Goal: Information Seeking & Learning: Learn about a topic

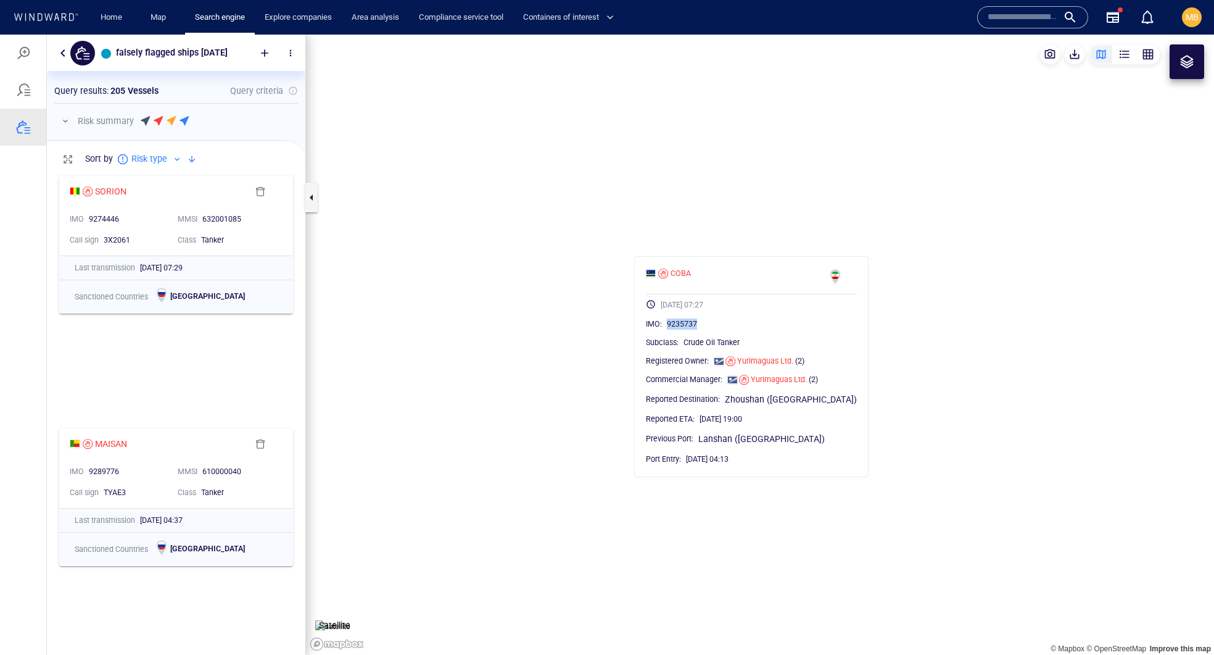
scroll to position [426, 258]
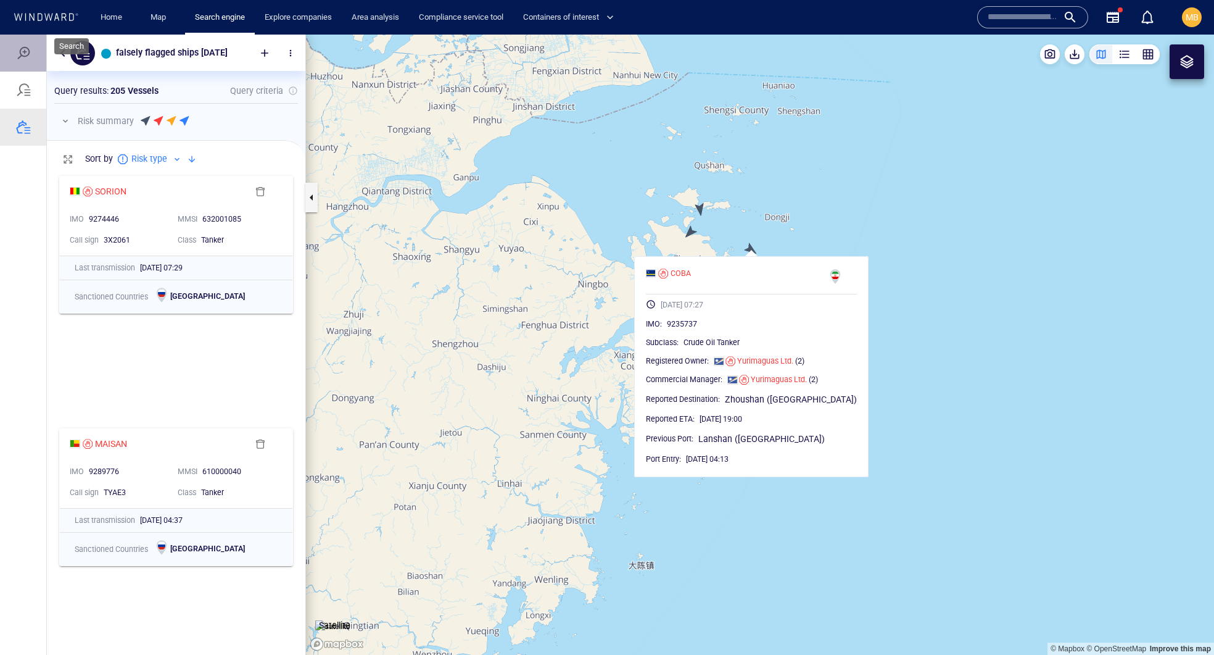
click at [30, 44] on div at bounding box center [23, 53] width 46 height 37
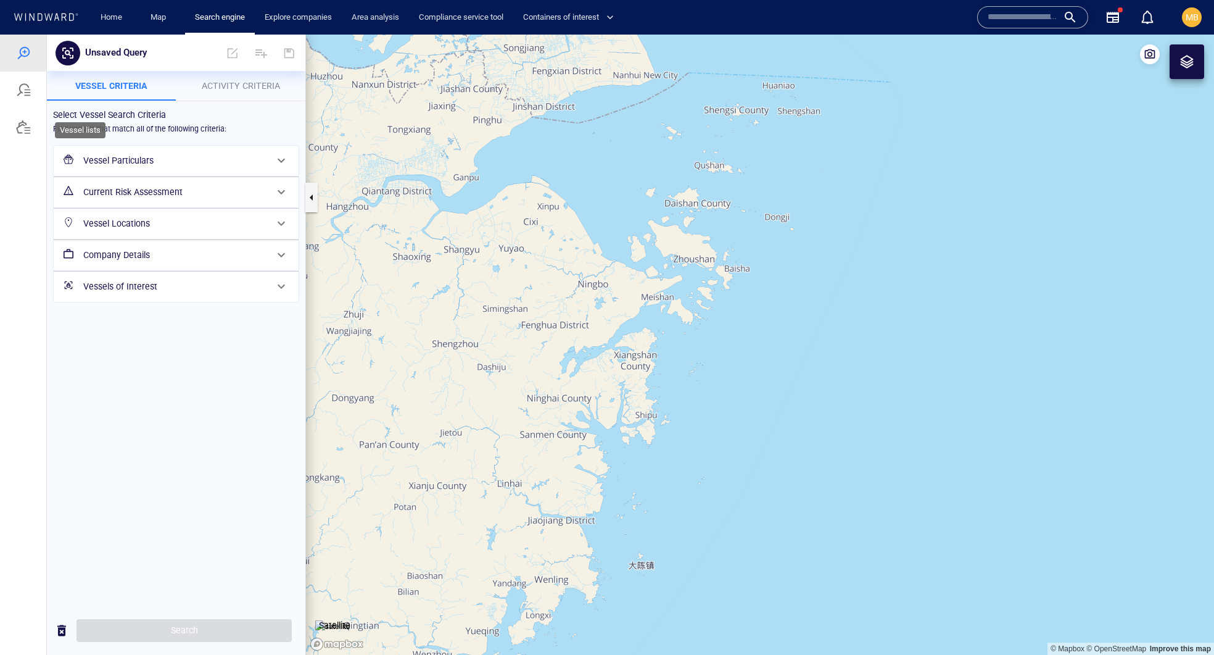
click at [27, 132] on div at bounding box center [23, 127] width 15 height 15
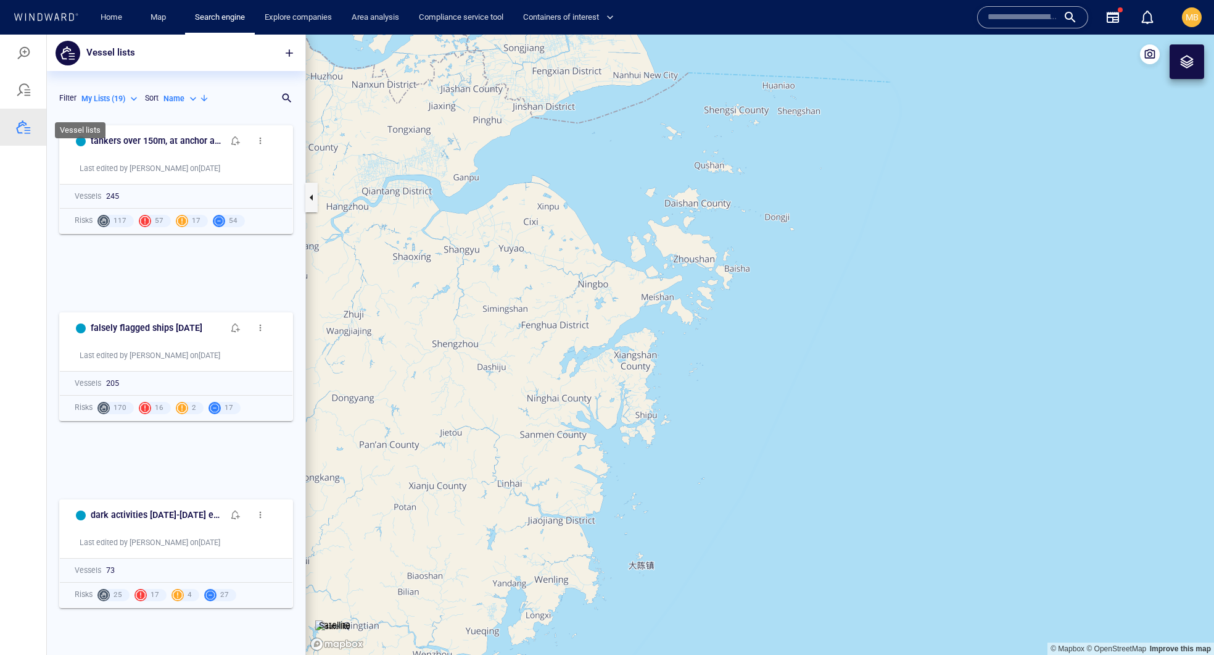
scroll to position [1, 1]
click at [285, 49] on span "button" at bounding box center [289, 53] width 12 height 12
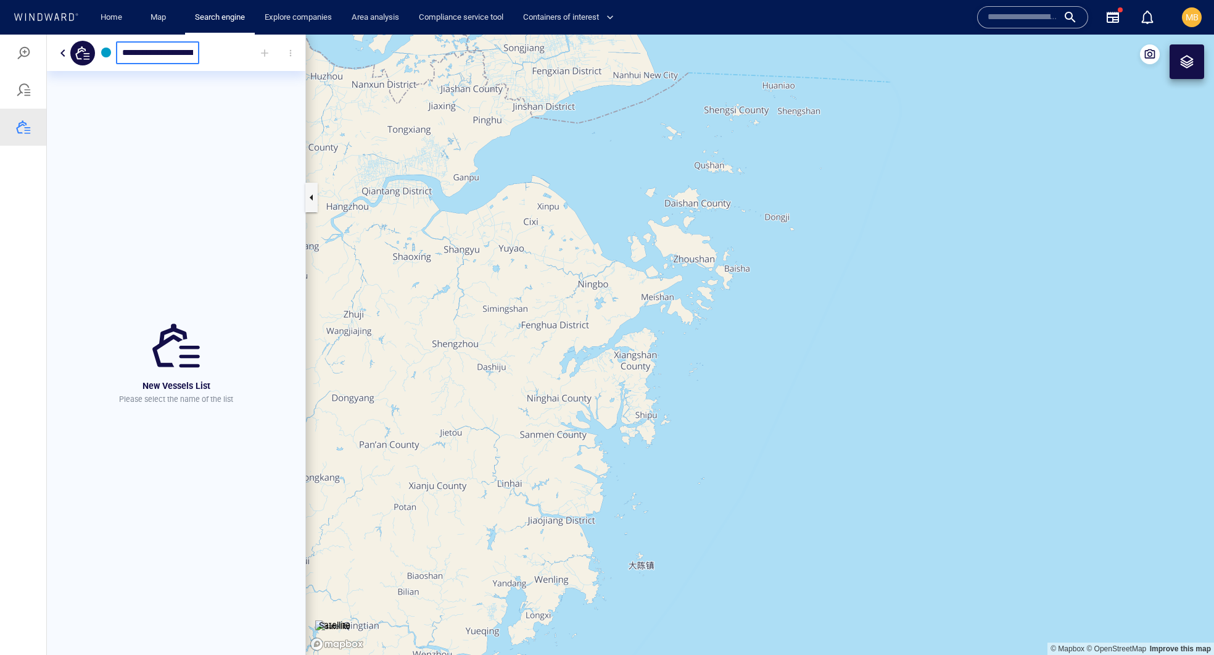
type input "**********"
click at [278, 48] on div at bounding box center [264, 52] width 27 height 27
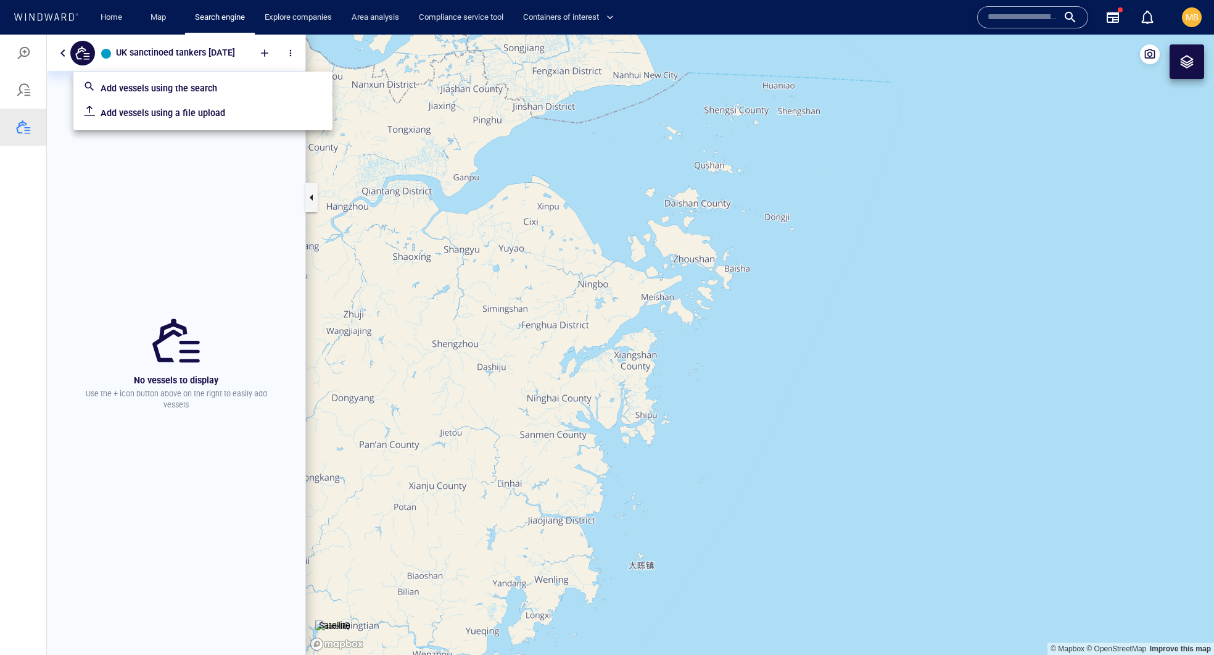
click at [232, 118] on p "Add vessels using a file upload" at bounding box center [212, 113] width 222 height 15
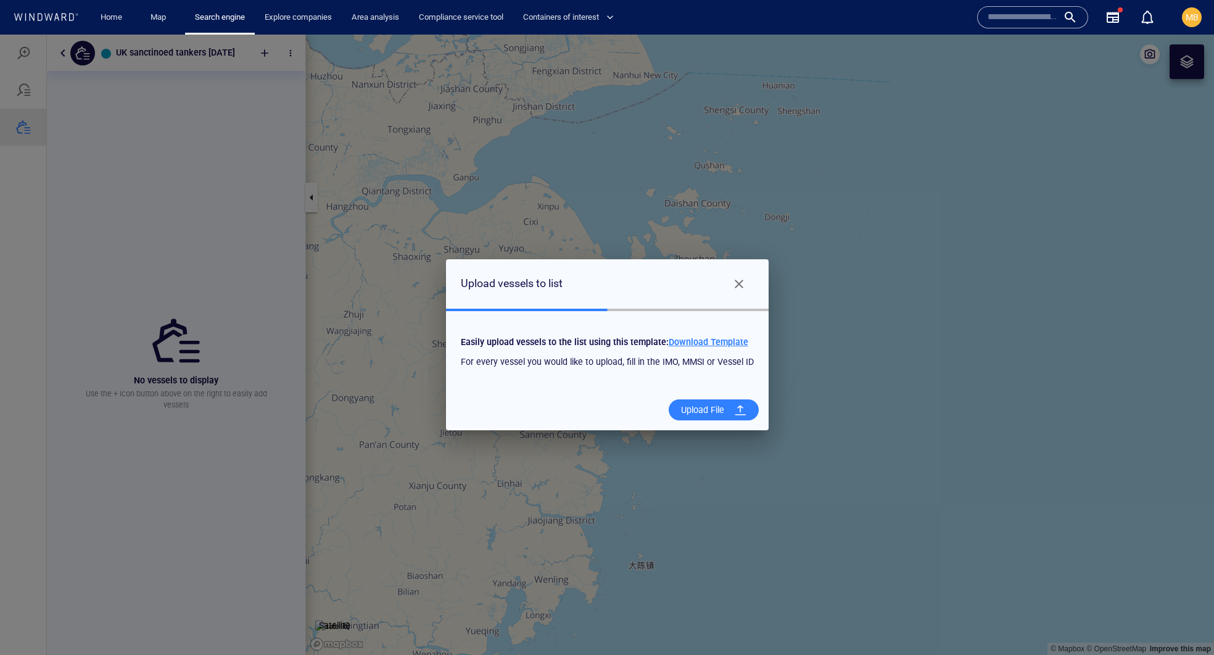
click at [729, 422] on div "Upload File" at bounding box center [702, 409] width 53 height 25
click at [0, 35] on input "Upload File" at bounding box center [0, 35] width 0 height 0
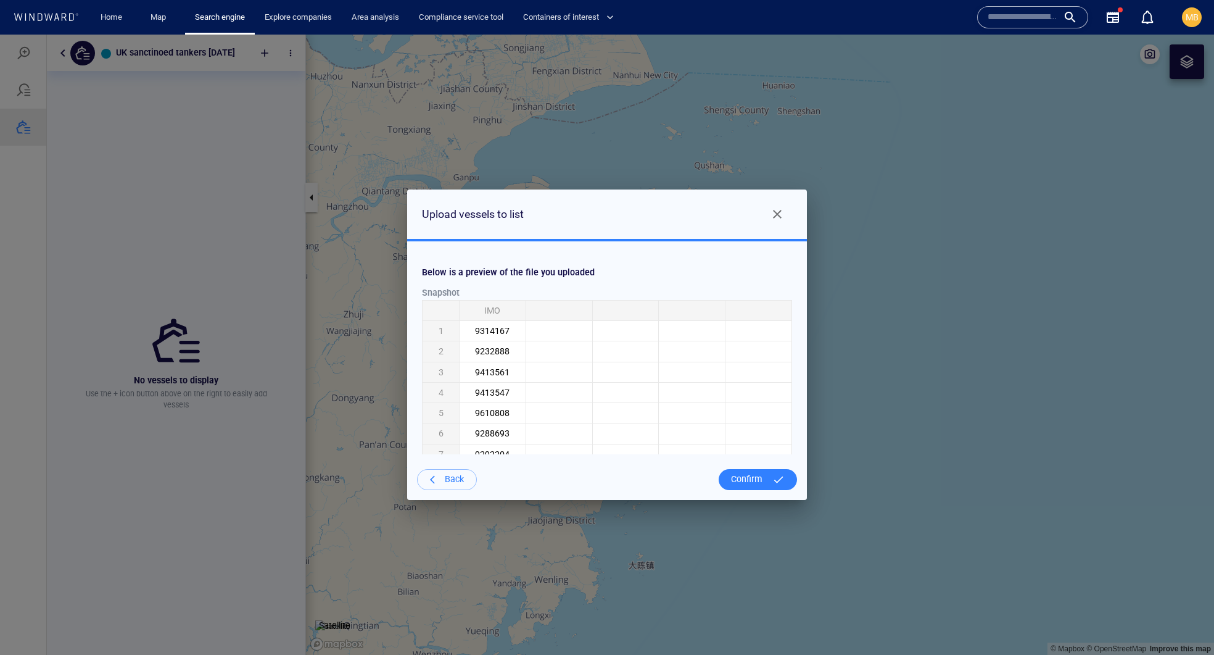
click at [748, 482] on div "Confirm" at bounding box center [746, 478] width 41 height 25
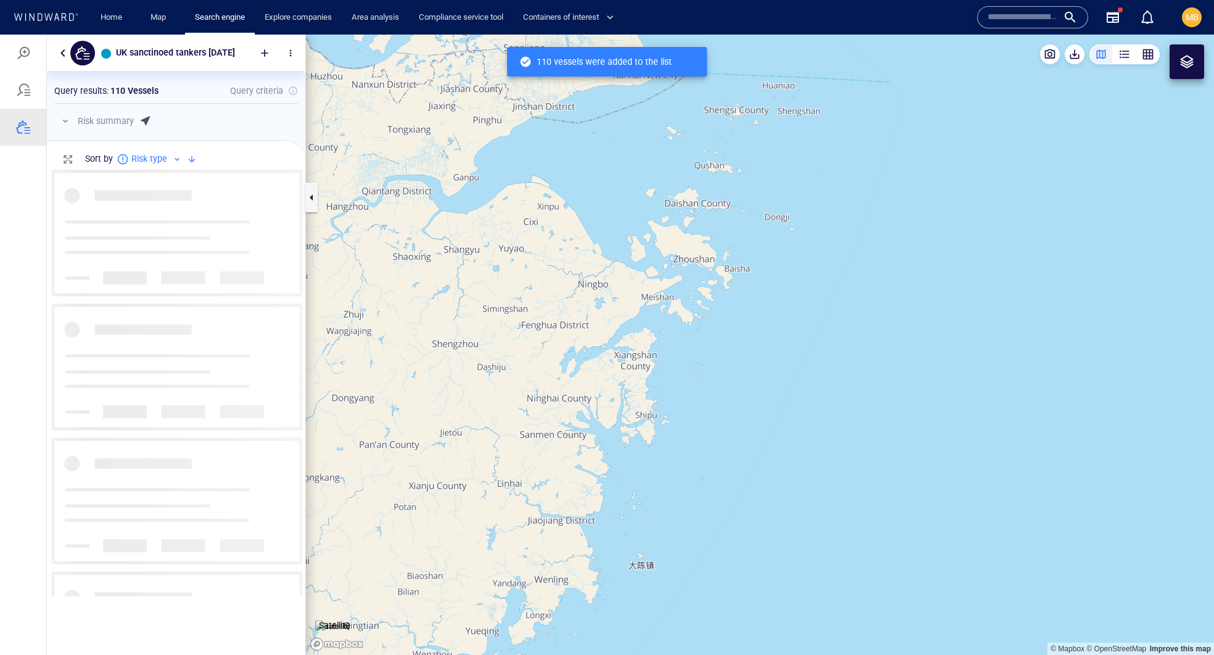
scroll to position [426, 258]
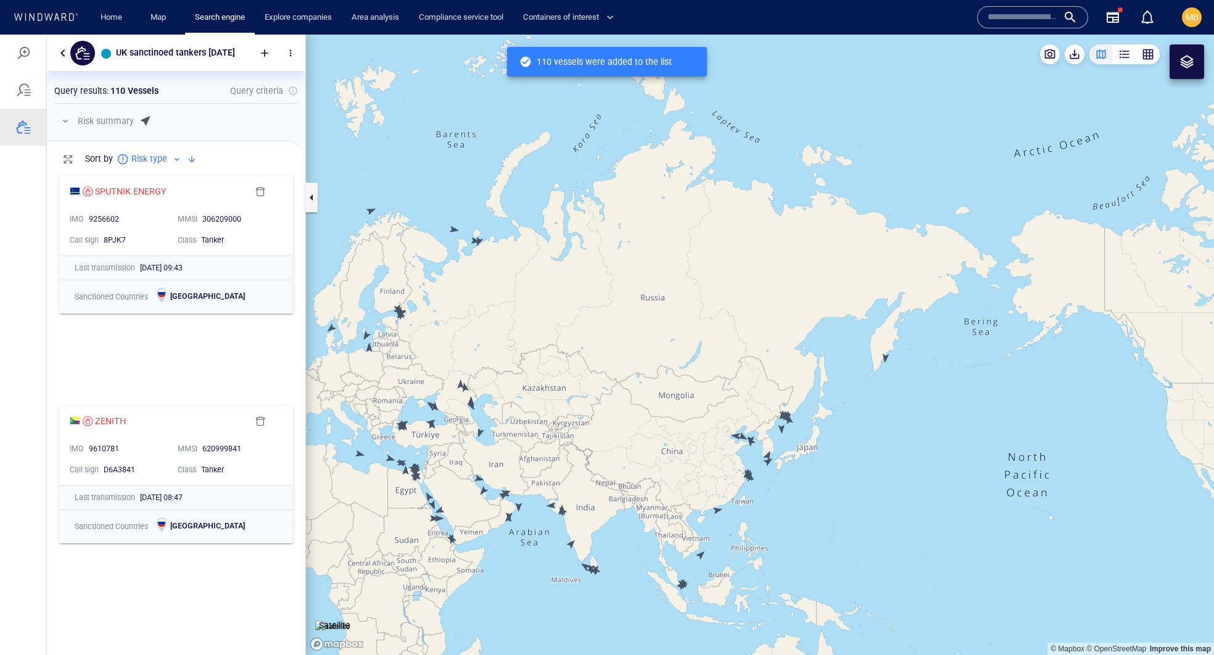
drag, startPoint x: 581, startPoint y: 447, endPoint x: 756, endPoint y: 422, distance: 177.1
click at [755, 422] on canvas "Map" at bounding box center [760, 345] width 908 height 620
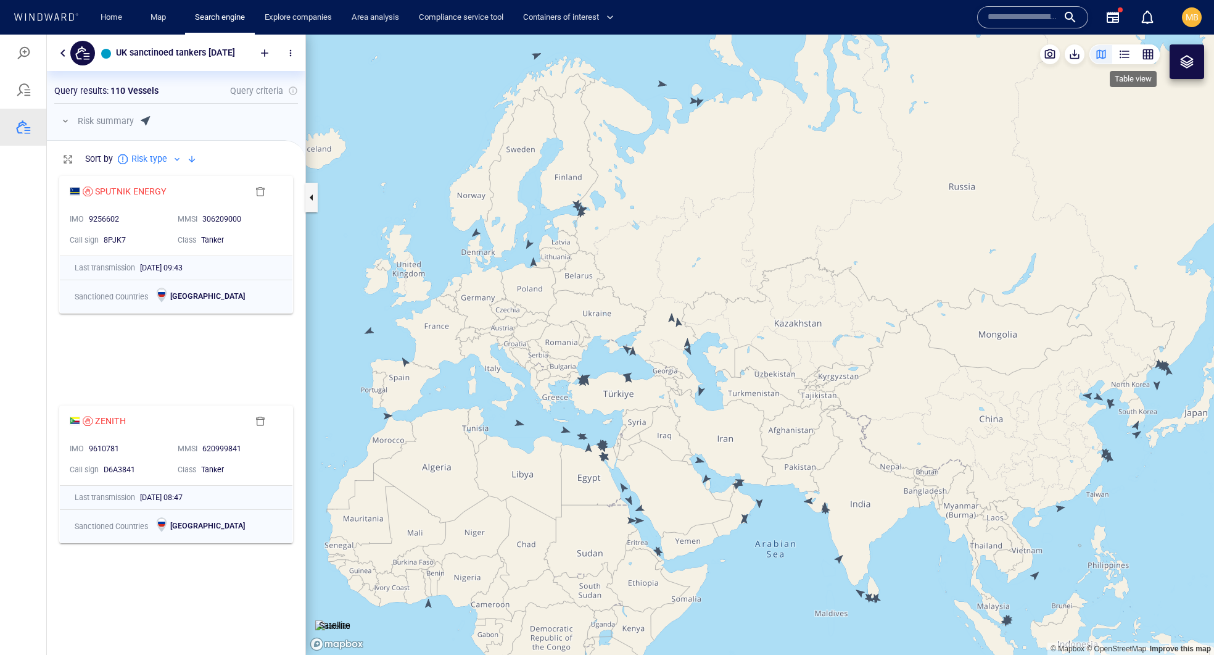
click at [1146, 52] on div "button" at bounding box center [1148, 54] width 12 height 12
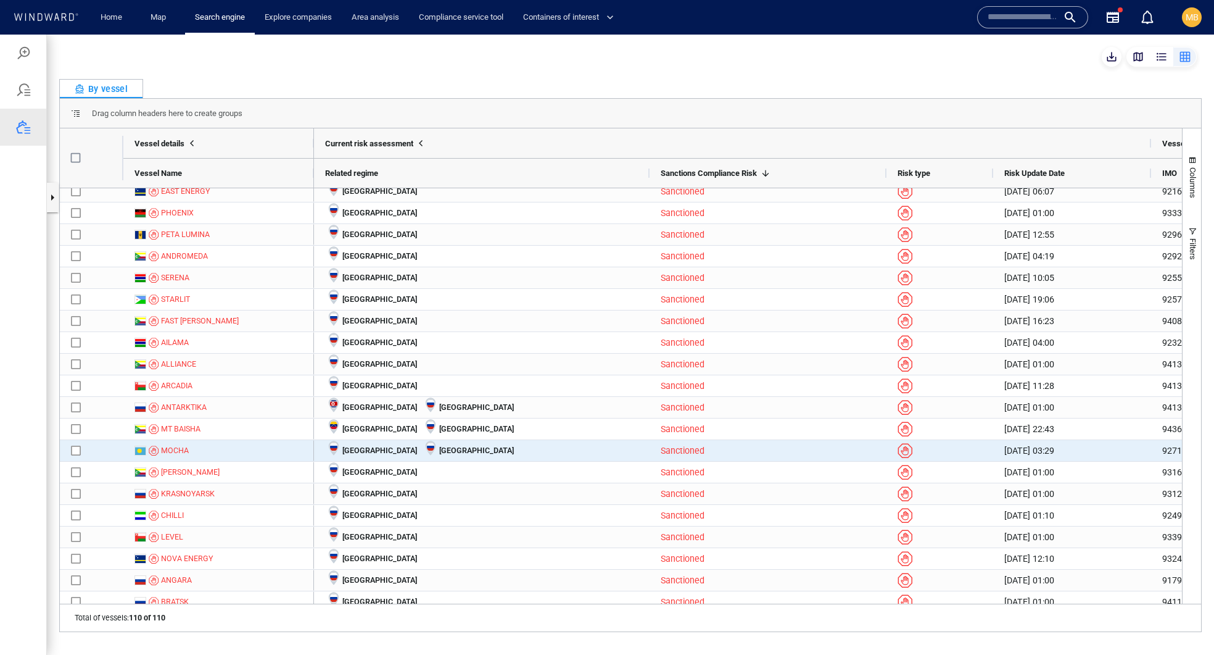
scroll to position [393, 0]
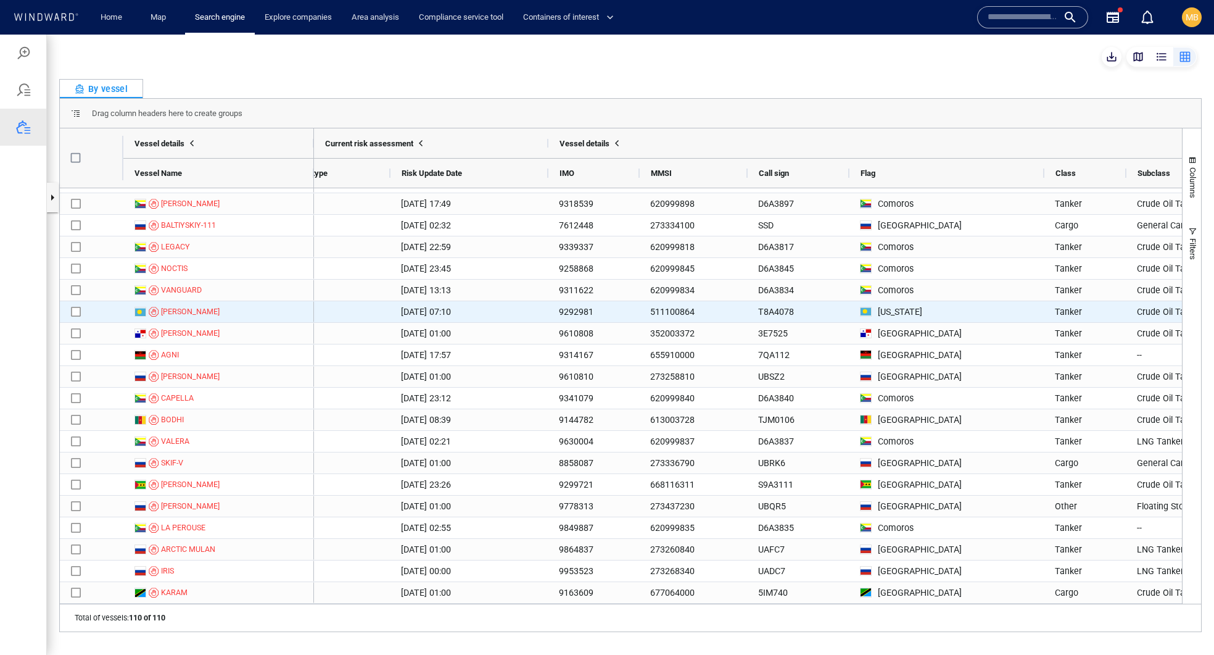
click at [943, 302] on div "[US_STATE]" at bounding box center [946, 311] width 195 height 21
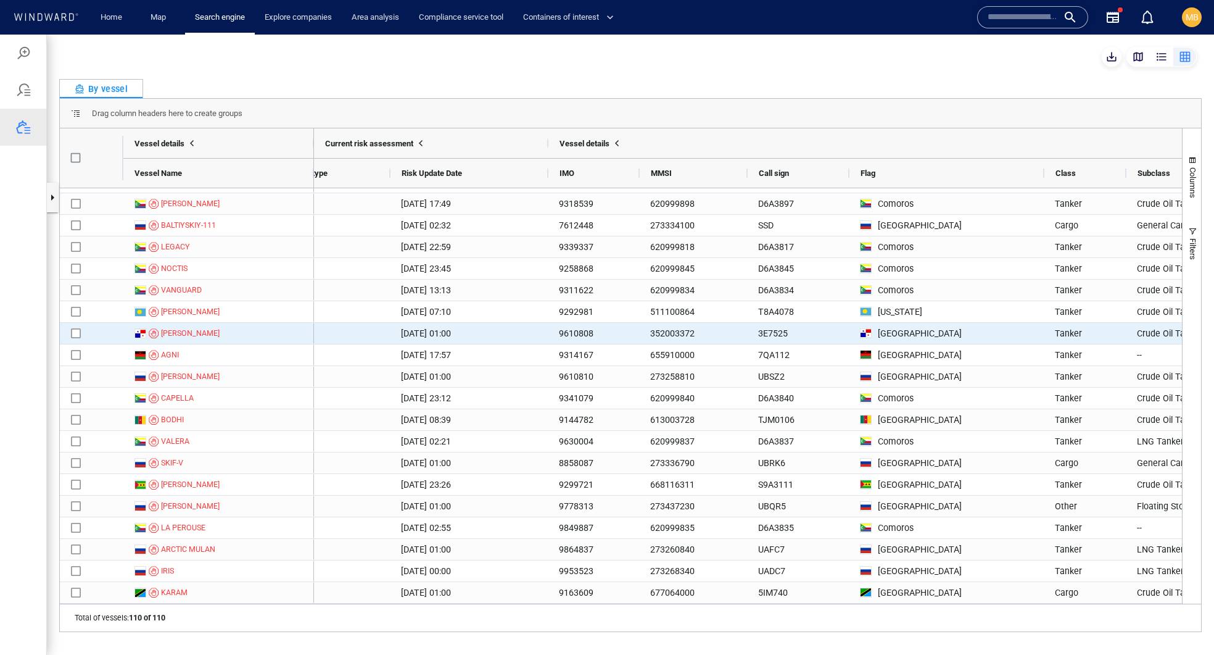
click at [942, 326] on div "[GEOGRAPHIC_DATA]" at bounding box center [946, 333] width 195 height 21
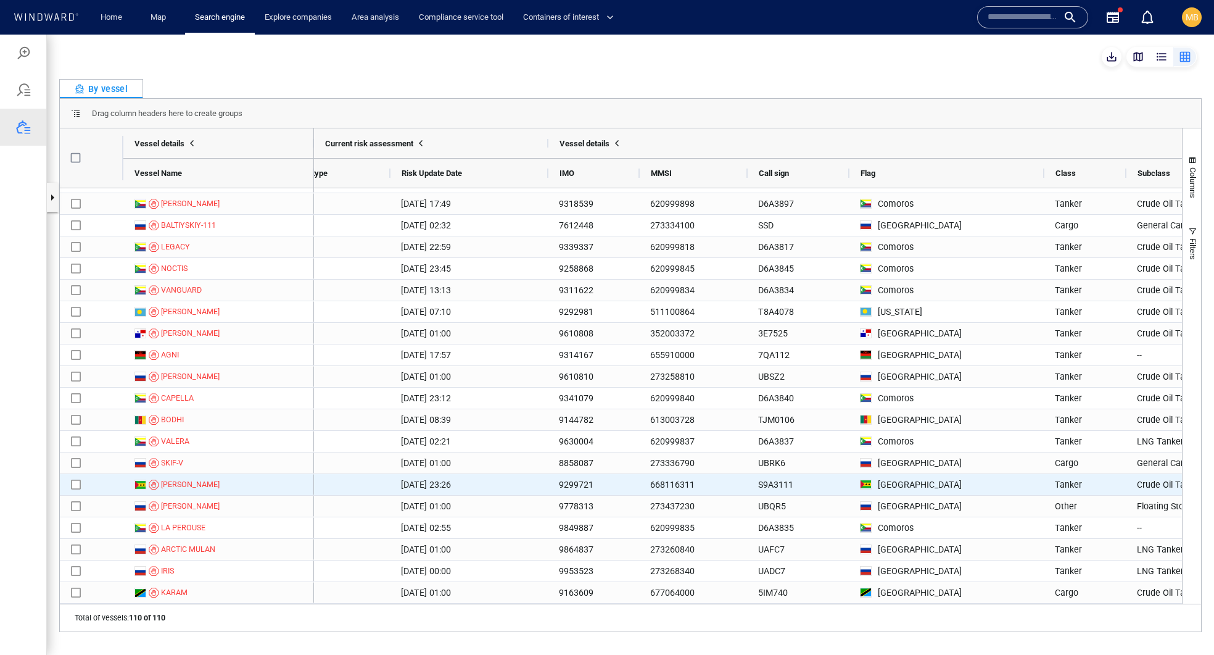
click at [929, 480] on div "[GEOGRAPHIC_DATA]" at bounding box center [911, 484] width 102 height 15
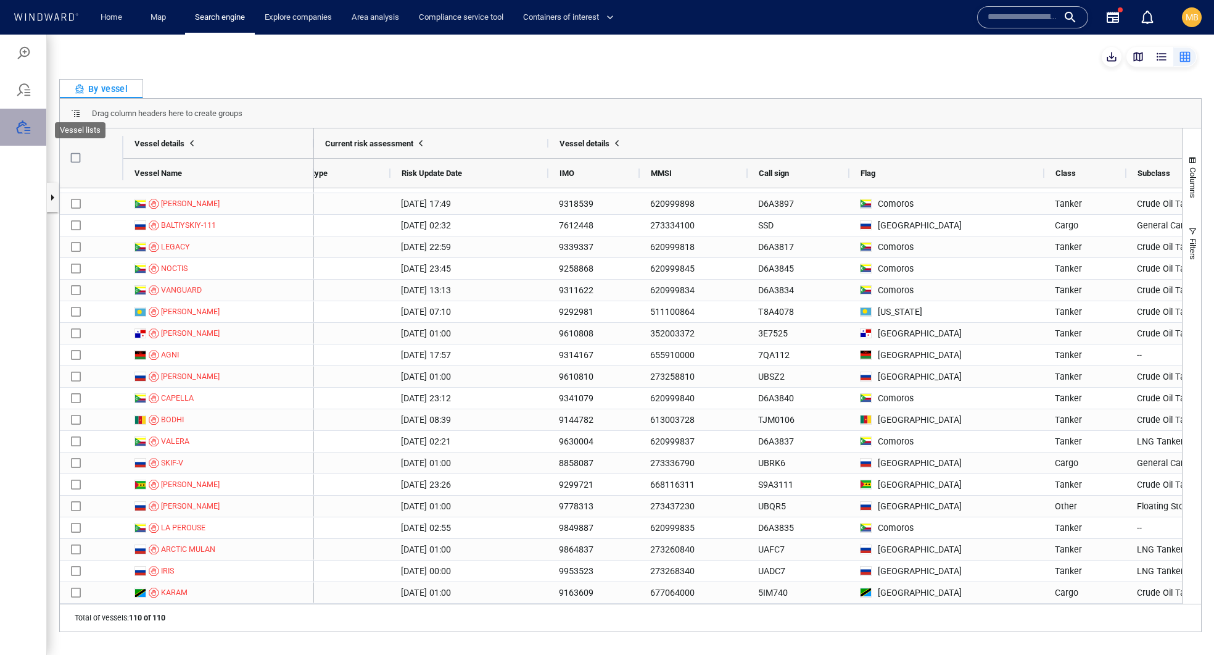
click at [28, 135] on div at bounding box center [23, 127] width 15 height 15
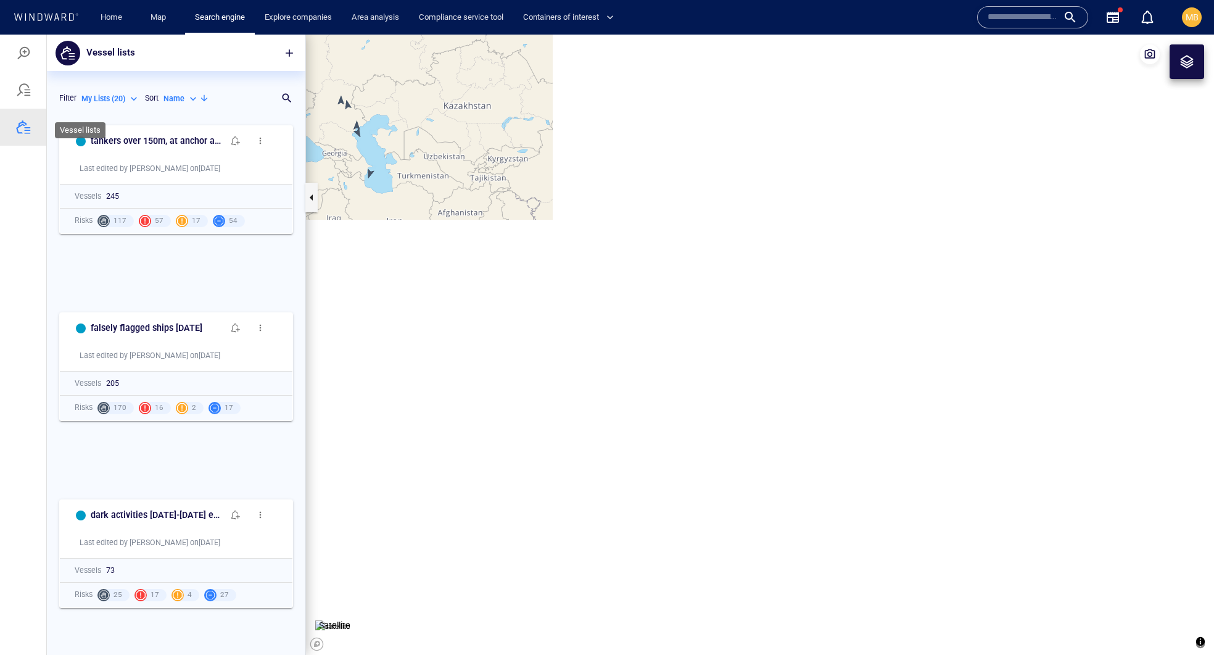
scroll to position [1, 1]
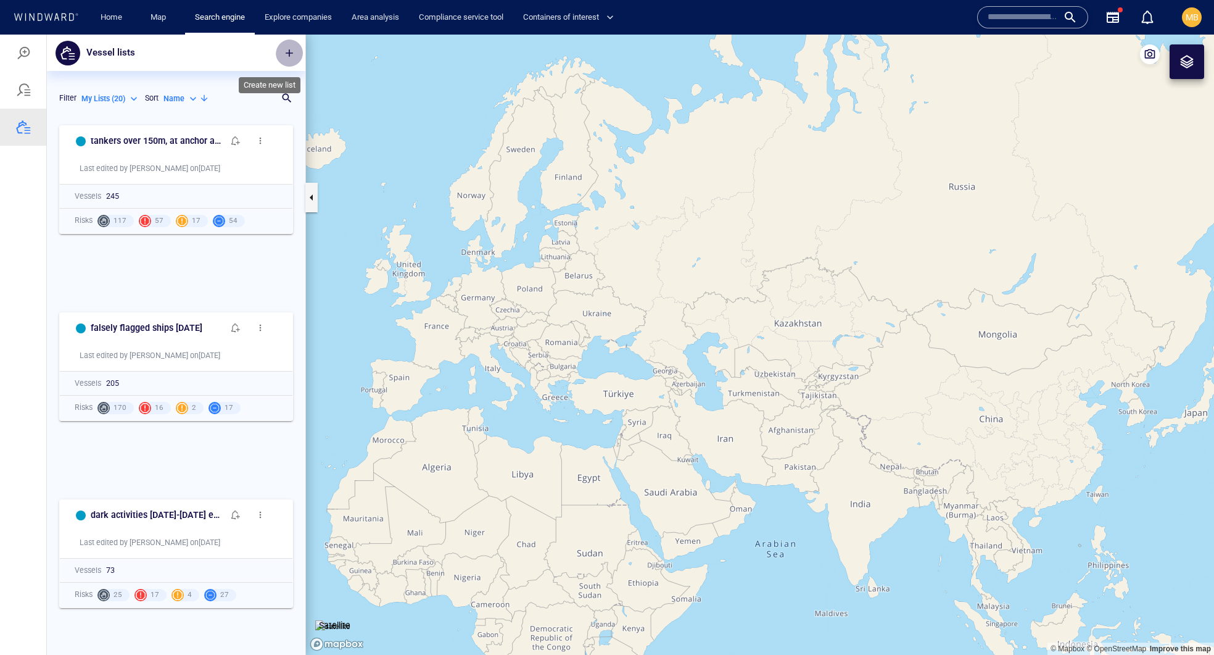
click at [284, 54] on span "button" at bounding box center [289, 53] width 12 height 12
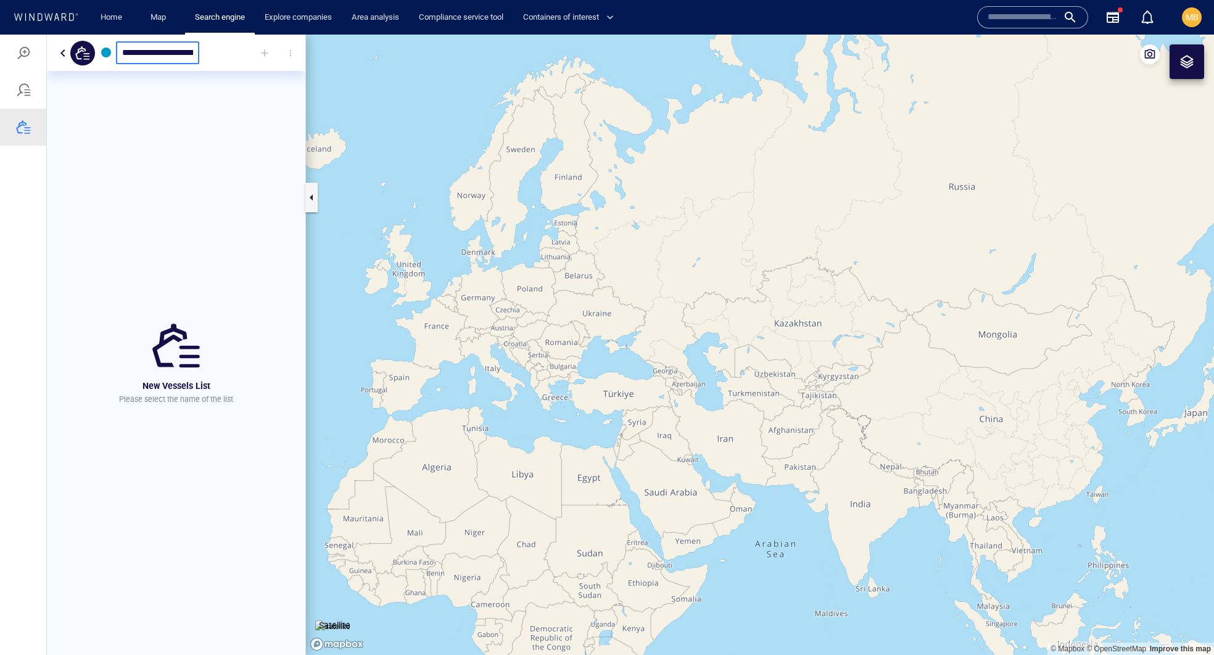
type input "**********"
click at [304, 117] on div "No vessels to display Use the + icon button above on the right to easily add ve…" at bounding box center [176, 363] width 259 height 584
click at [202, 56] on h6 "EU sanctioned [DATE]" at bounding box center [159, 52] width 86 height 15
click at [312, 194] on button "button" at bounding box center [311, 198] width 12 height 30
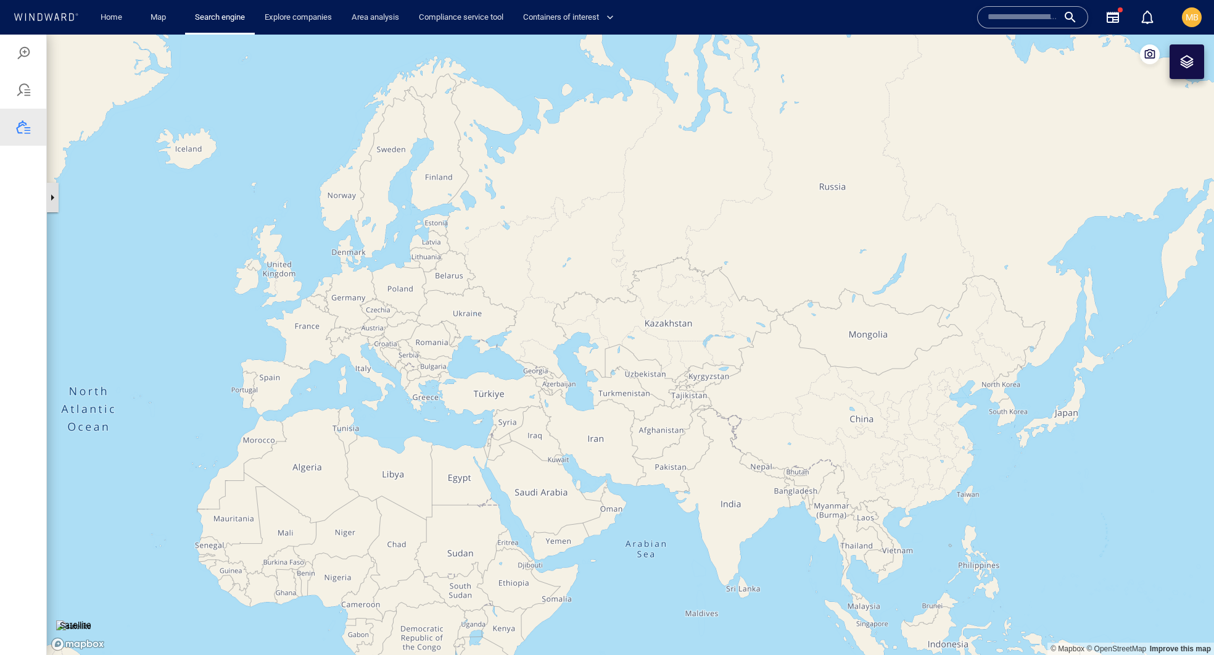
click at [54, 196] on button "button" at bounding box center [52, 198] width 12 height 30
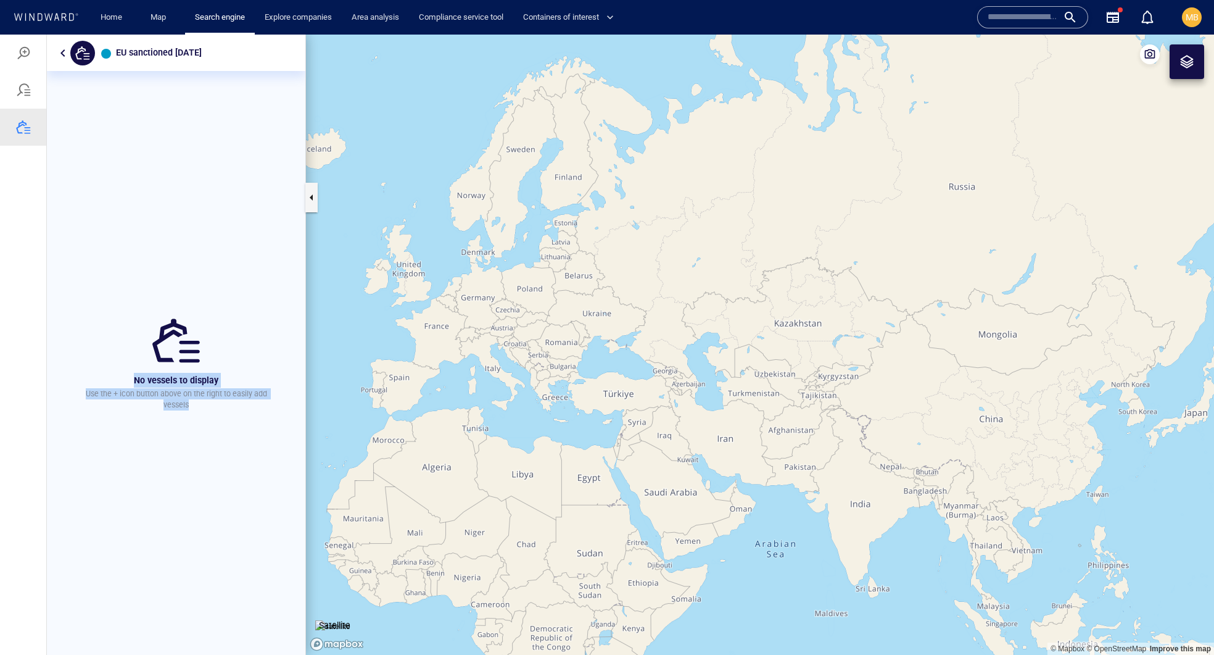
drag, startPoint x: 304, startPoint y: 51, endPoint x: 334, endPoint y: 48, distance: 30.3
click at [334, 48] on div "EU sanctioned [DATE] No vessels to display Use the + icon button above on the r…" at bounding box center [607, 345] width 1214 height 620
click at [202, 46] on h6 "EU sanctioned [DATE]" at bounding box center [159, 52] width 86 height 15
click at [27, 124] on div at bounding box center [23, 127] width 46 height 37
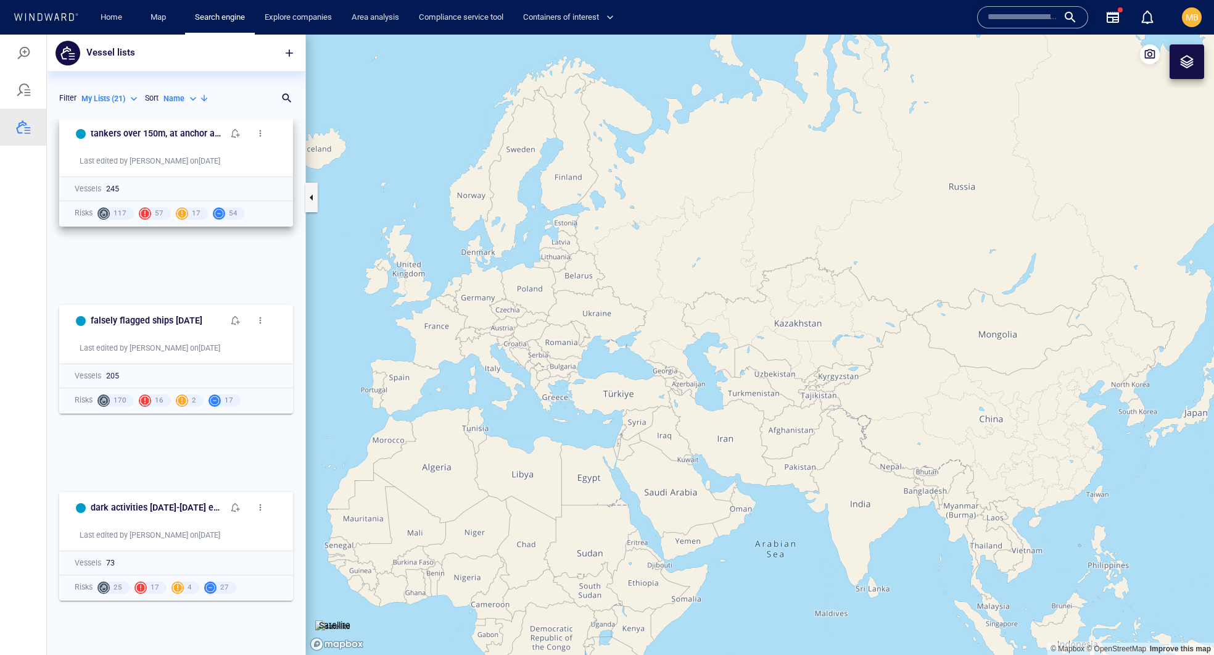
scroll to position [4, 0]
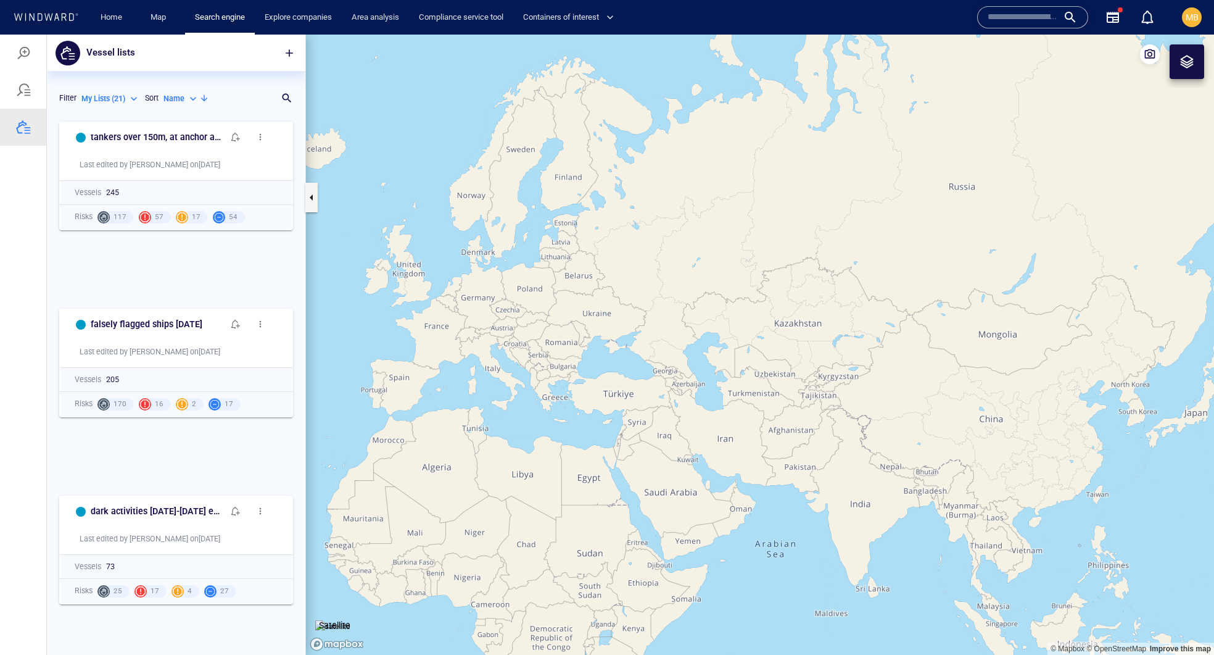
click at [216, 113] on div "Filter My Lists ( 21 ) ******* Sort Name ****" at bounding box center [168, 98] width 222 height 30
click at [164, 104] on div "Name" at bounding box center [182, 98] width 36 height 11
click at [131, 190] on p "Last Update" at bounding box center [119, 184] width 41 height 11
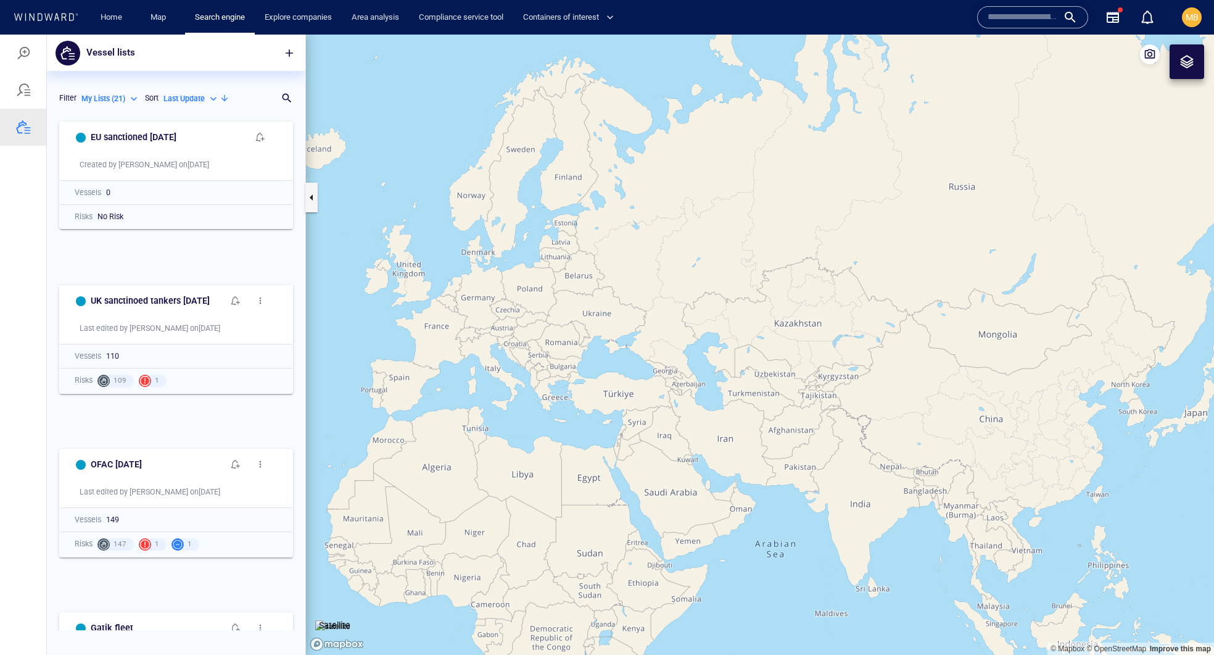
type input "*********"
click at [260, 142] on span "button" at bounding box center [260, 137] width 10 height 10
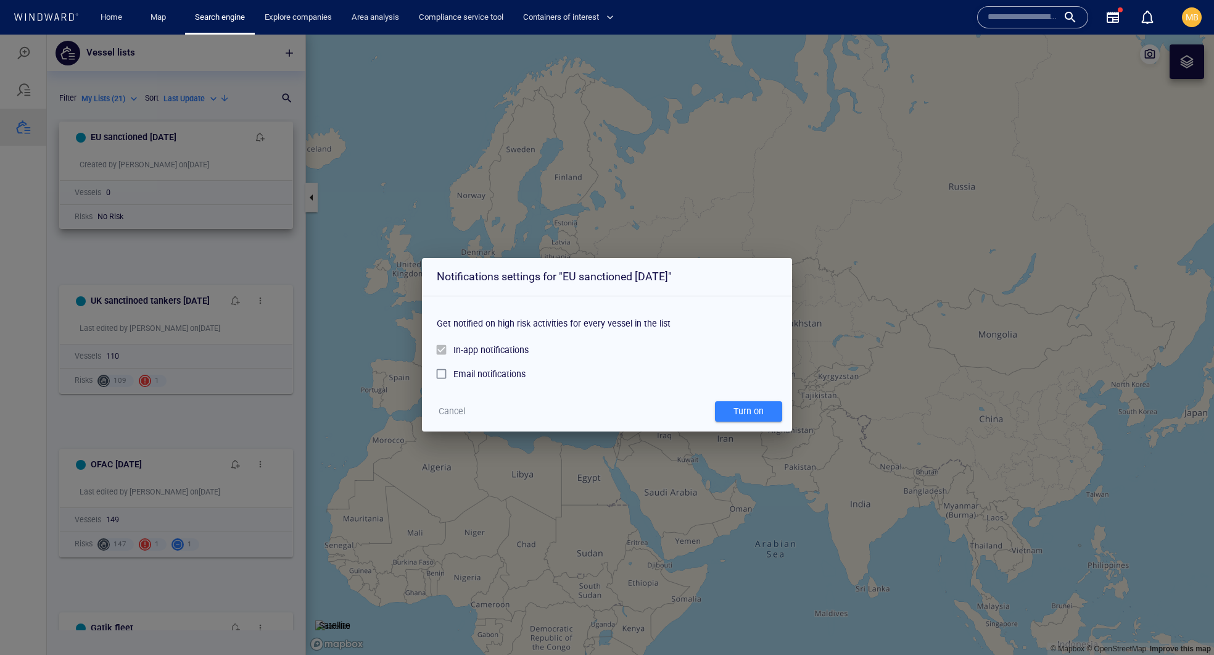
click at [460, 419] on span "Cancel" at bounding box center [452, 411] width 27 height 15
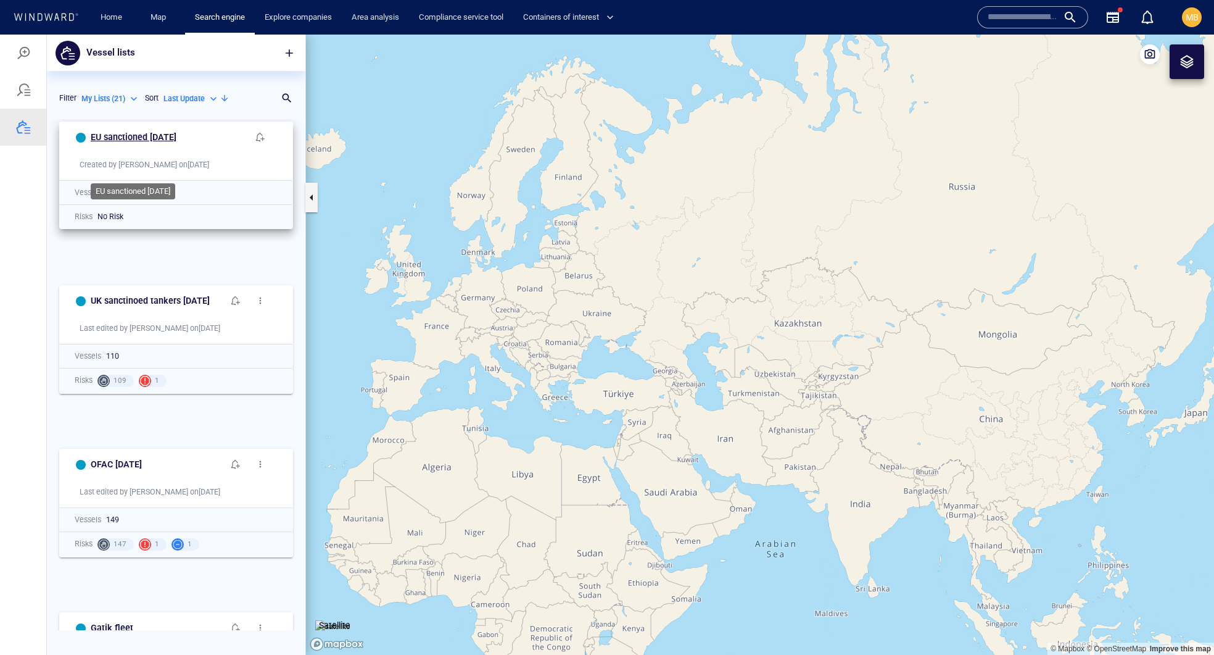
click at [176, 145] on h6 "EU sanctioned [DATE]" at bounding box center [134, 137] width 86 height 15
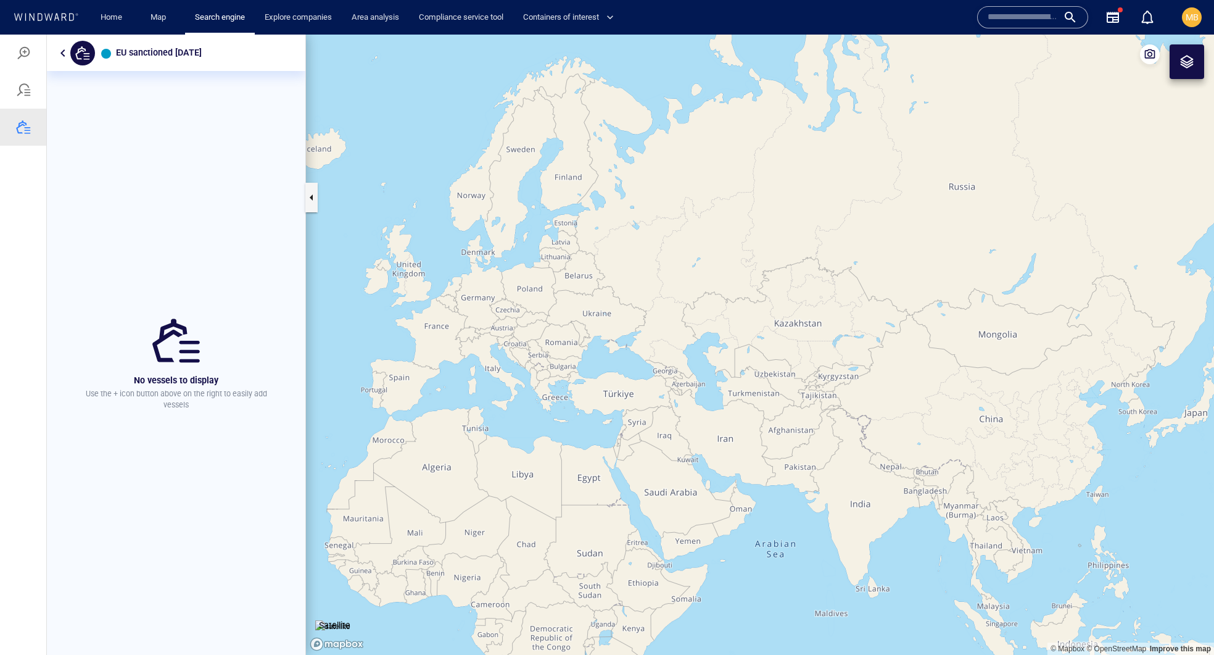
scroll to position [0, 0]
click at [262, 56] on div "EU sanctioned [DATE]" at bounding box center [176, 53] width 259 height 36
click at [63, 54] on button "button" at bounding box center [63, 53] width 15 height 15
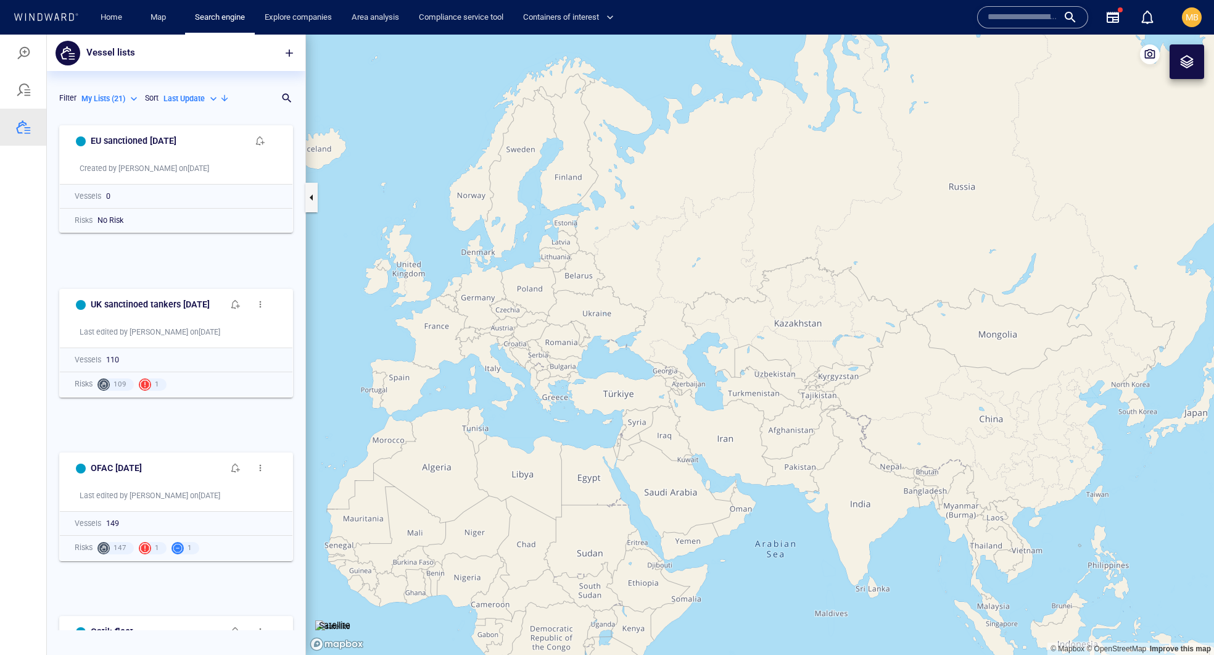
scroll to position [512, 258]
click at [164, 149] on h6 "EU sanctioned [DATE]" at bounding box center [134, 140] width 86 height 15
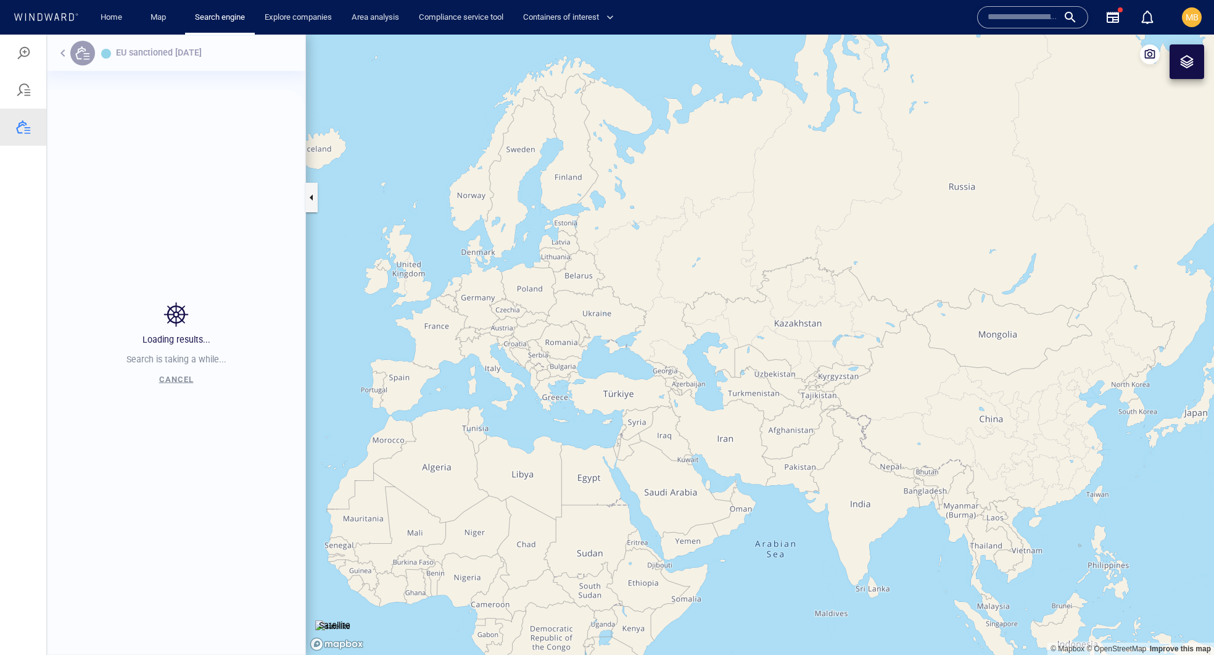
scroll to position [536, 258]
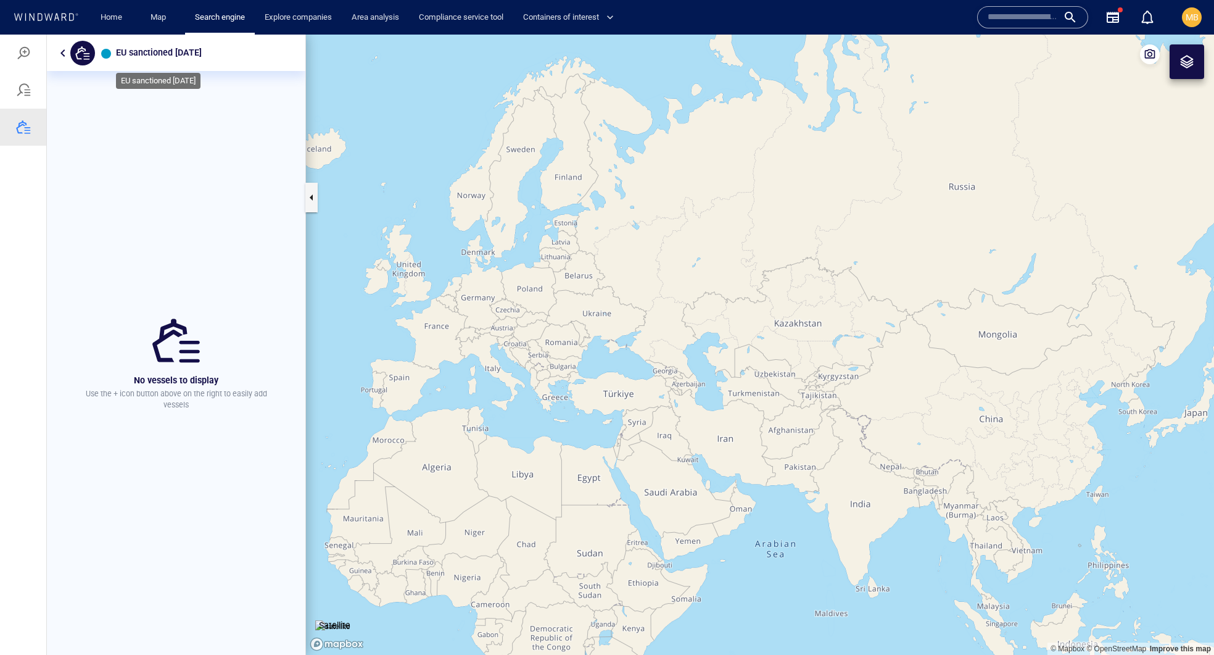
click at [178, 52] on h6 "EU sanctioned [DATE]" at bounding box center [159, 52] width 86 height 15
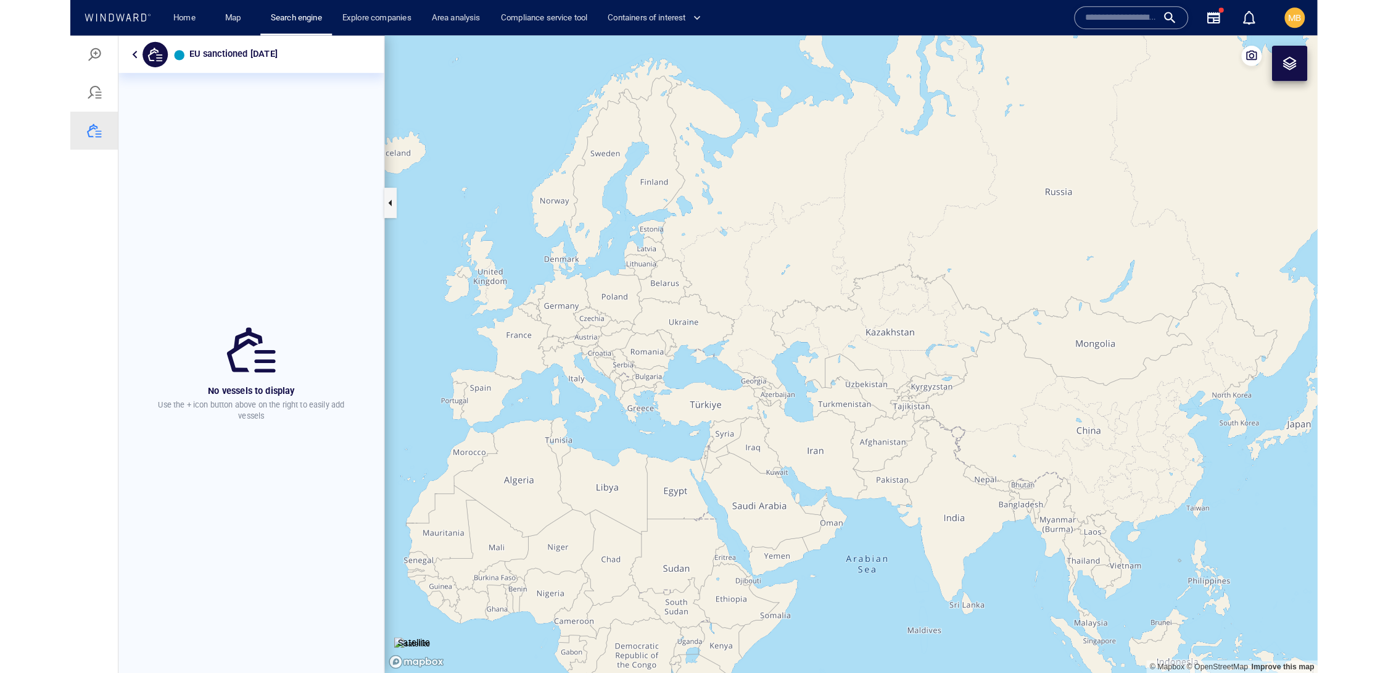
scroll to position [0, 0]
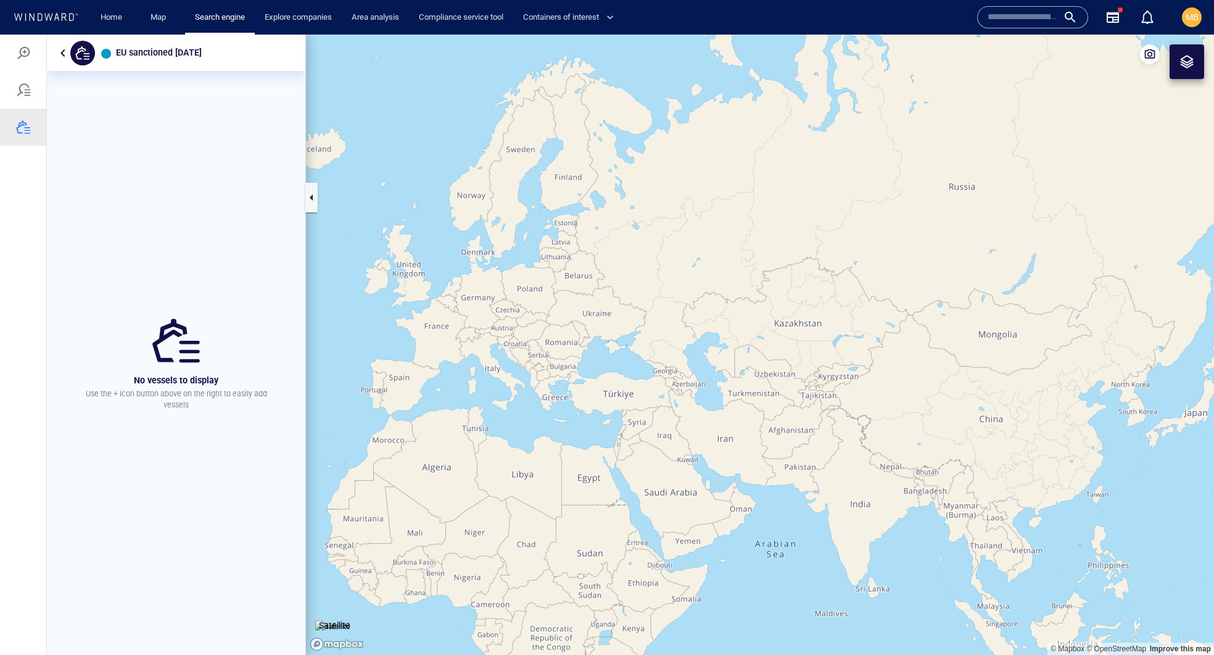
click at [109, 57] on div "button" at bounding box center [106, 54] width 10 height 10
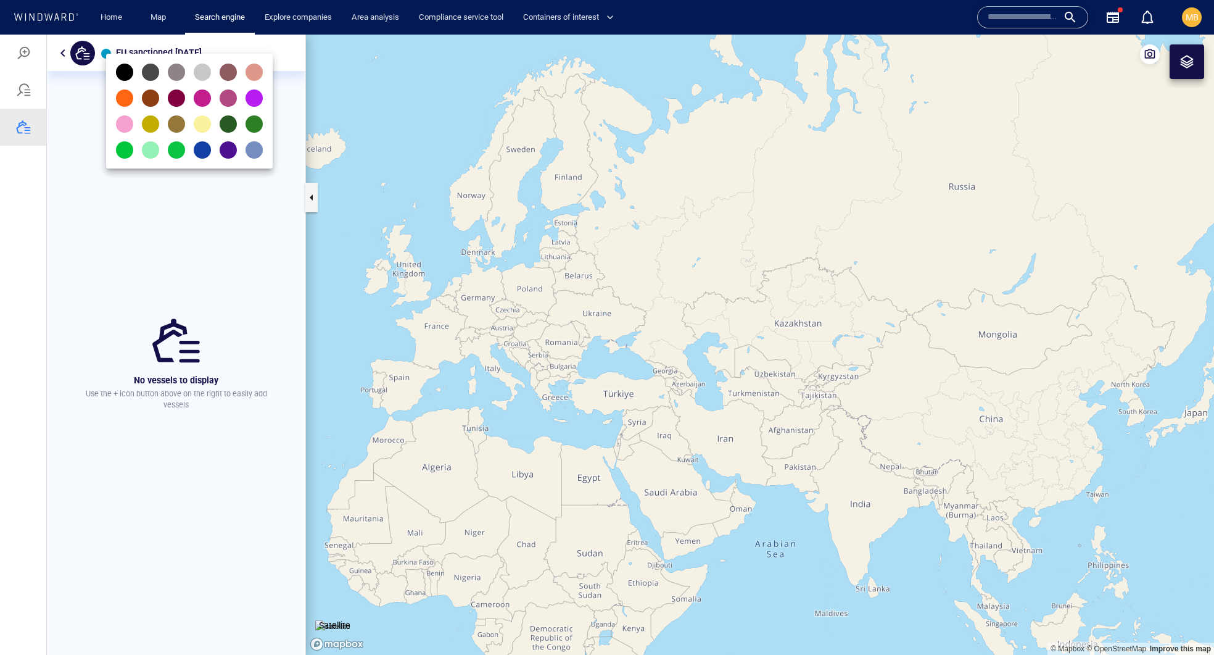
click at [163, 47] on div at bounding box center [607, 345] width 1214 height 620
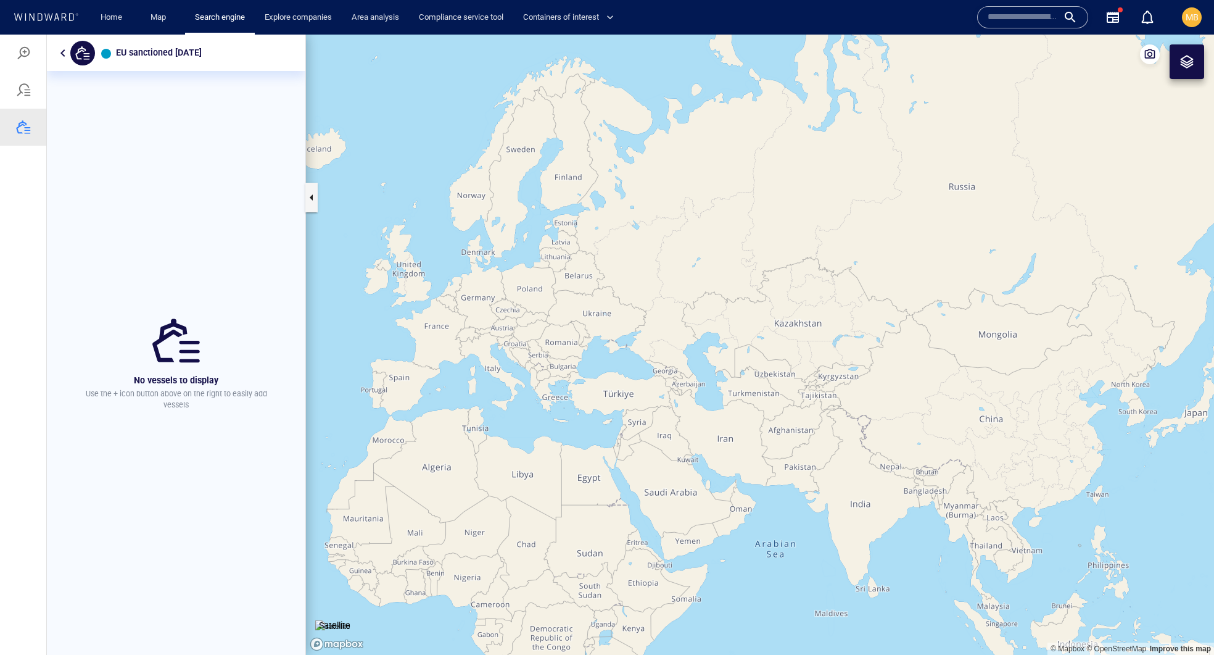
drag, startPoint x: 1211, startPoint y: 59, endPoint x: 1217, endPoint y: 60, distance: 6.8
click at [1214, 60] on html "EU sanctioned [DATE] No vessels to display Use the + icon button above on the r…" at bounding box center [607, 345] width 1214 height 620
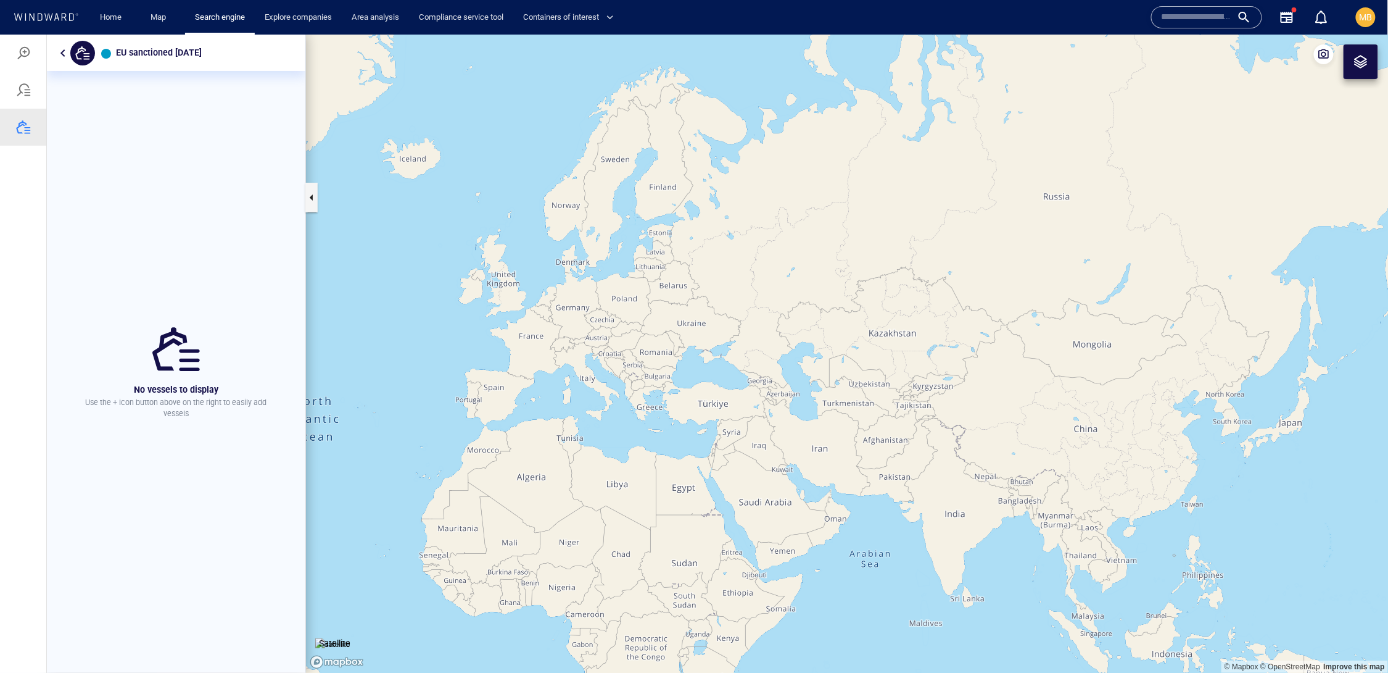
click at [264, 54] on div "EU sanctioned [DATE]" at bounding box center [176, 52] width 259 height 36
click at [268, 49] on div "EU sanctioned [DATE]" at bounding box center [176, 52] width 259 height 36
click at [202, 54] on h6 "EU sanctioned [DATE]" at bounding box center [159, 51] width 86 height 15
click at [202, 50] on h6 "EU sanctioned [DATE]" at bounding box center [159, 51] width 86 height 15
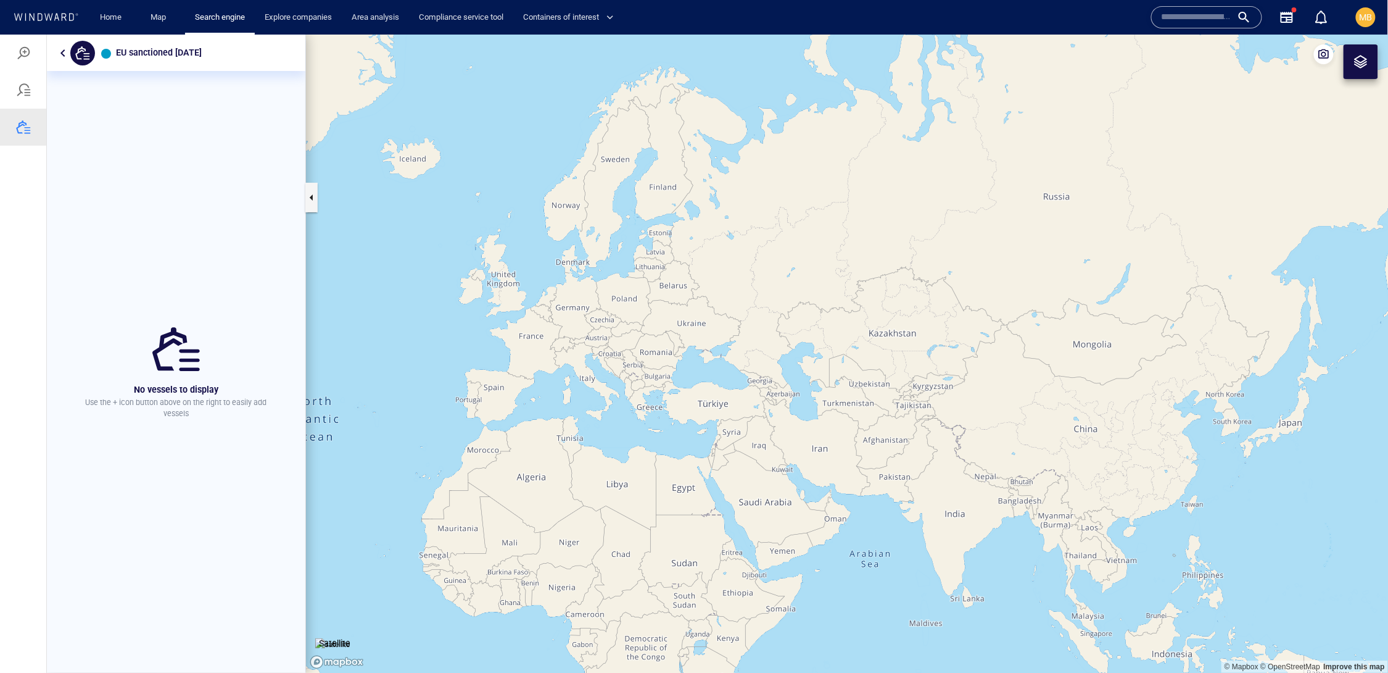
click at [260, 51] on div "EU sanctioned [DATE]" at bounding box center [176, 52] width 259 height 36
click at [64, 52] on button "button" at bounding box center [63, 52] width 15 height 15
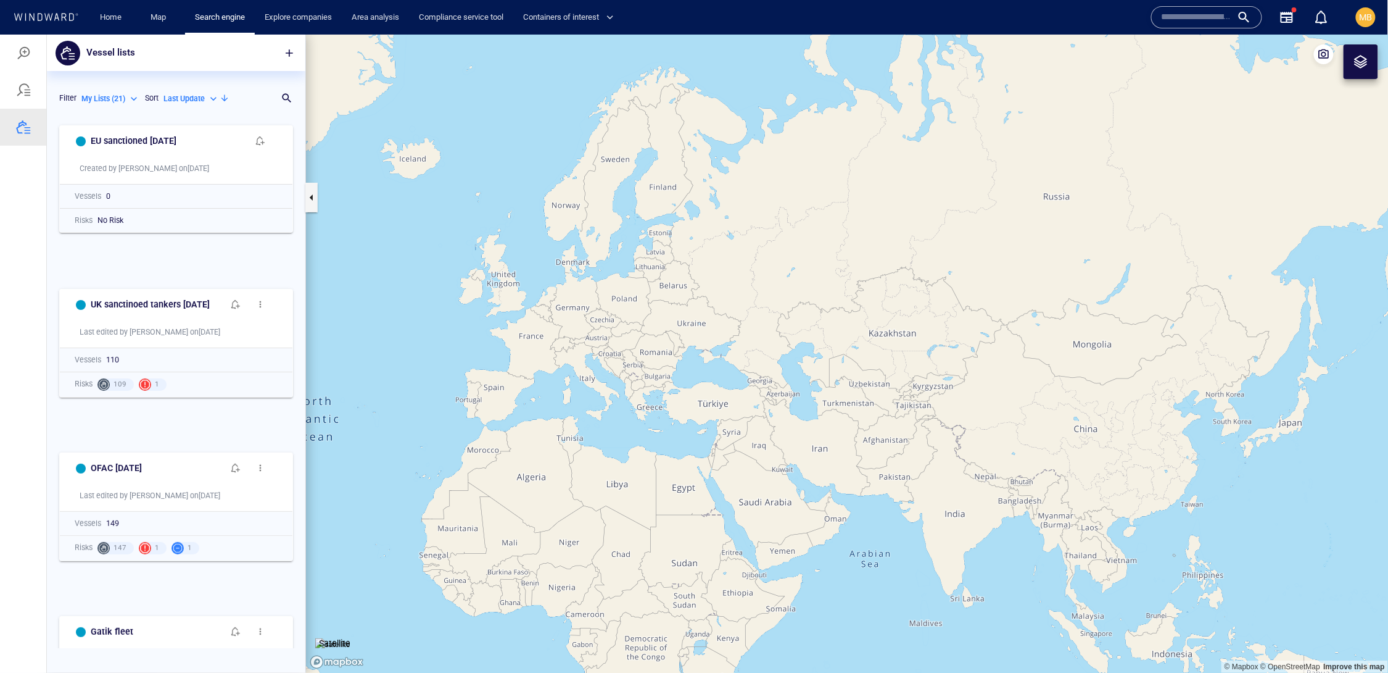
scroll to position [1, 1]
click at [165, 312] on h6 "UK sanctinoed tankers [DATE]" at bounding box center [150, 303] width 119 height 15
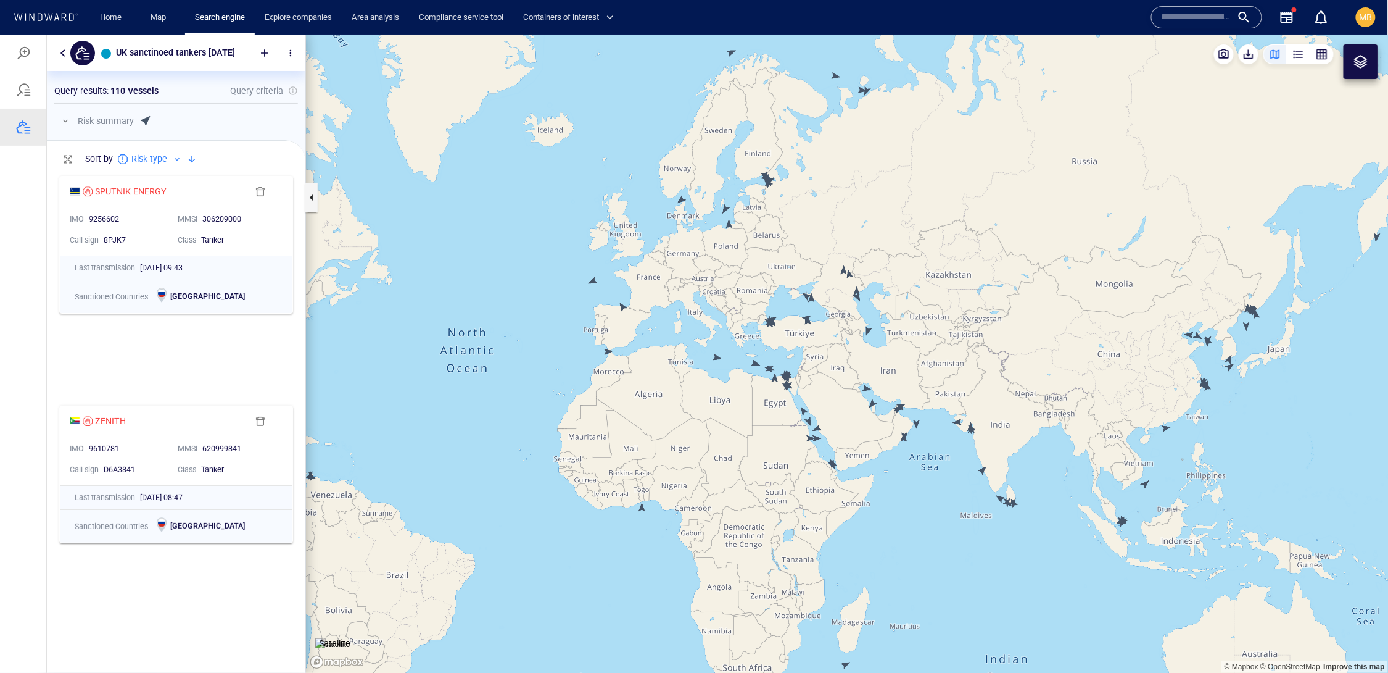
scroll to position [0, 0]
click at [30, 130] on div at bounding box center [23, 126] width 15 height 15
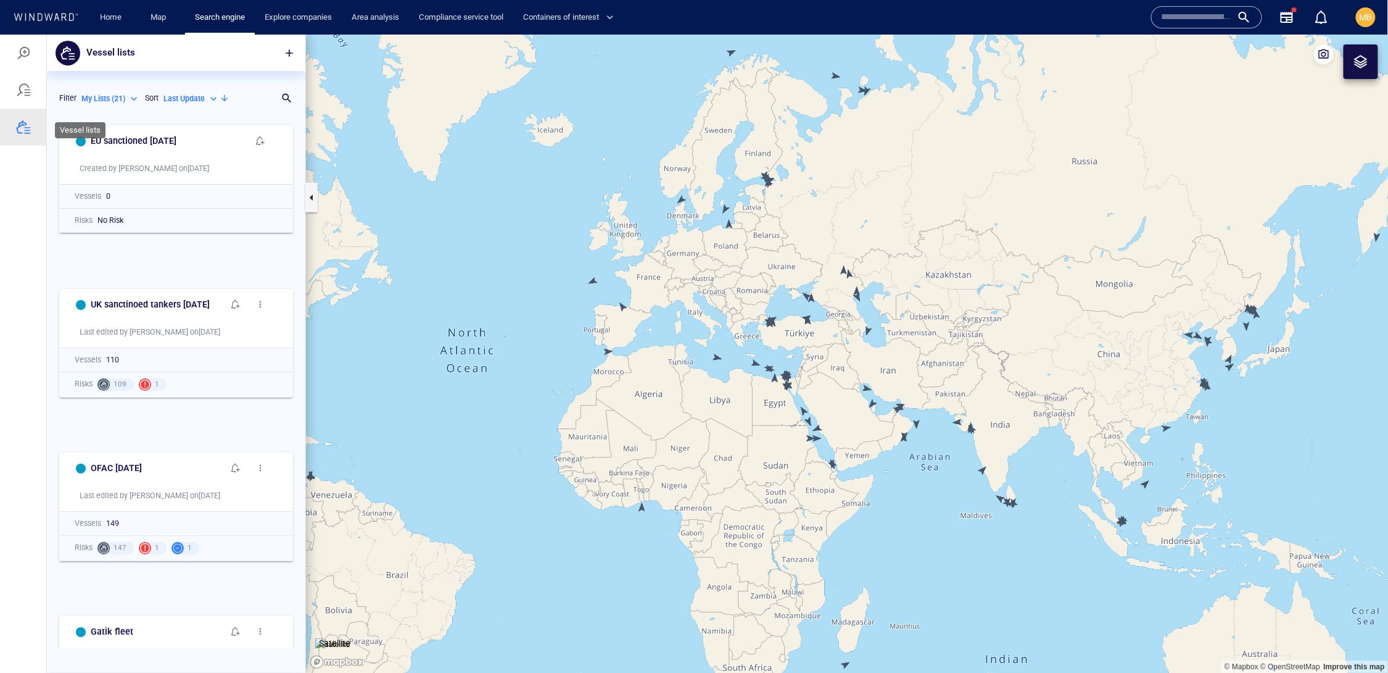
scroll to position [1, 1]
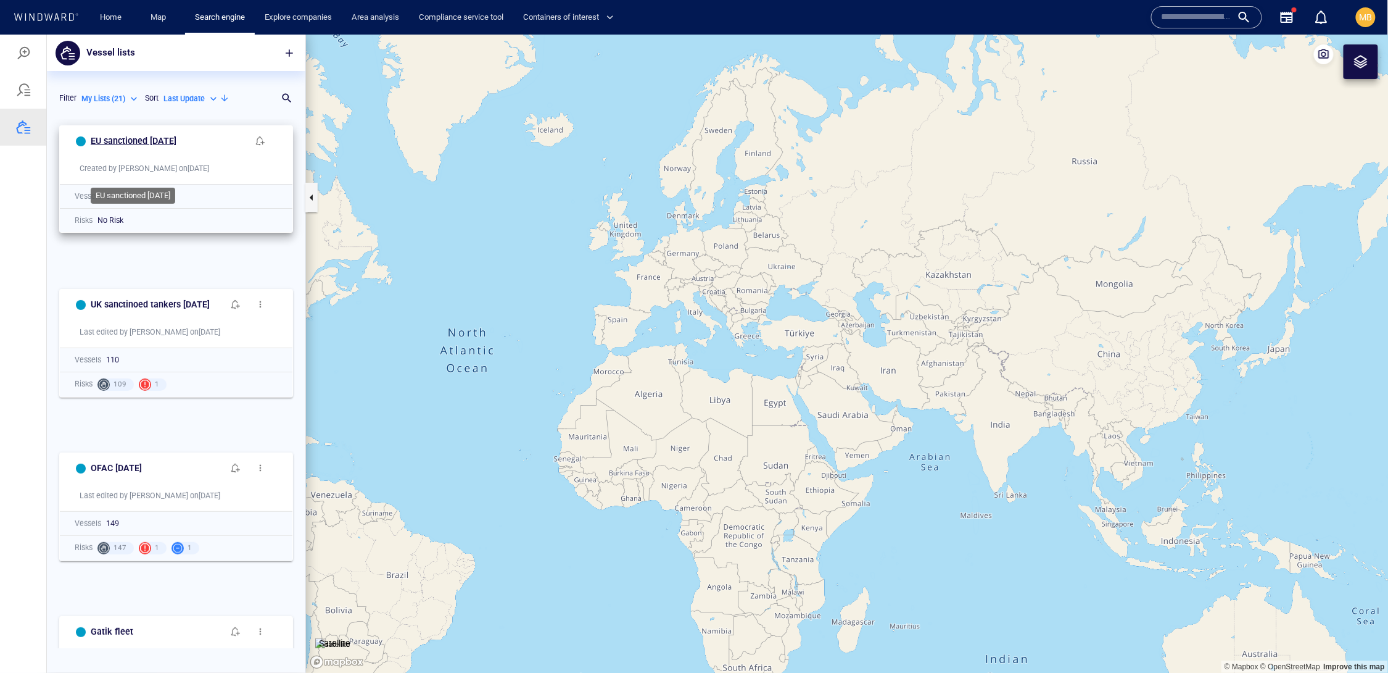
click at [176, 148] on h6 "EU sanctioned [DATE]" at bounding box center [134, 140] width 86 height 15
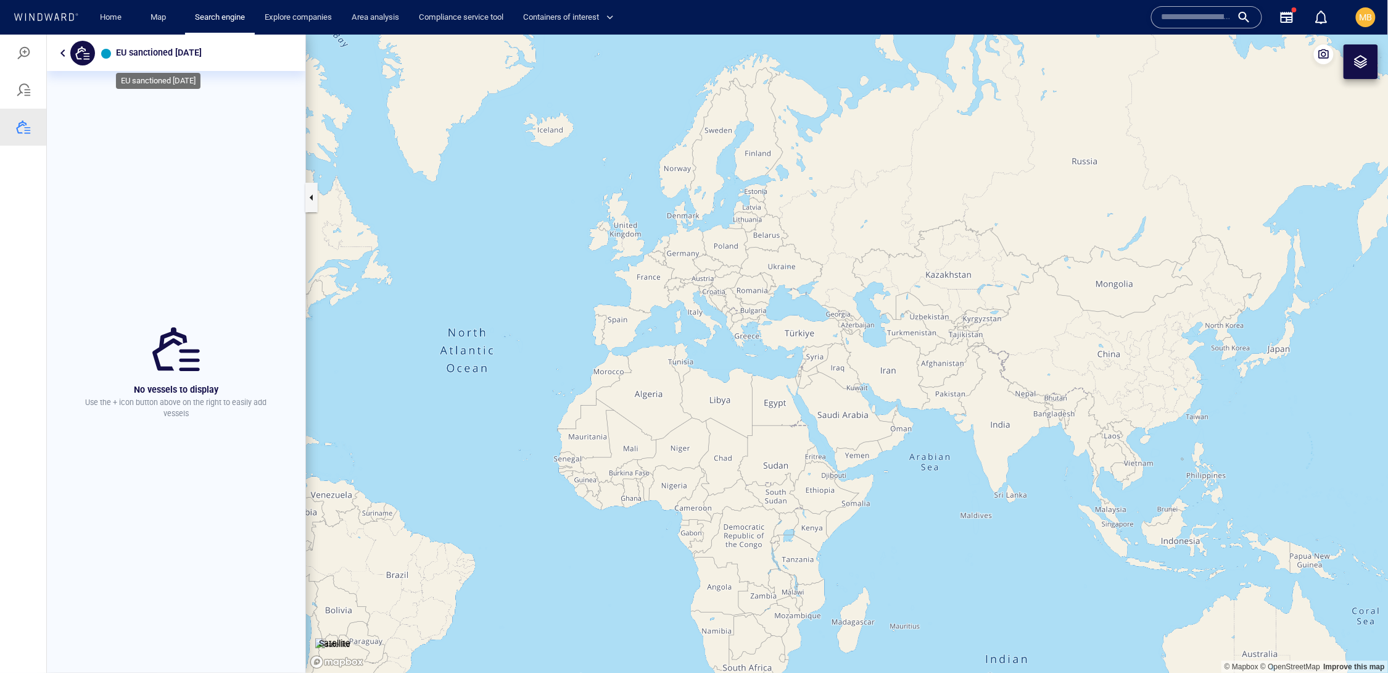
scroll to position [0, 0]
click at [198, 54] on h6 "EU sanctioned [DATE]" at bounding box center [159, 51] width 86 height 15
click at [246, 114] on div "No vessels to display Use the + icon button above on the right to easily add ve…" at bounding box center [176, 371] width 259 height 602
click at [264, 54] on div "EU sanctioned [DATE]" at bounding box center [176, 52] width 259 height 36
click at [27, 44] on div at bounding box center [23, 52] width 46 height 37
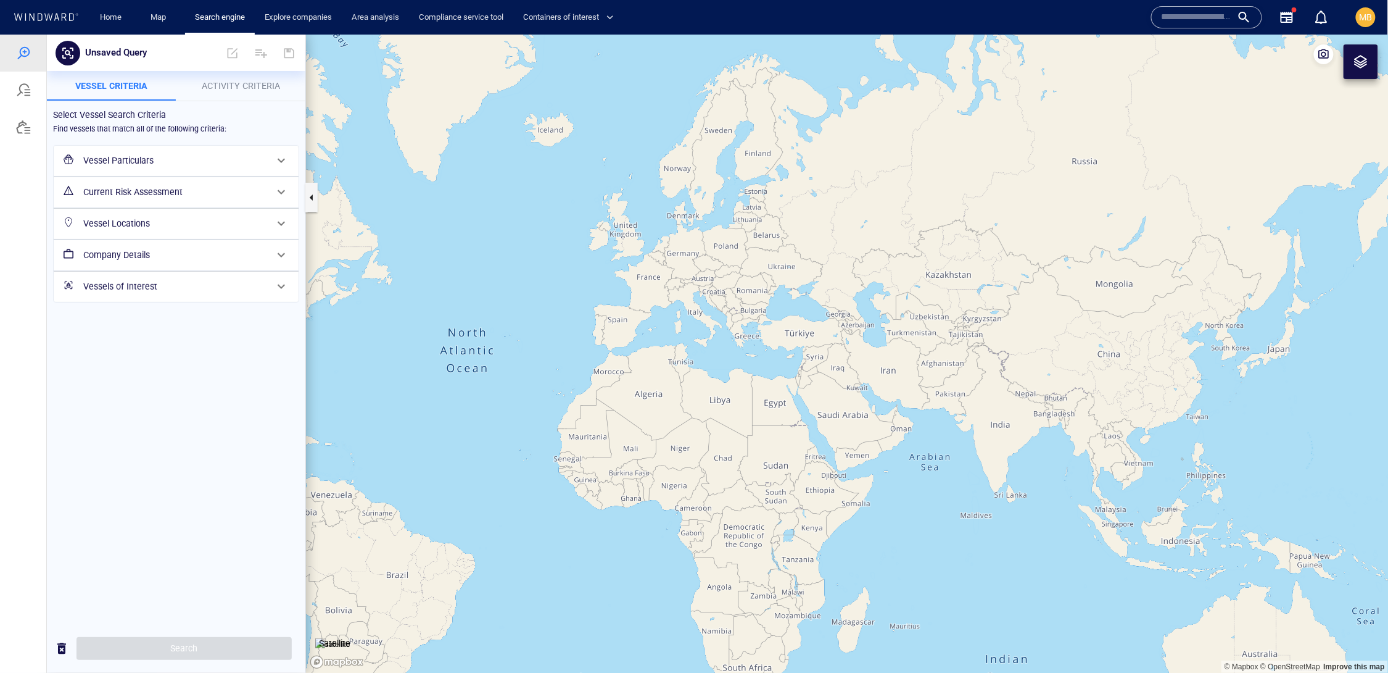
click at [257, 56] on span at bounding box center [261, 53] width 30 height 30
click at [273, 101] on div "Add results to existing vessels list" at bounding box center [329, 104] width 141 height 20
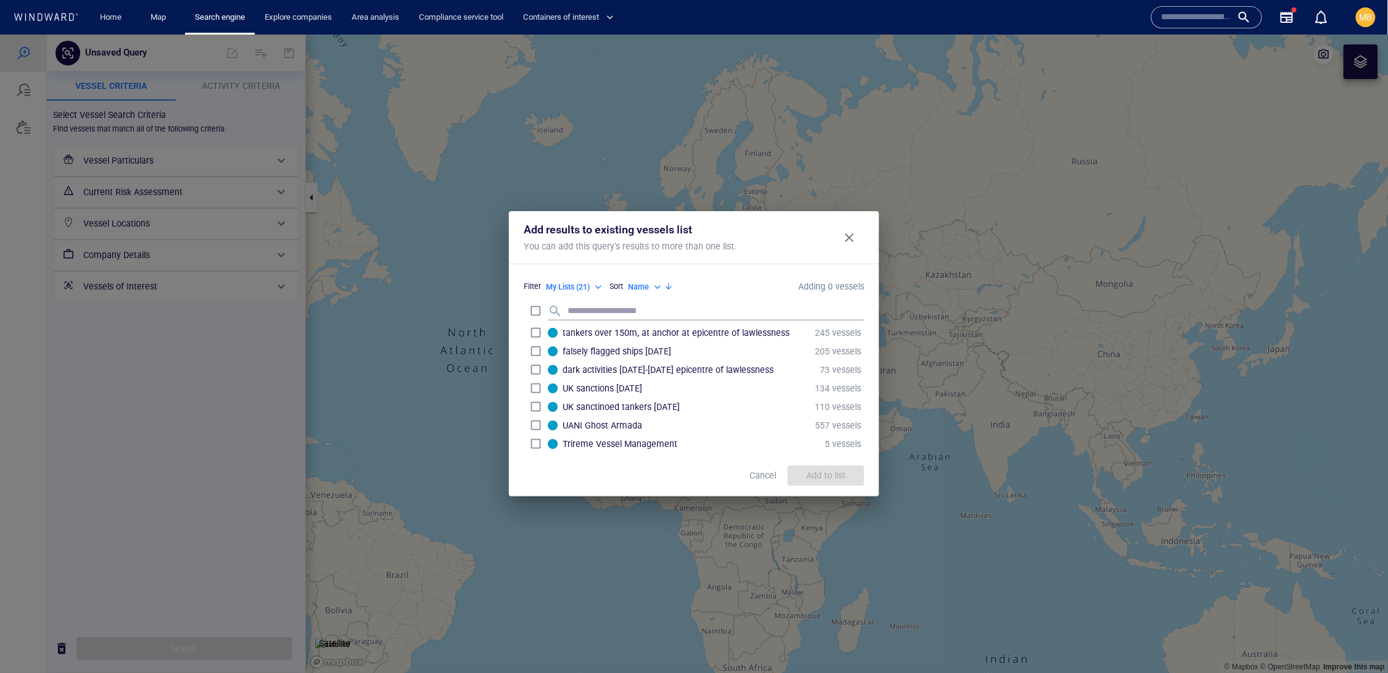
click at [750, 483] on span "Cancel" at bounding box center [763, 474] width 27 height 15
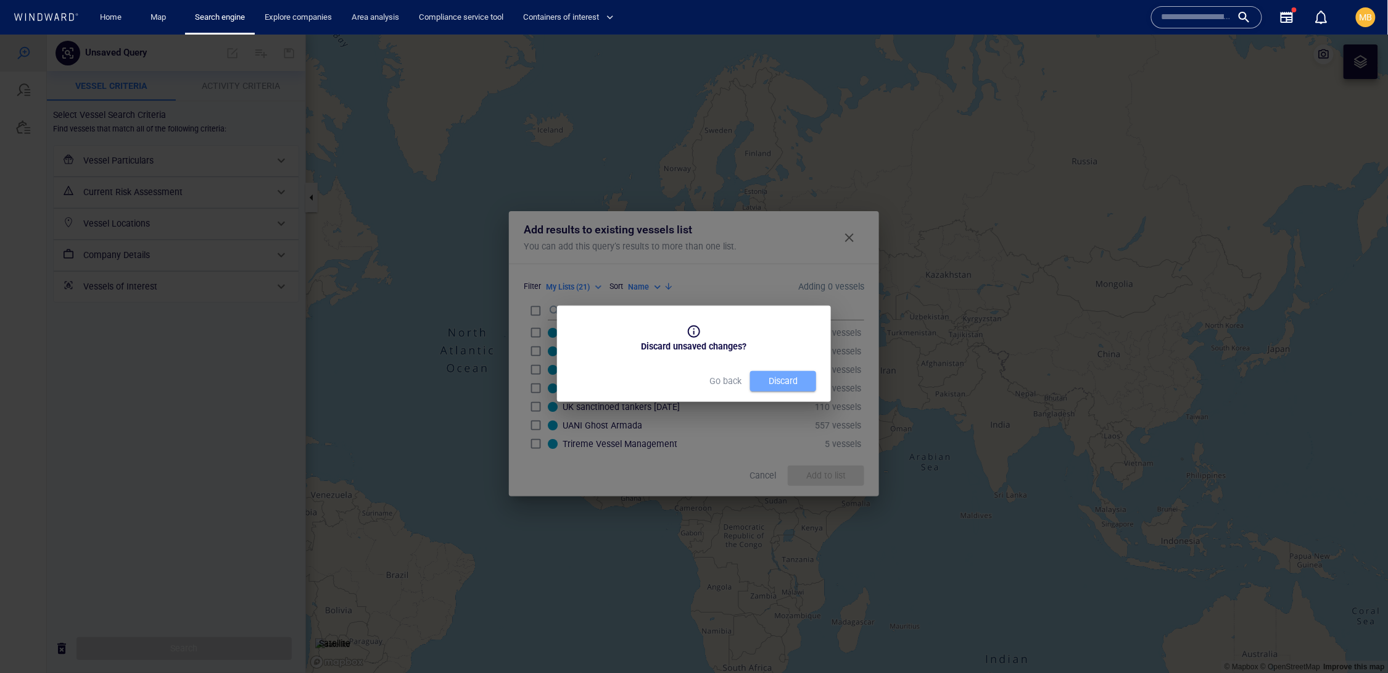
click at [766, 390] on div "Discard" at bounding box center [783, 380] width 34 height 20
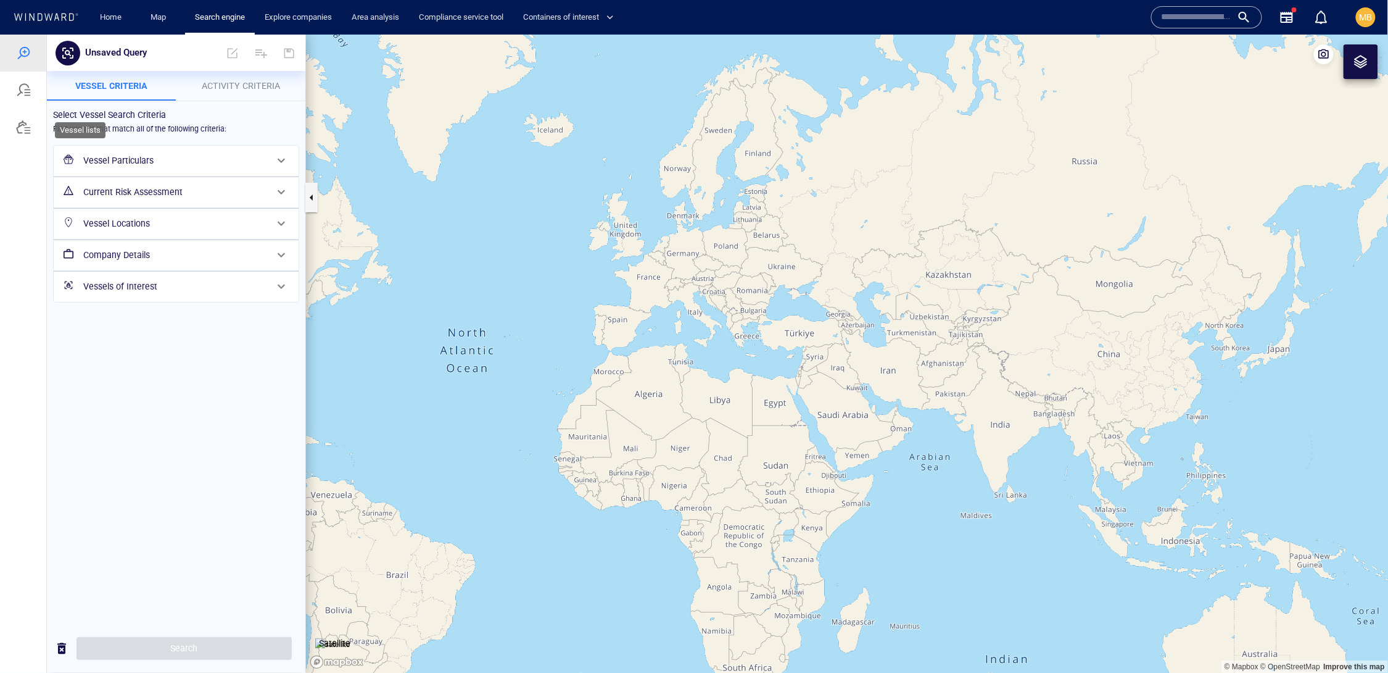
click at [26, 134] on div at bounding box center [23, 126] width 15 height 15
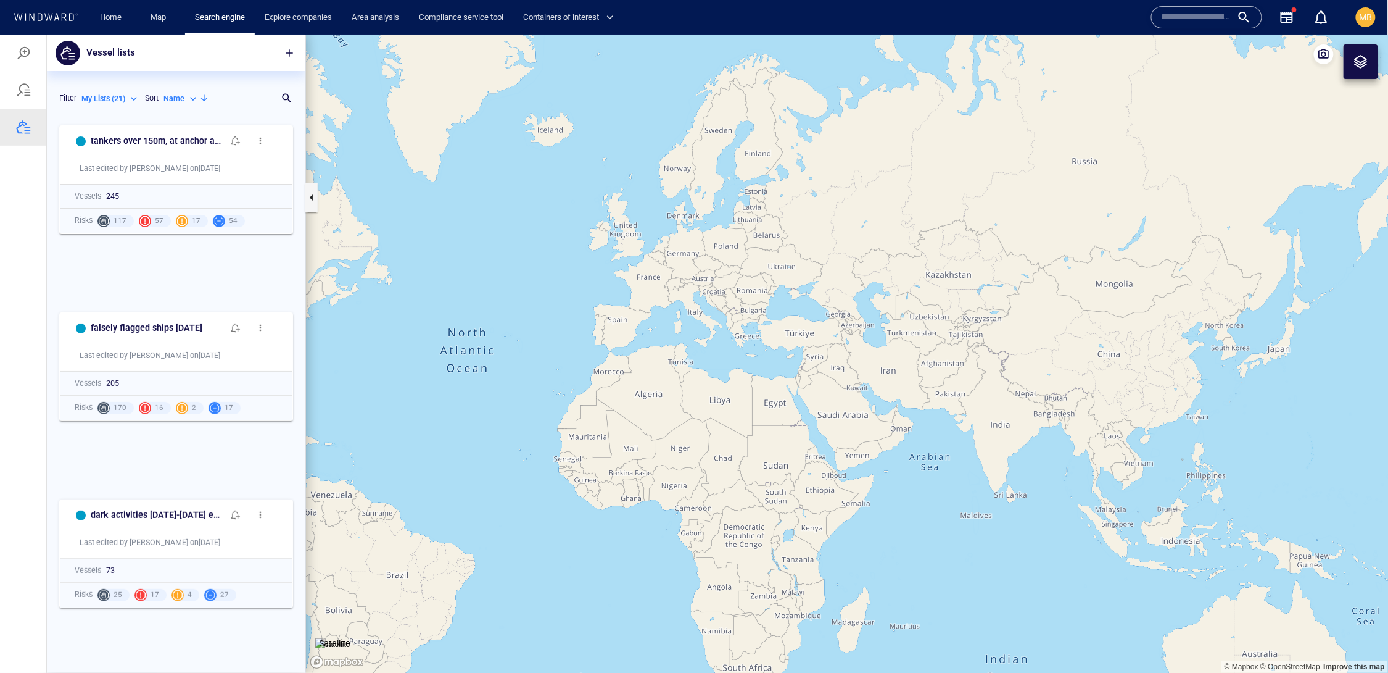
click at [164, 104] on div "Name" at bounding box center [182, 98] width 36 height 11
click at [127, 189] on p "Last Update" at bounding box center [119, 183] width 41 height 11
type input "*********"
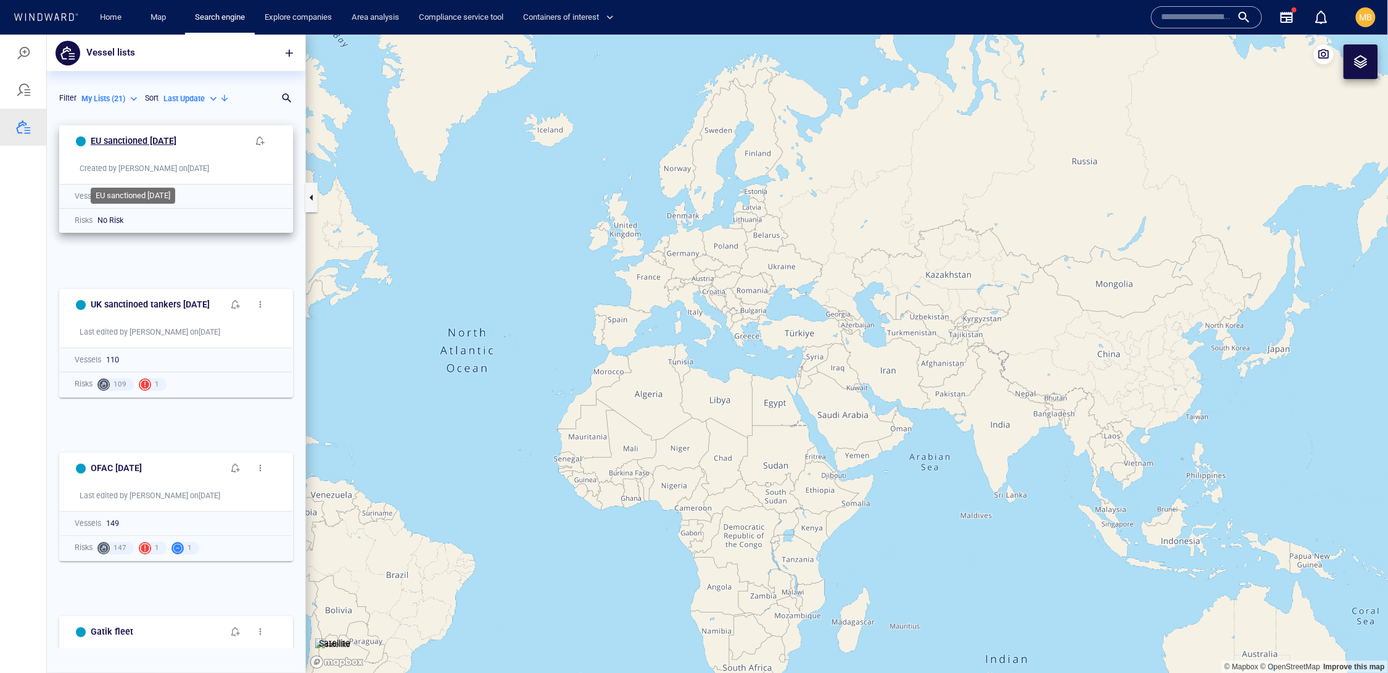
click at [144, 148] on h6 "EU sanctioned [DATE]" at bounding box center [134, 140] width 86 height 15
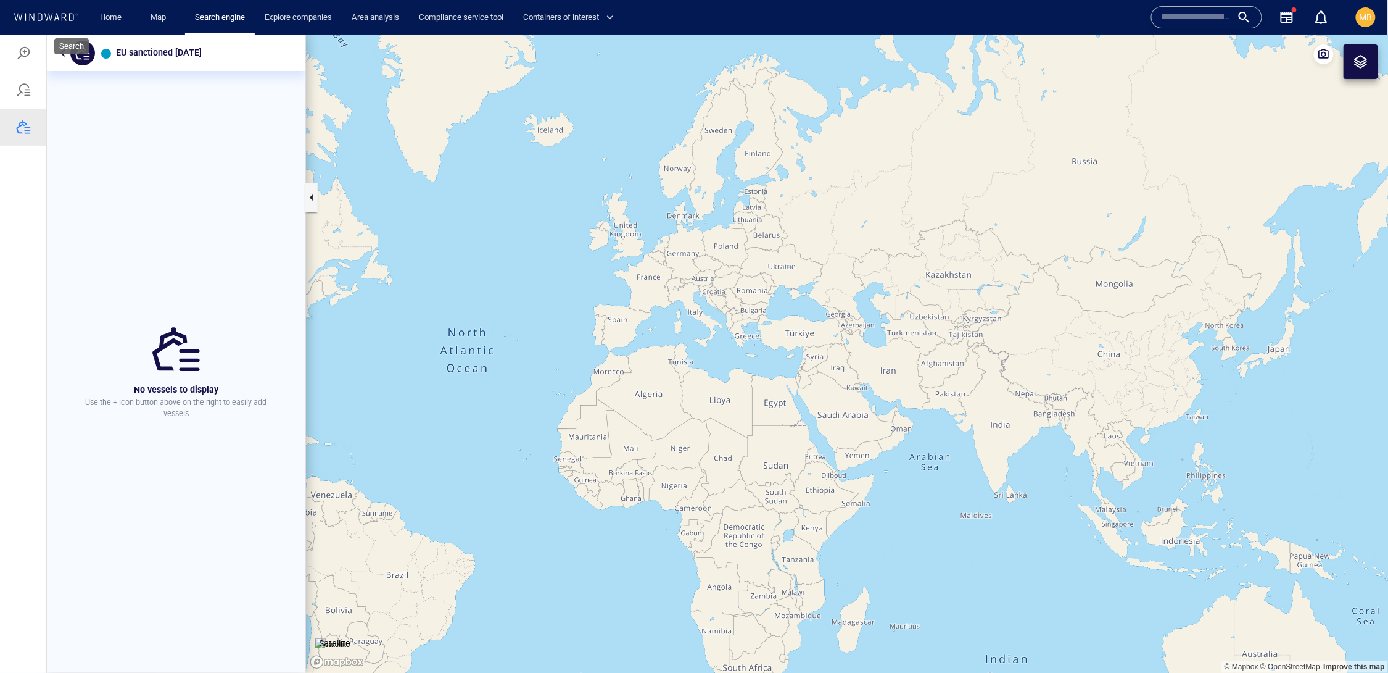
click at [28, 50] on div at bounding box center [23, 52] width 15 height 15
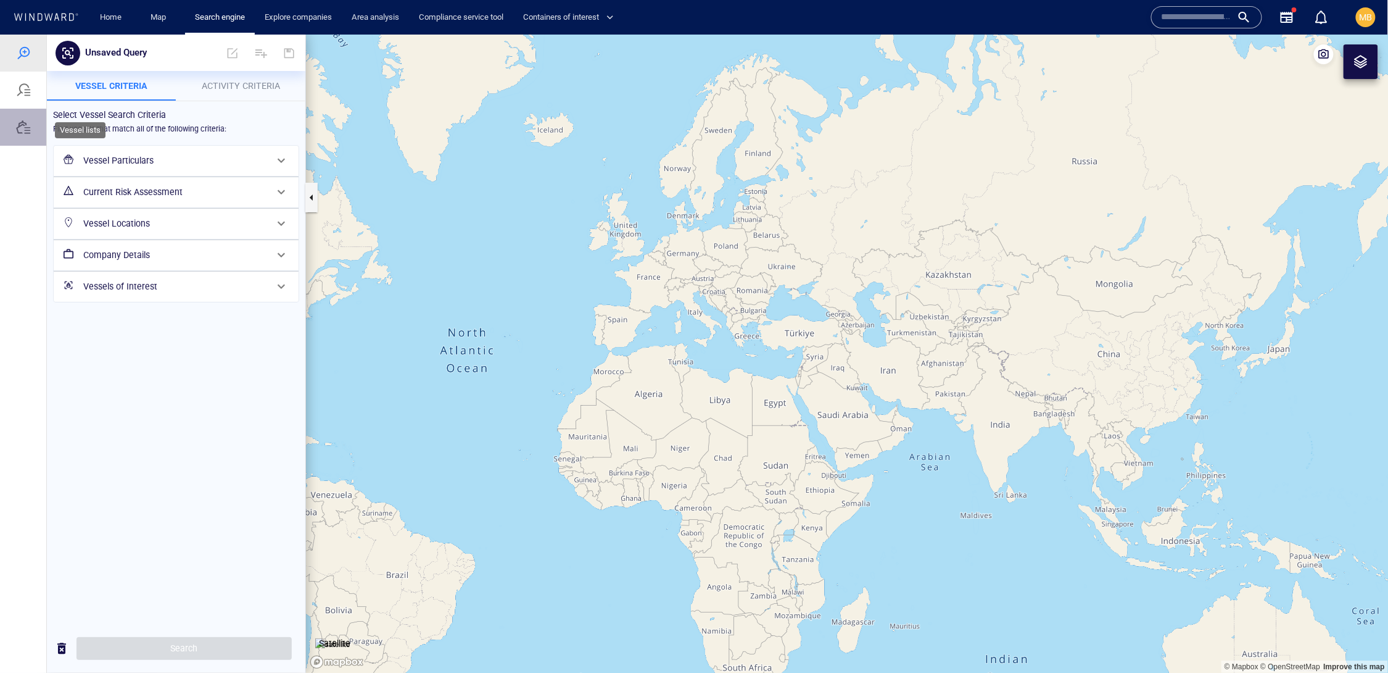
click at [20, 134] on div at bounding box center [23, 126] width 15 height 15
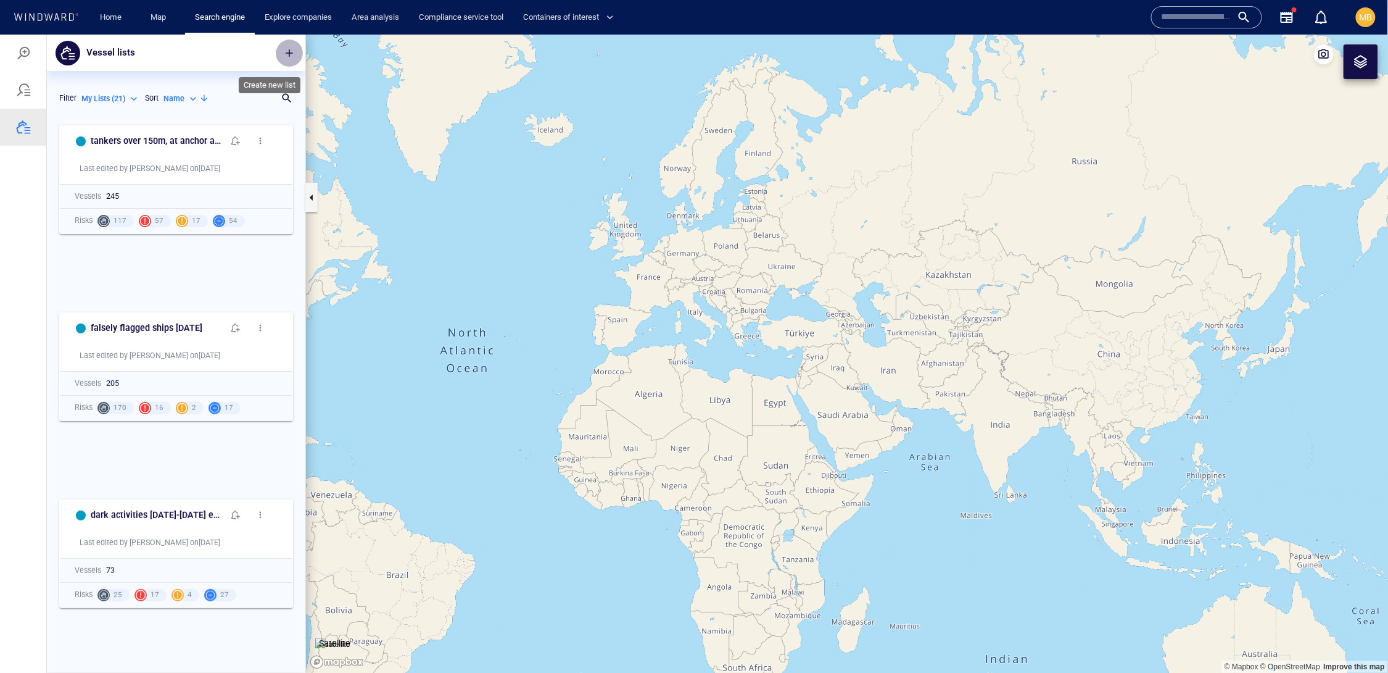
click at [288, 47] on span "button" at bounding box center [289, 52] width 12 height 12
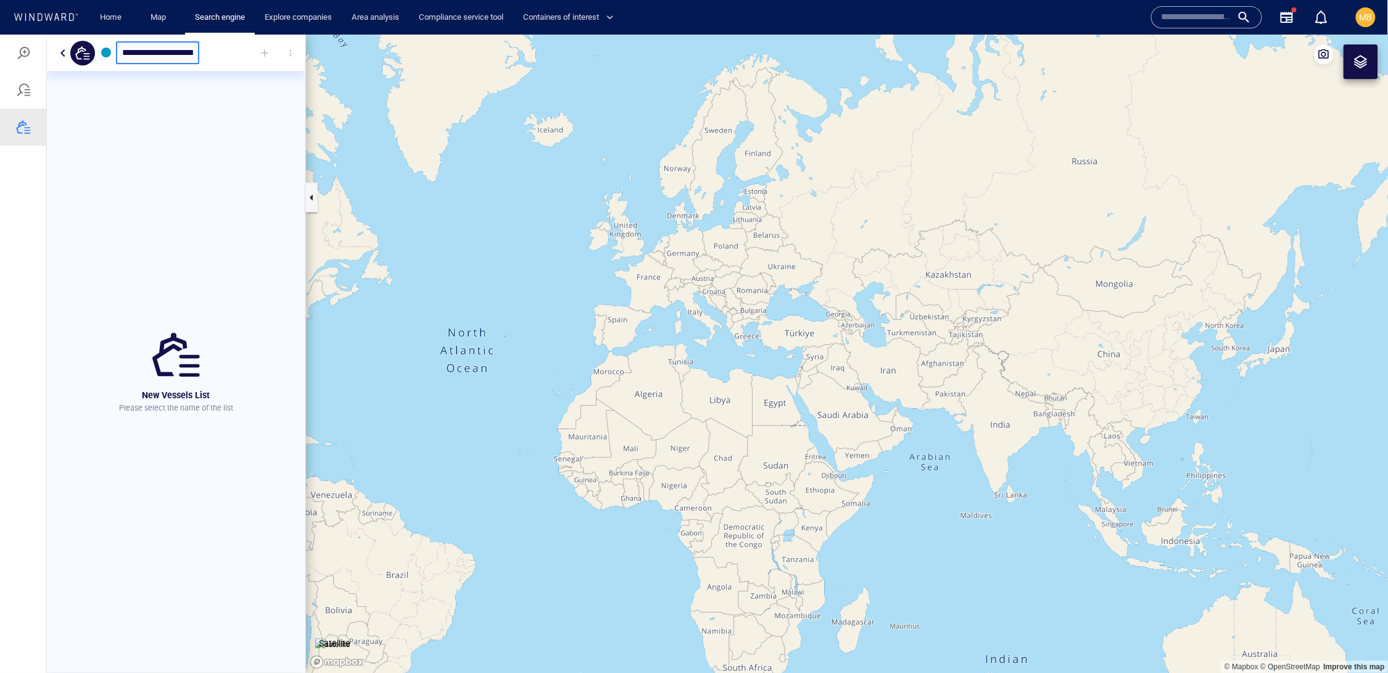
type input "**********"
click at [278, 51] on div at bounding box center [264, 52] width 27 height 27
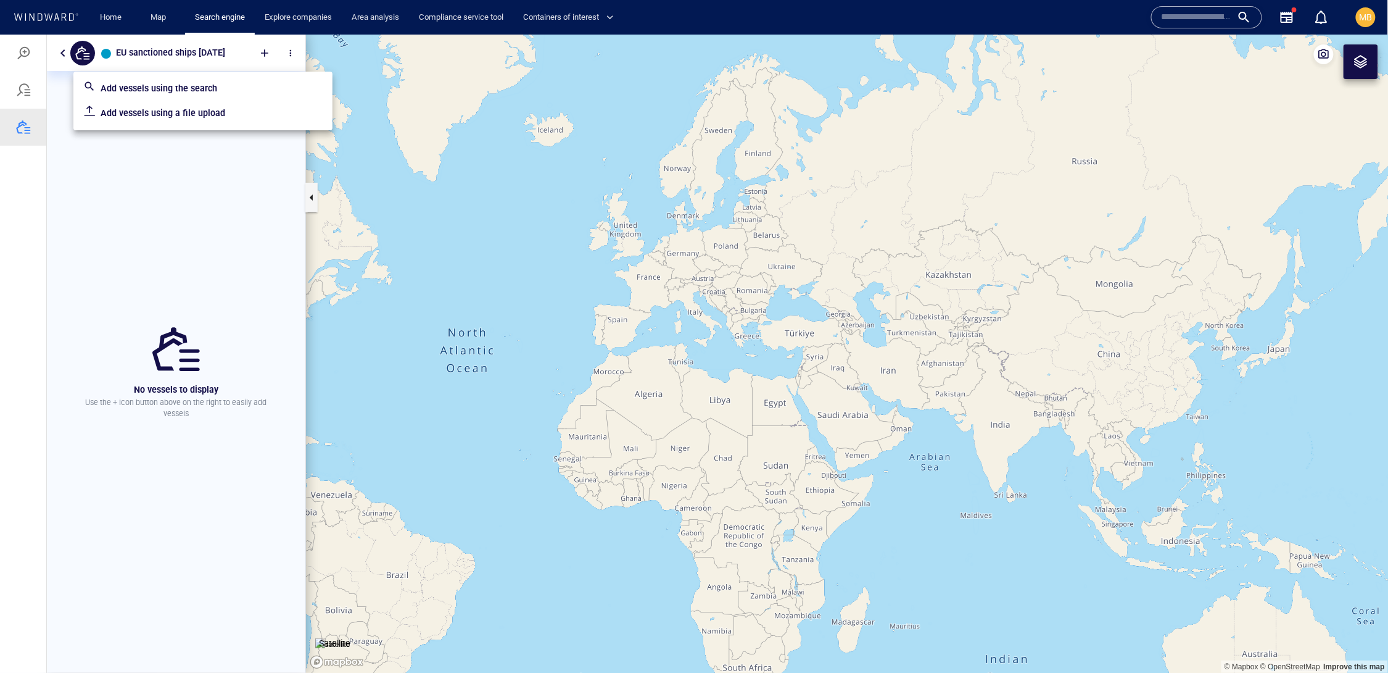
click at [200, 120] on p "Add vessels using a file upload" at bounding box center [212, 112] width 222 height 15
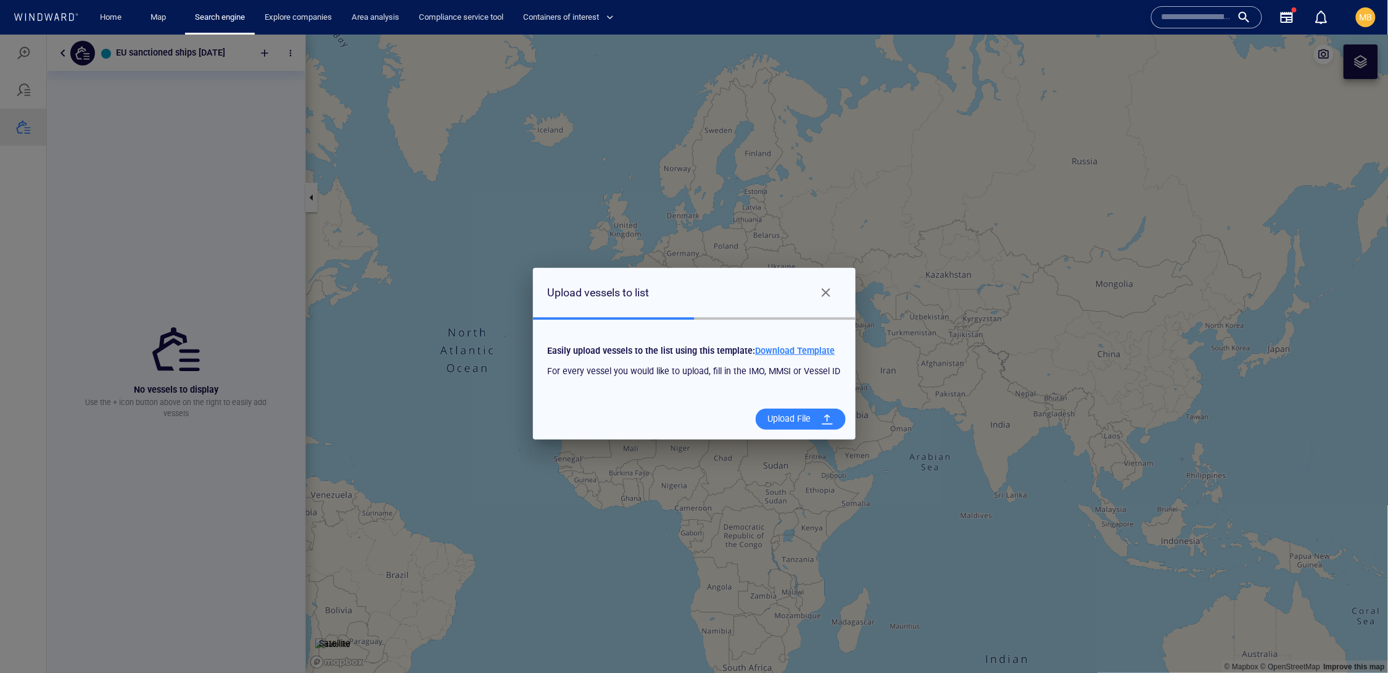
click at [816, 426] on div "Upload File" at bounding box center [789, 417] width 53 height 25
click at [0, 34] on input "Upload File" at bounding box center [0, 34] width 0 height 0
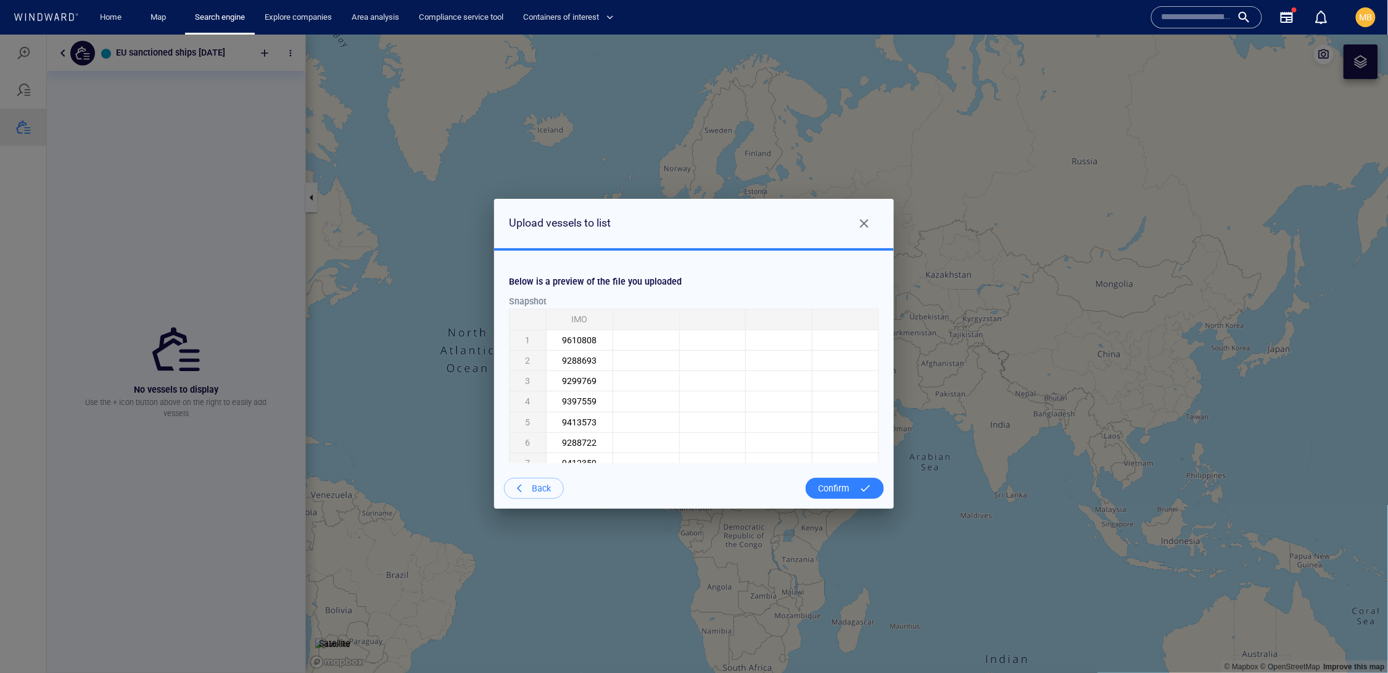
click at [831, 495] on div "Confirm" at bounding box center [833, 487] width 41 height 25
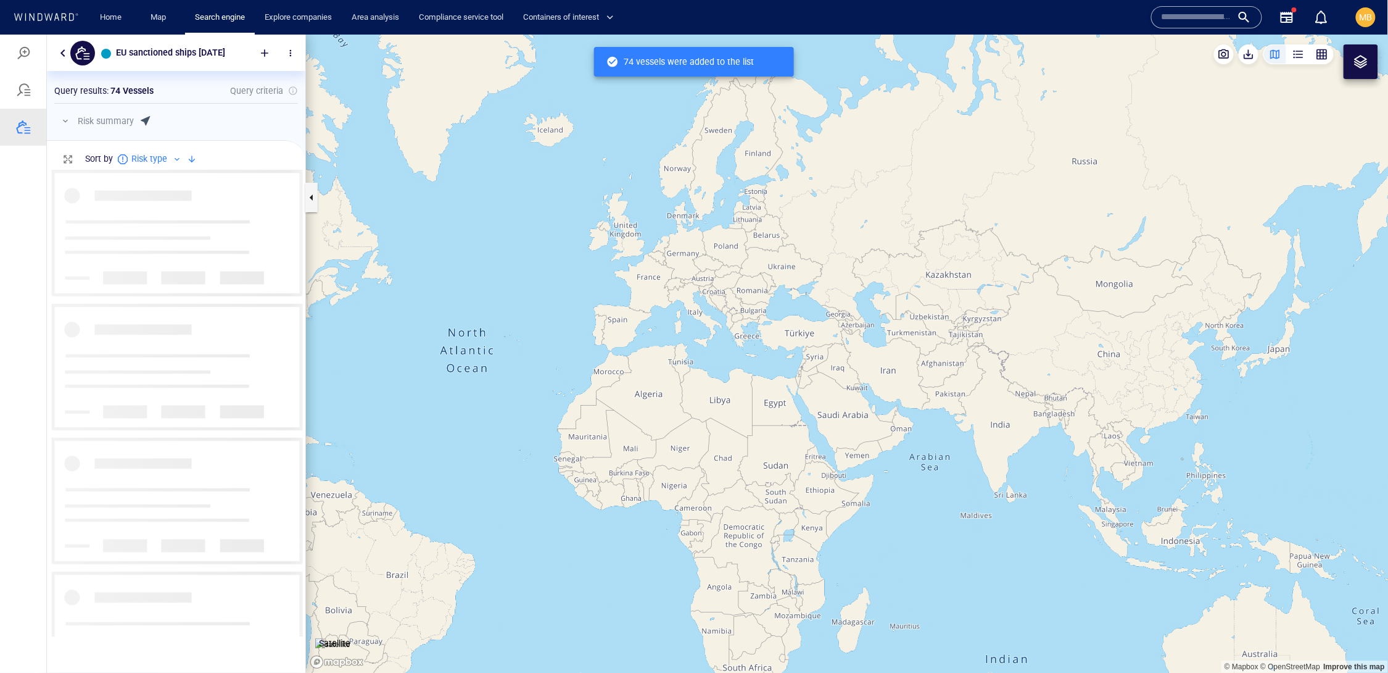
scroll to position [466, 258]
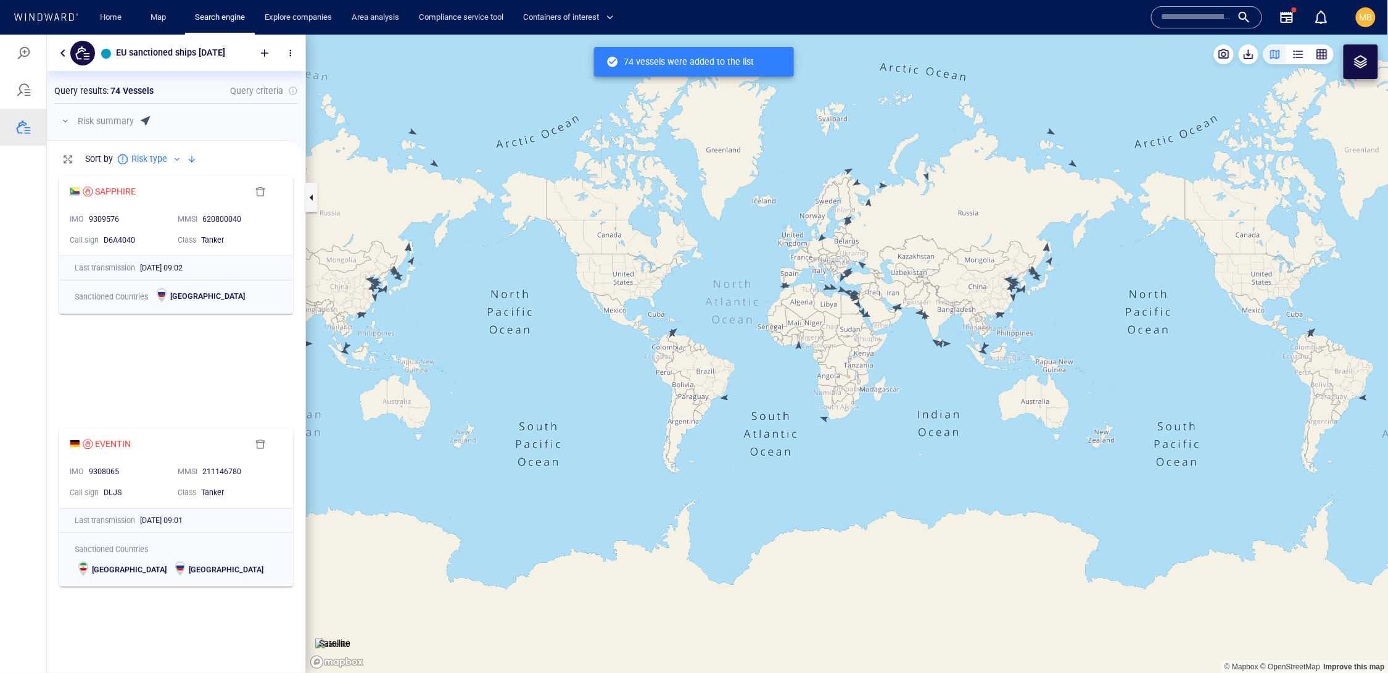
drag, startPoint x: 899, startPoint y: 397, endPoint x: 813, endPoint y: 420, distance: 89.5
click at [815, 420] on canvas "Map" at bounding box center [847, 353] width 1083 height 639
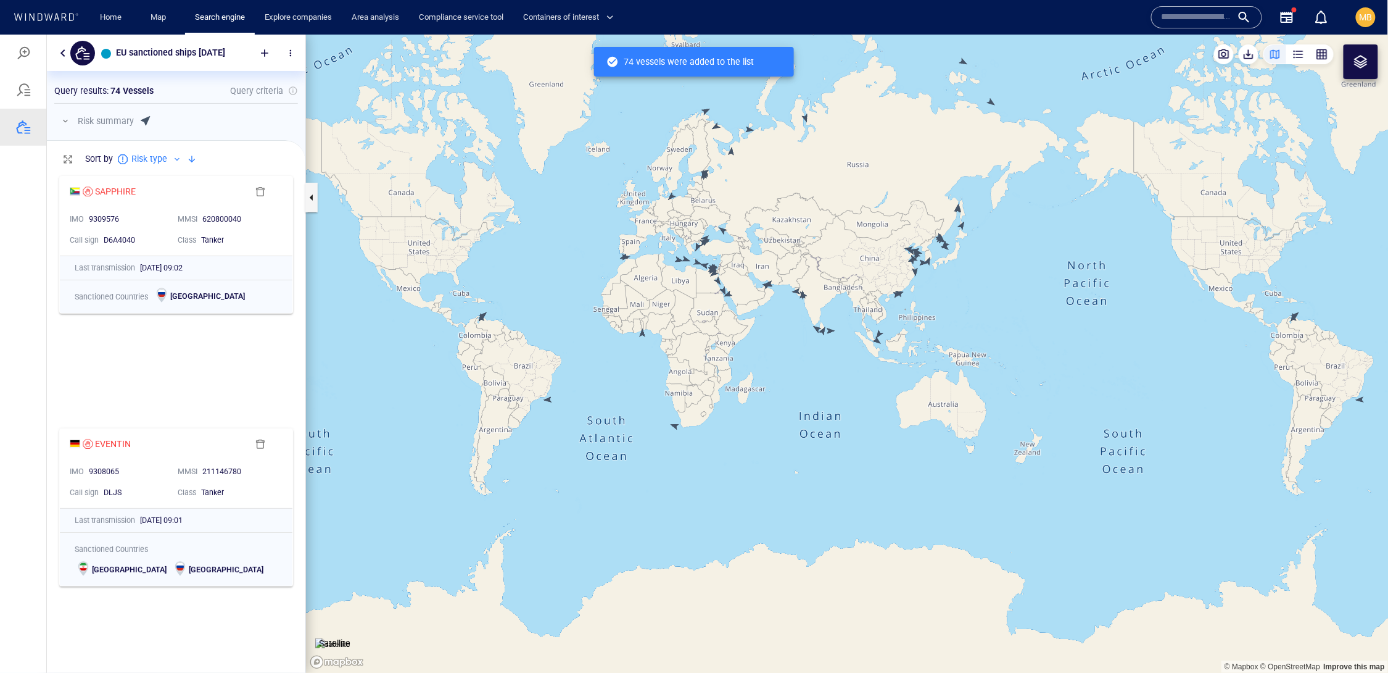
drag, startPoint x: 800, startPoint y: 338, endPoint x: 800, endPoint y: 444, distance: 106.1
click at [800, 444] on canvas "Map" at bounding box center [847, 353] width 1083 height 639
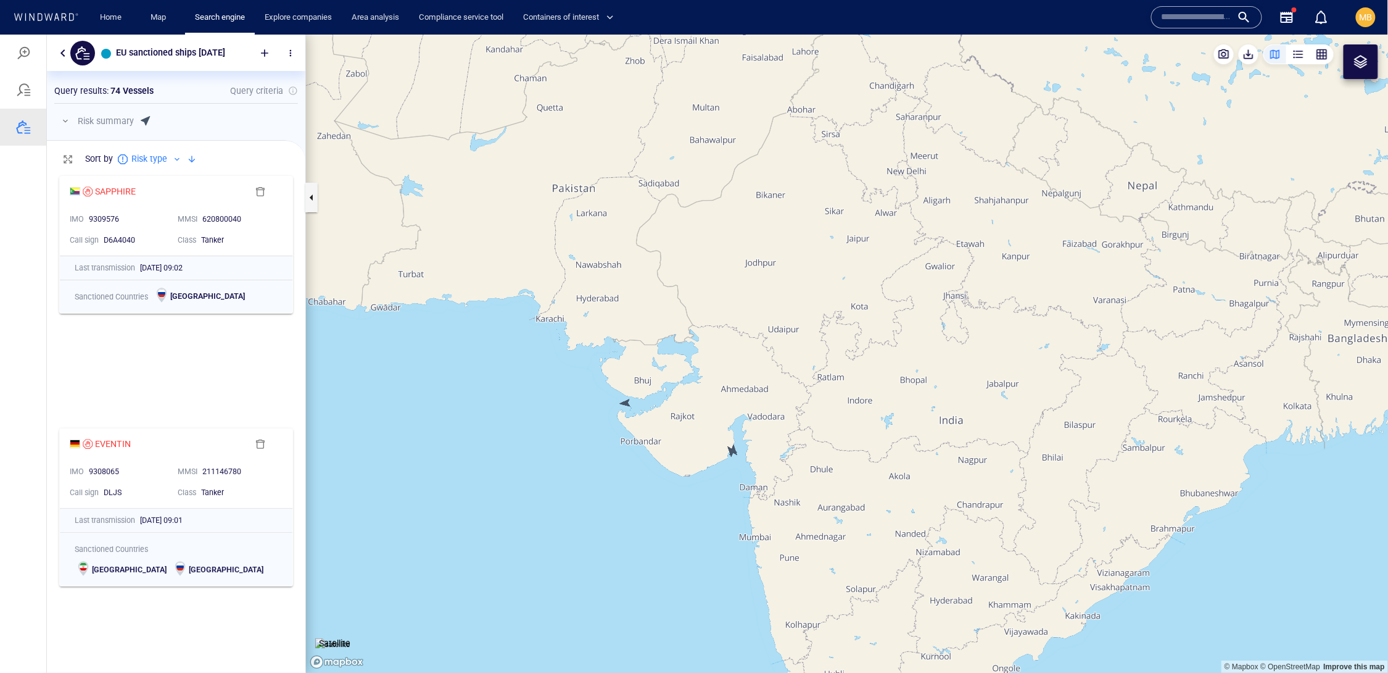
click at [623, 400] on canvas "Map" at bounding box center [847, 353] width 1083 height 639
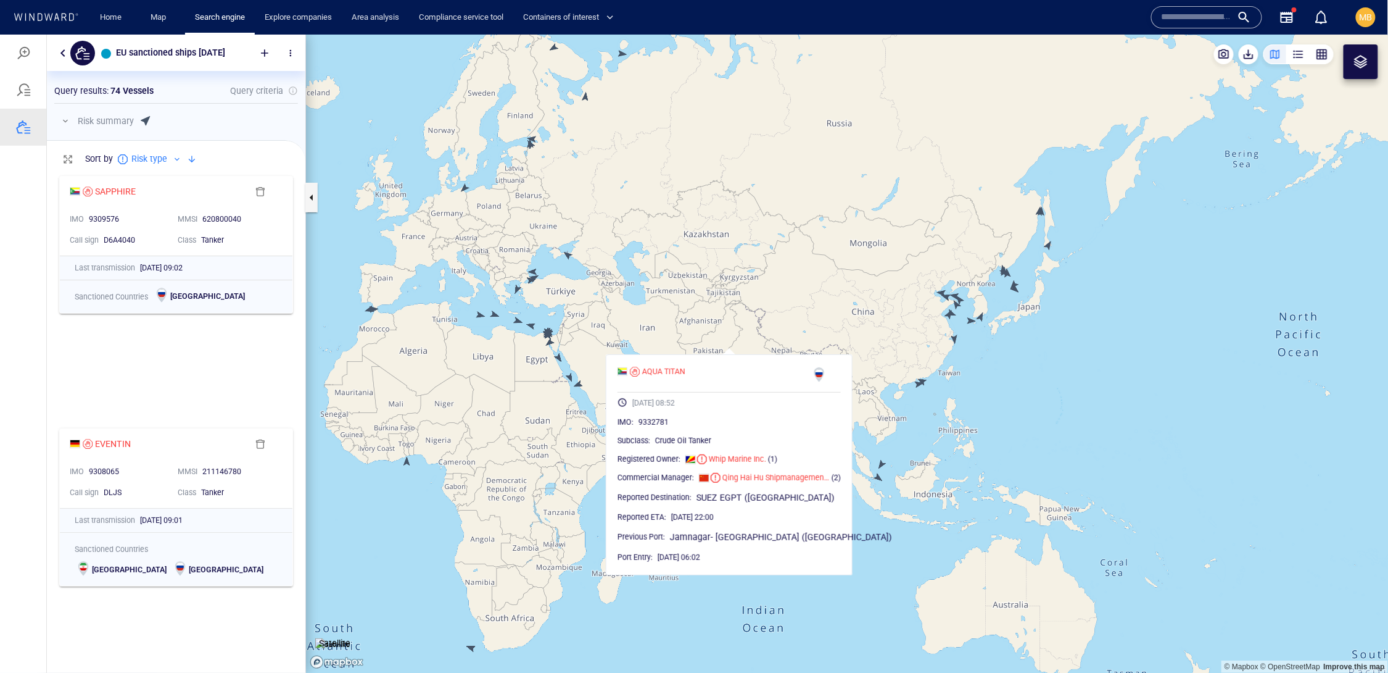
drag, startPoint x: 800, startPoint y: 344, endPoint x: 815, endPoint y: 313, distance: 33.4
click at [815, 313] on canvas "Map" at bounding box center [847, 353] width 1083 height 639
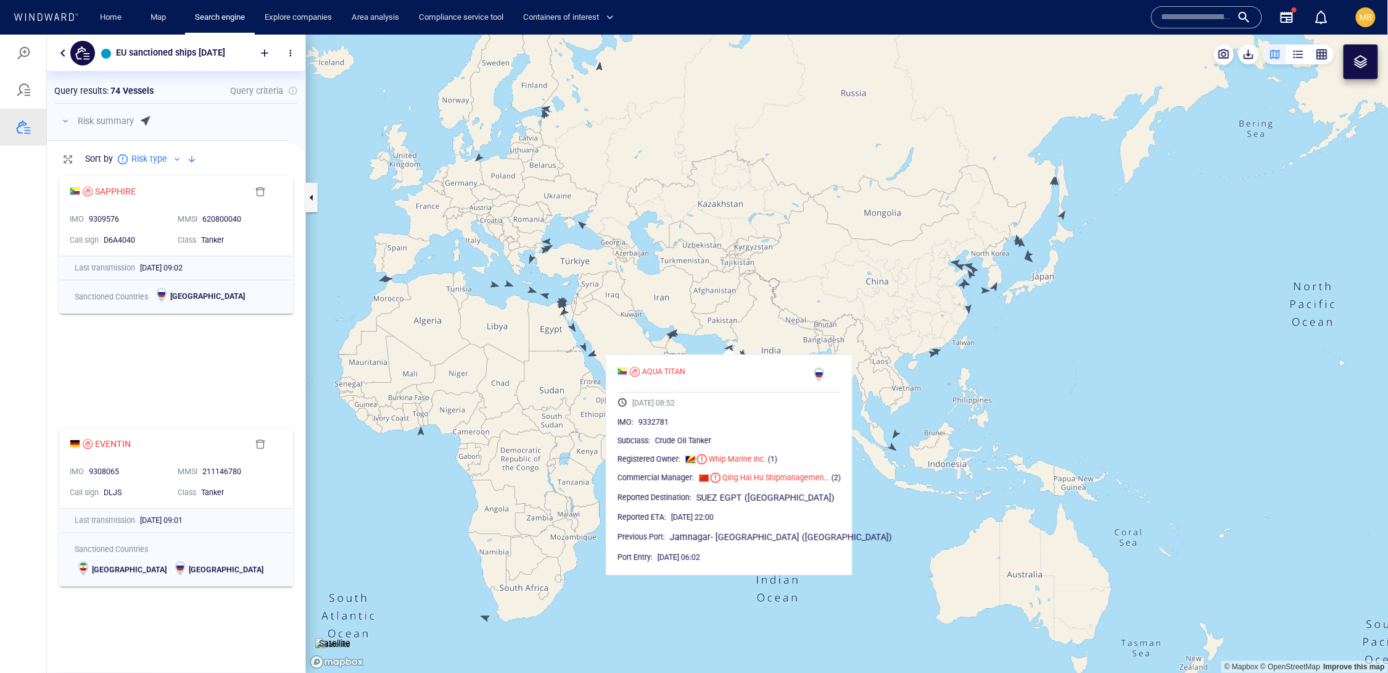
drag, startPoint x: 416, startPoint y: 383, endPoint x: 481, endPoint y: 436, distance: 84.2
click at [481, 436] on canvas "Map" at bounding box center [847, 353] width 1083 height 639
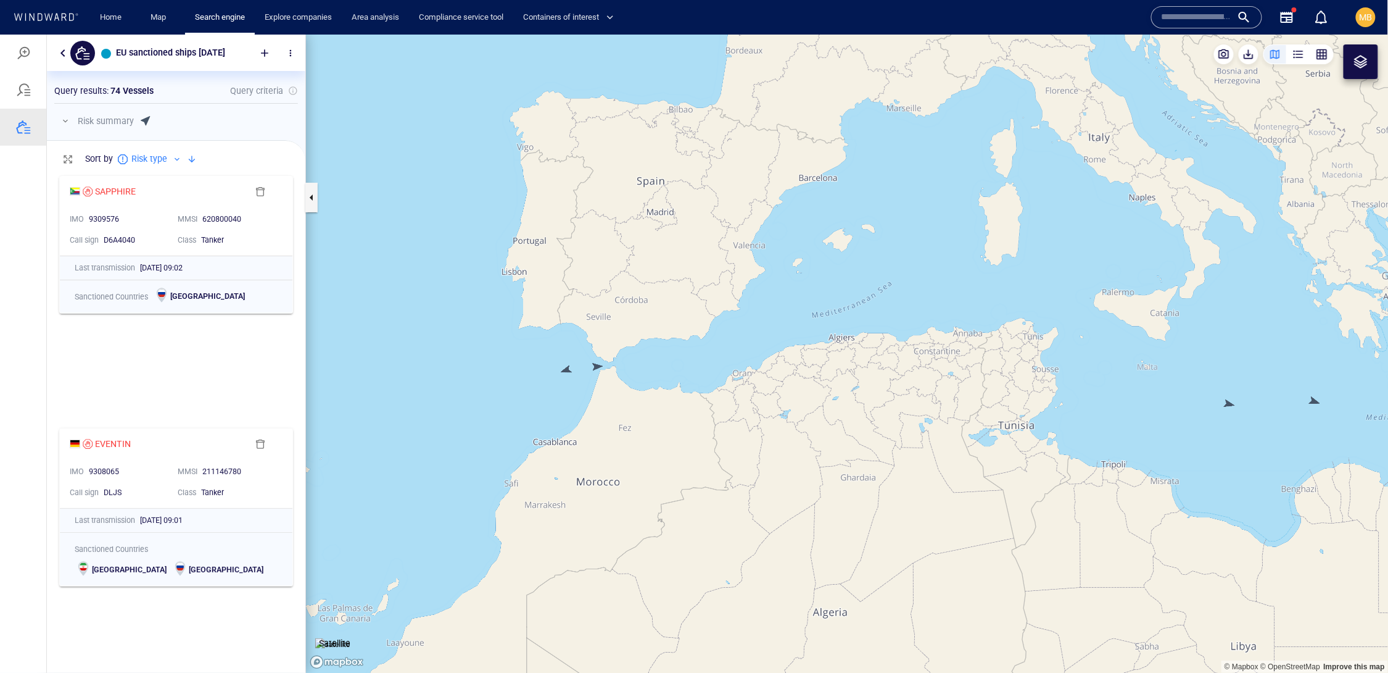
click at [596, 365] on canvas "Map" at bounding box center [847, 353] width 1083 height 639
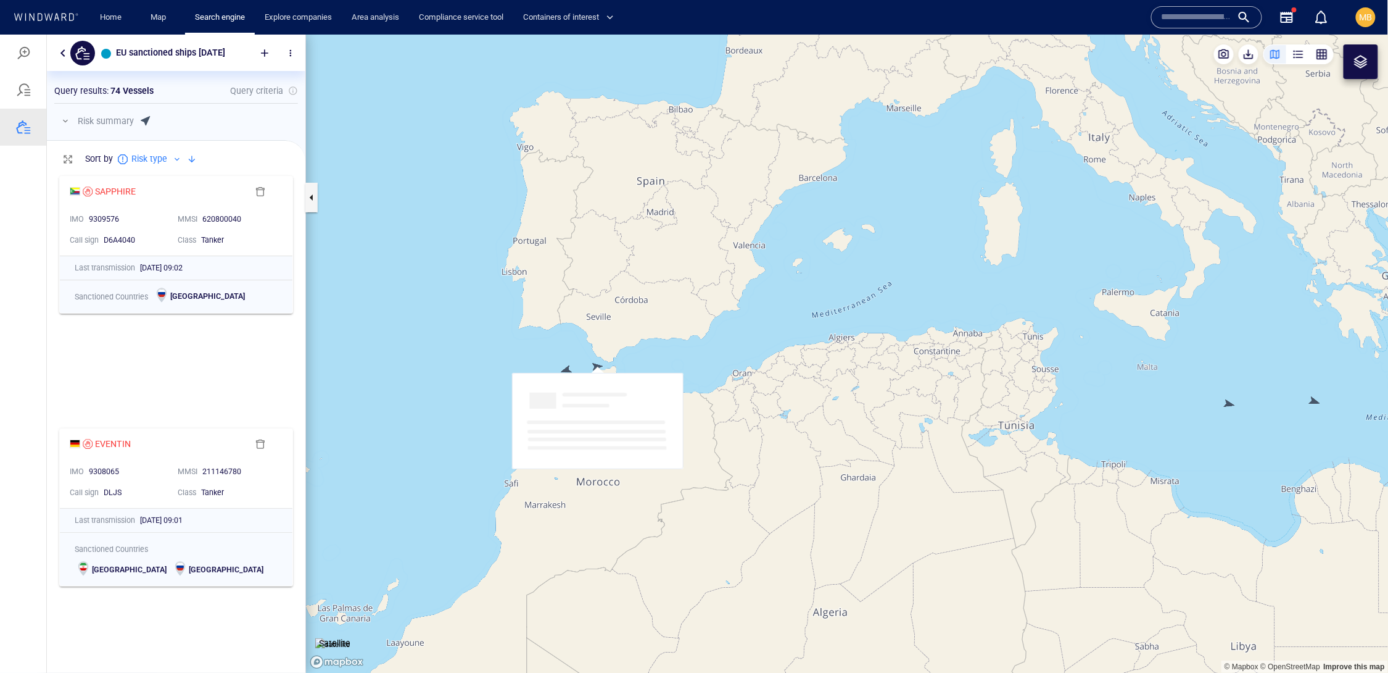
click at [596, 365] on canvas "Map" at bounding box center [847, 353] width 1083 height 639
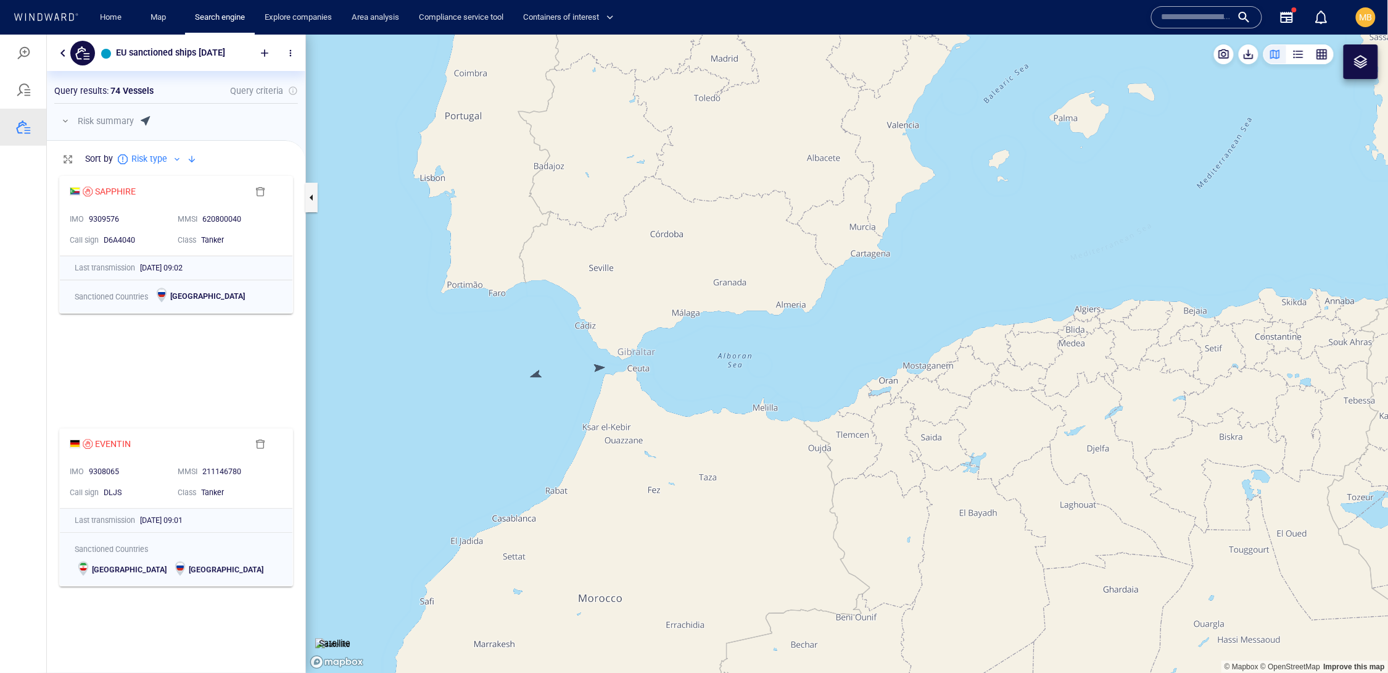
click at [598, 366] on canvas "Map" at bounding box center [847, 353] width 1083 height 639
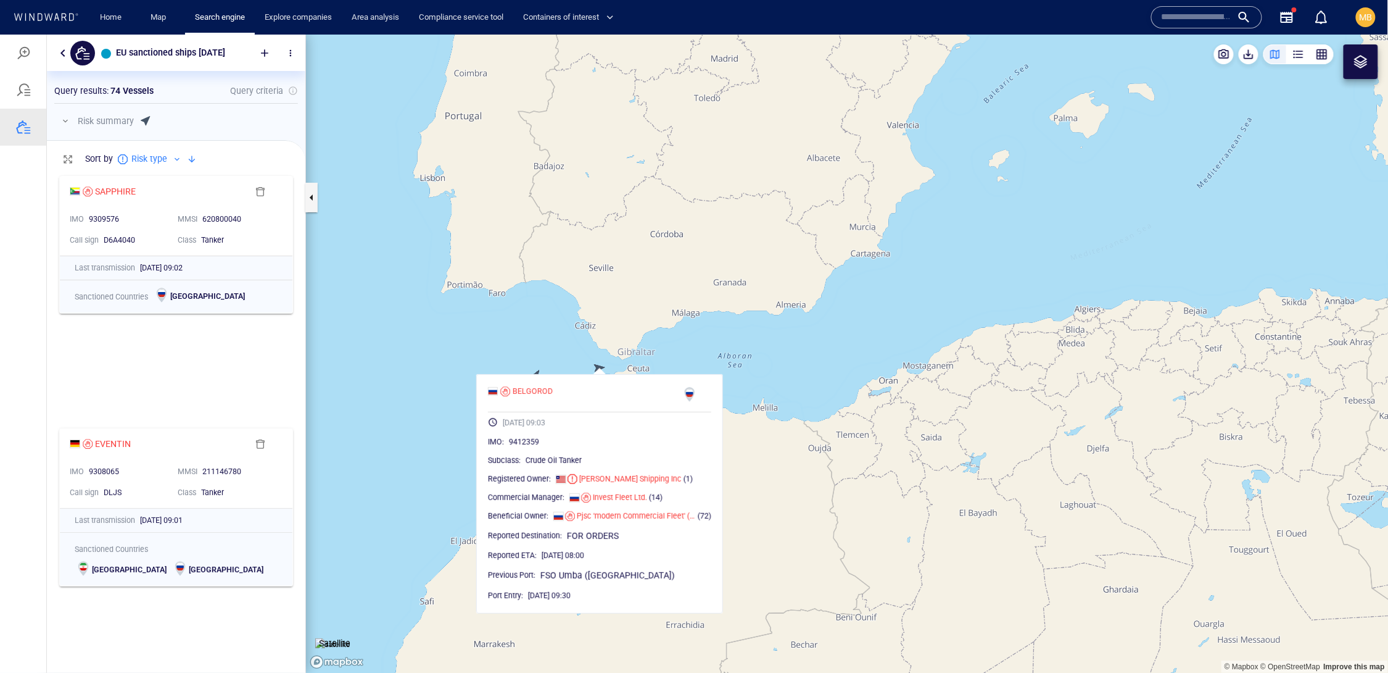
click at [598, 366] on canvas "Map" at bounding box center [847, 353] width 1083 height 639
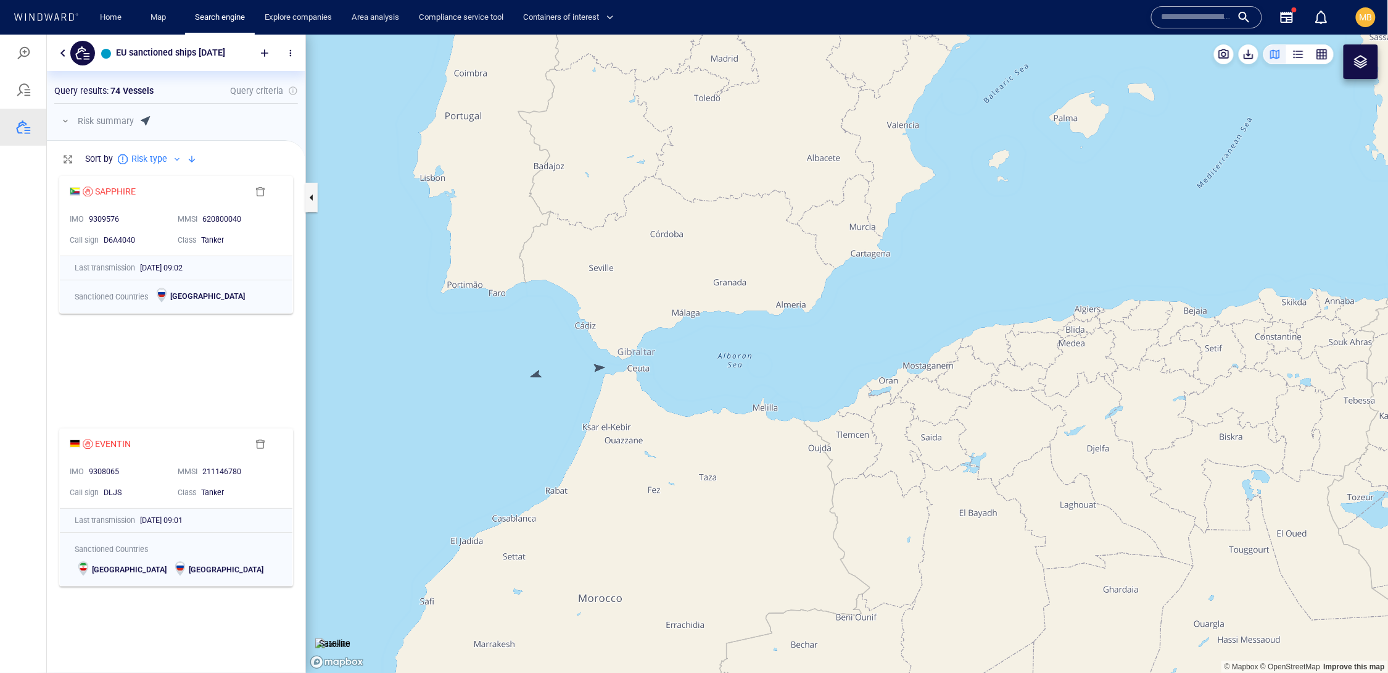
click at [536, 372] on canvas "Map" at bounding box center [847, 353] width 1083 height 639
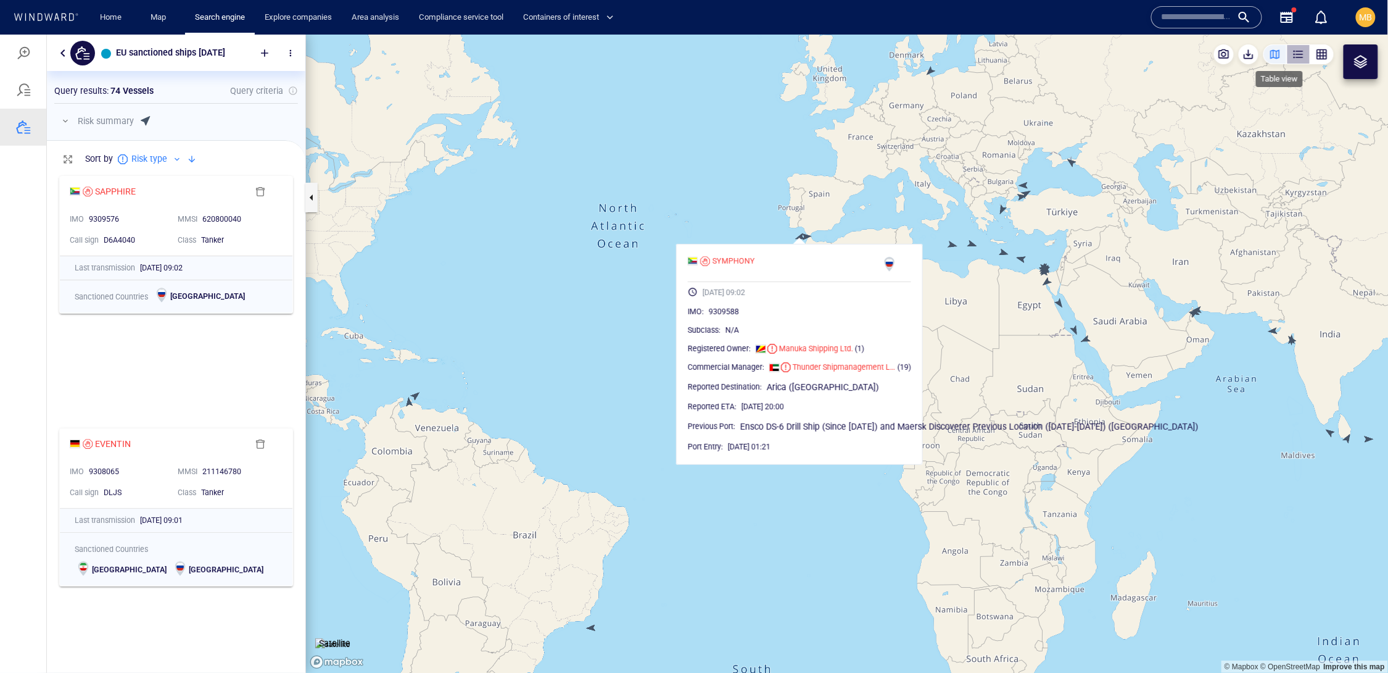
click at [1214, 52] on div "button" at bounding box center [1299, 54] width 12 height 12
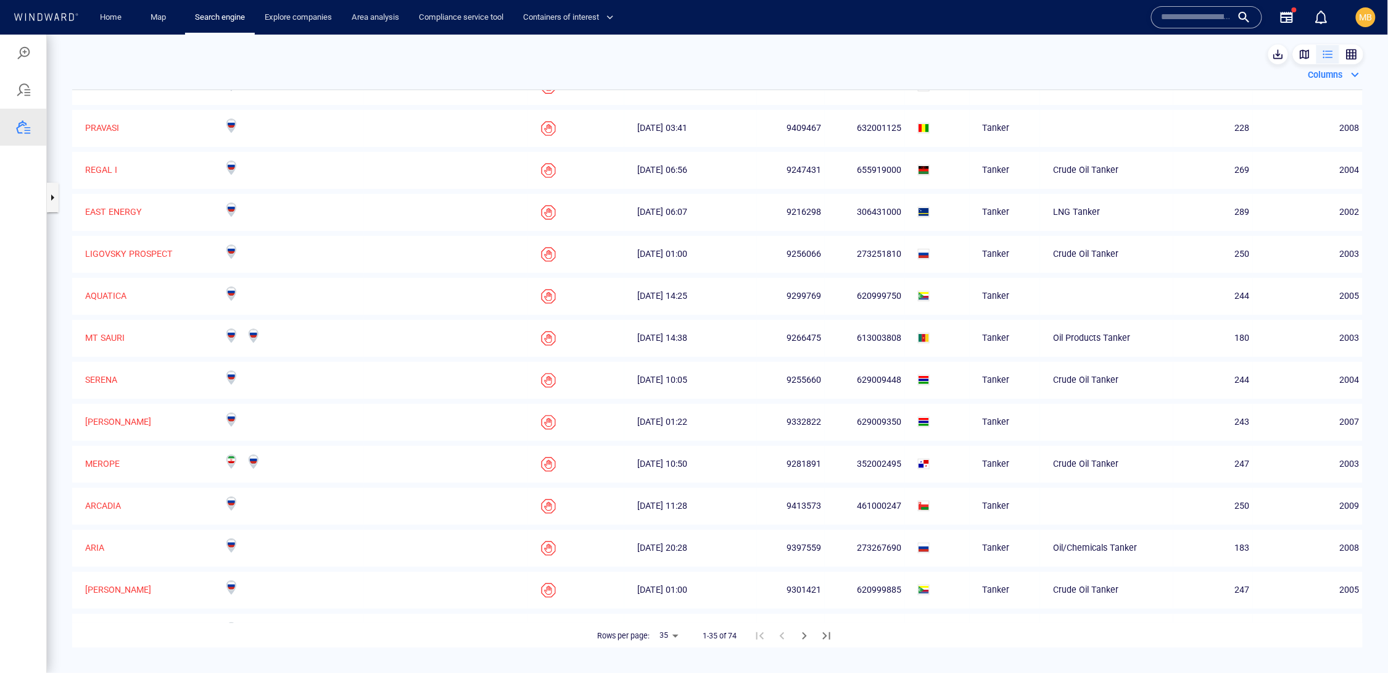
scroll to position [0, 0]
click at [1214, 54] on div "button" at bounding box center [1352, 54] width 12 height 12
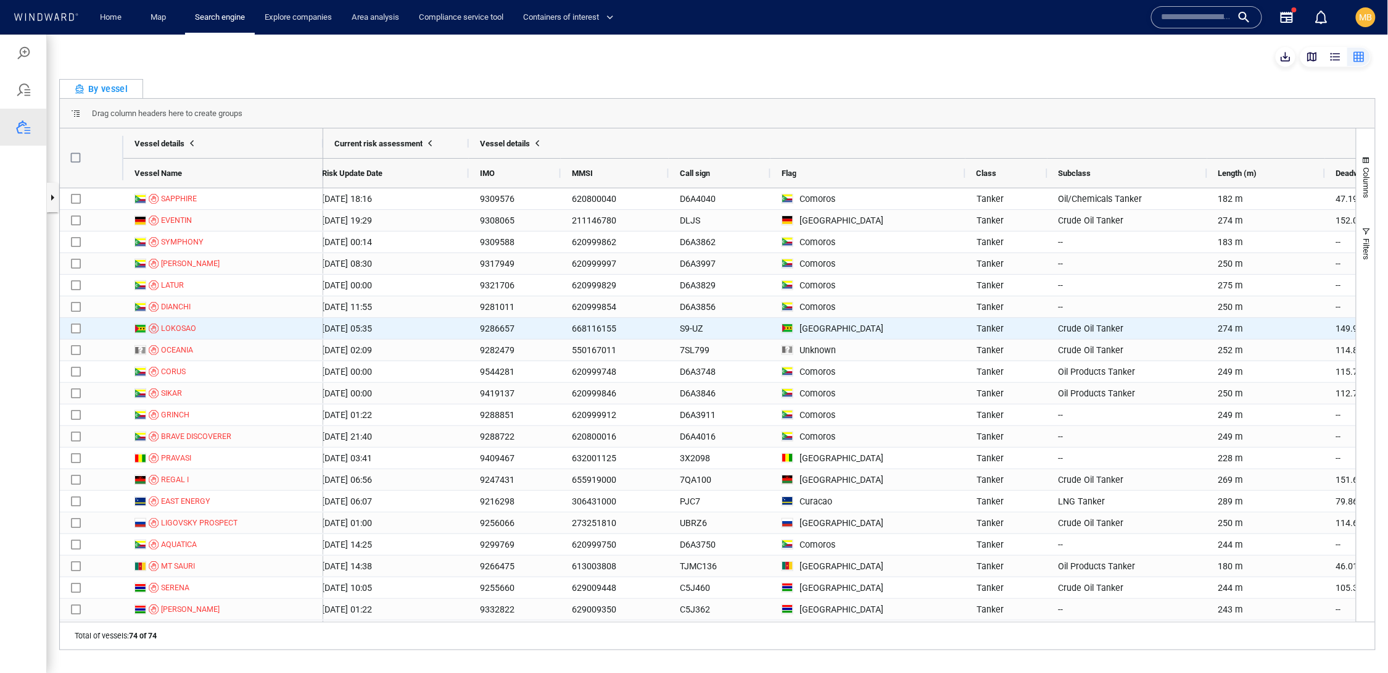
scroll to position [0, 568]
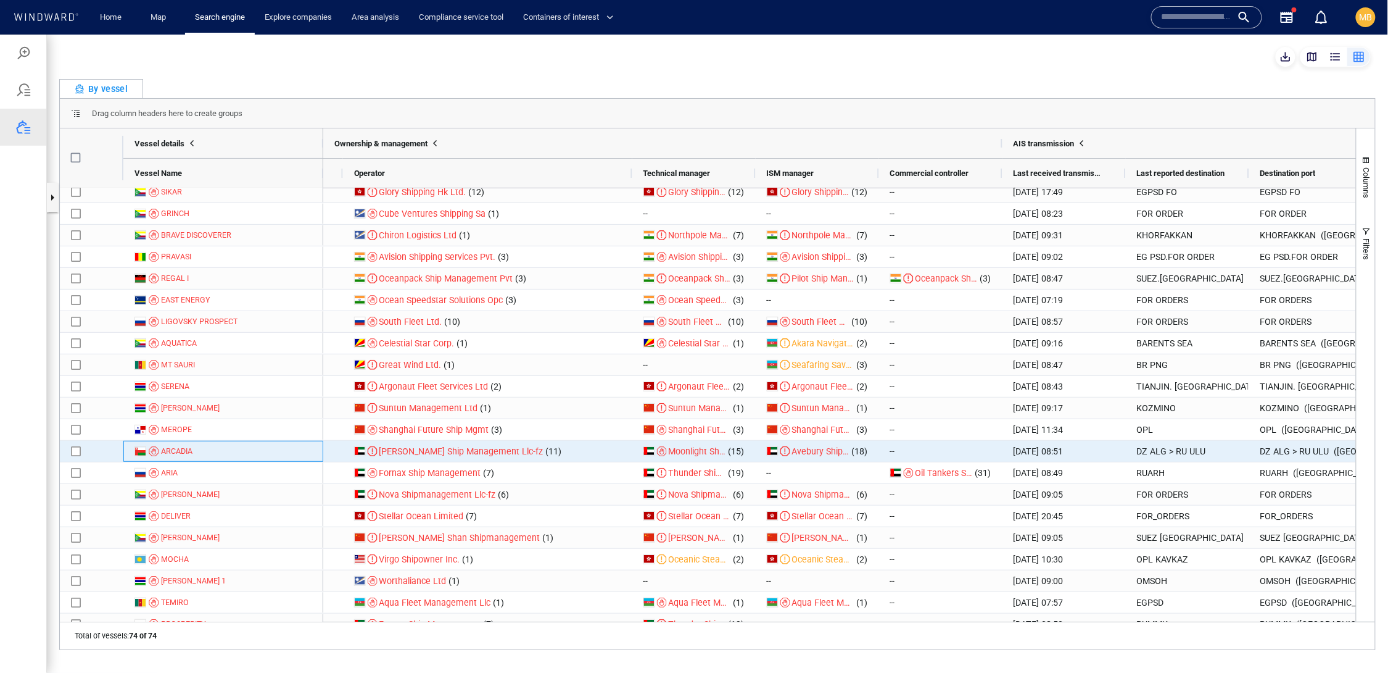
click at [299, 451] on div "ARCADIA" at bounding box center [223, 450] width 200 height 21
click at [732, 461] on div "Moonlight Shipmanagement Llc (15)" at bounding box center [693, 450] width 123 height 21
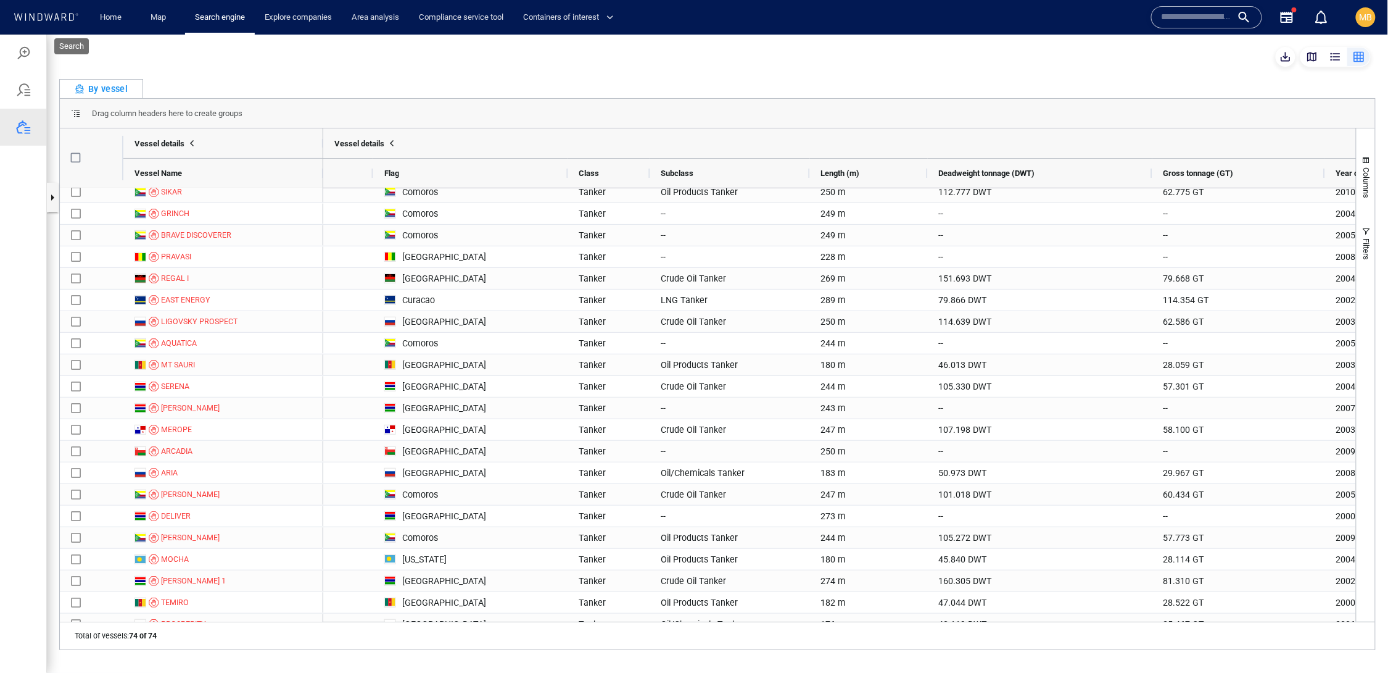
click at [30, 54] on div at bounding box center [23, 52] width 15 height 15
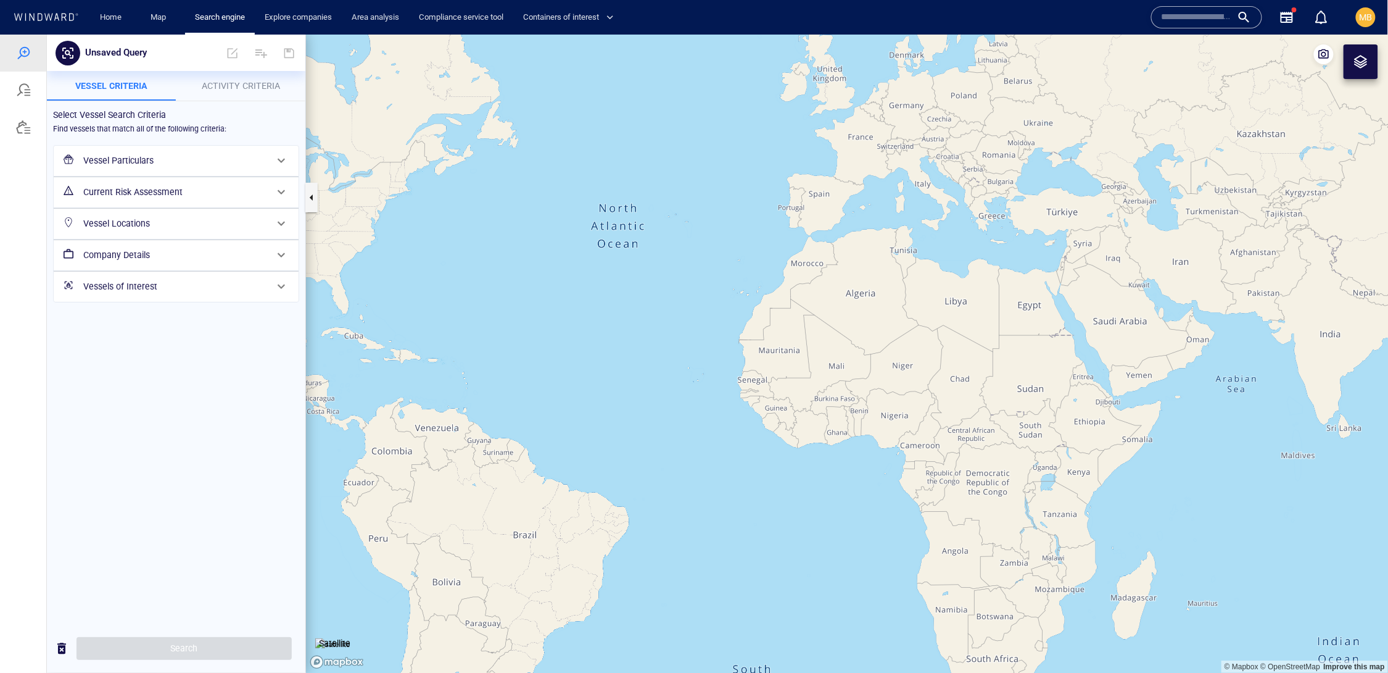
click at [151, 168] on h6 "Vessel Particulars" at bounding box center [174, 159] width 183 height 15
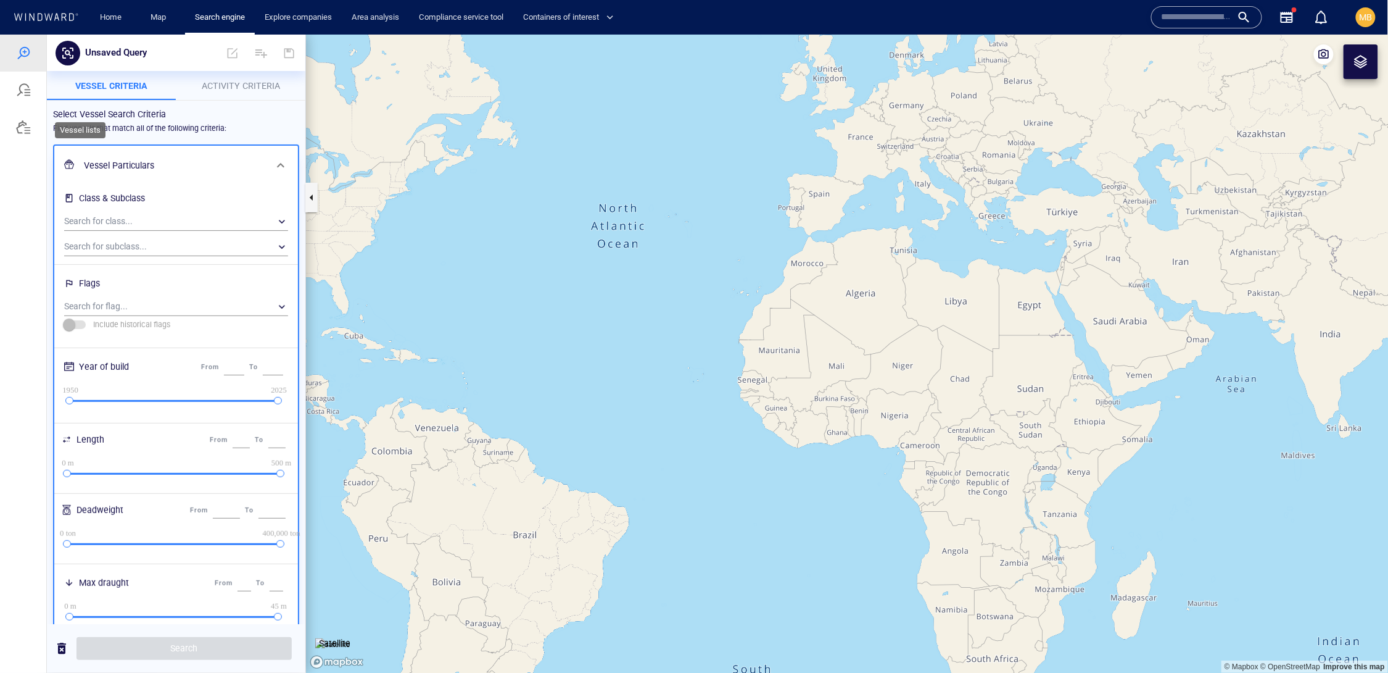
click at [27, 134] on div at bounding box center [23, 126] width 15 height 15
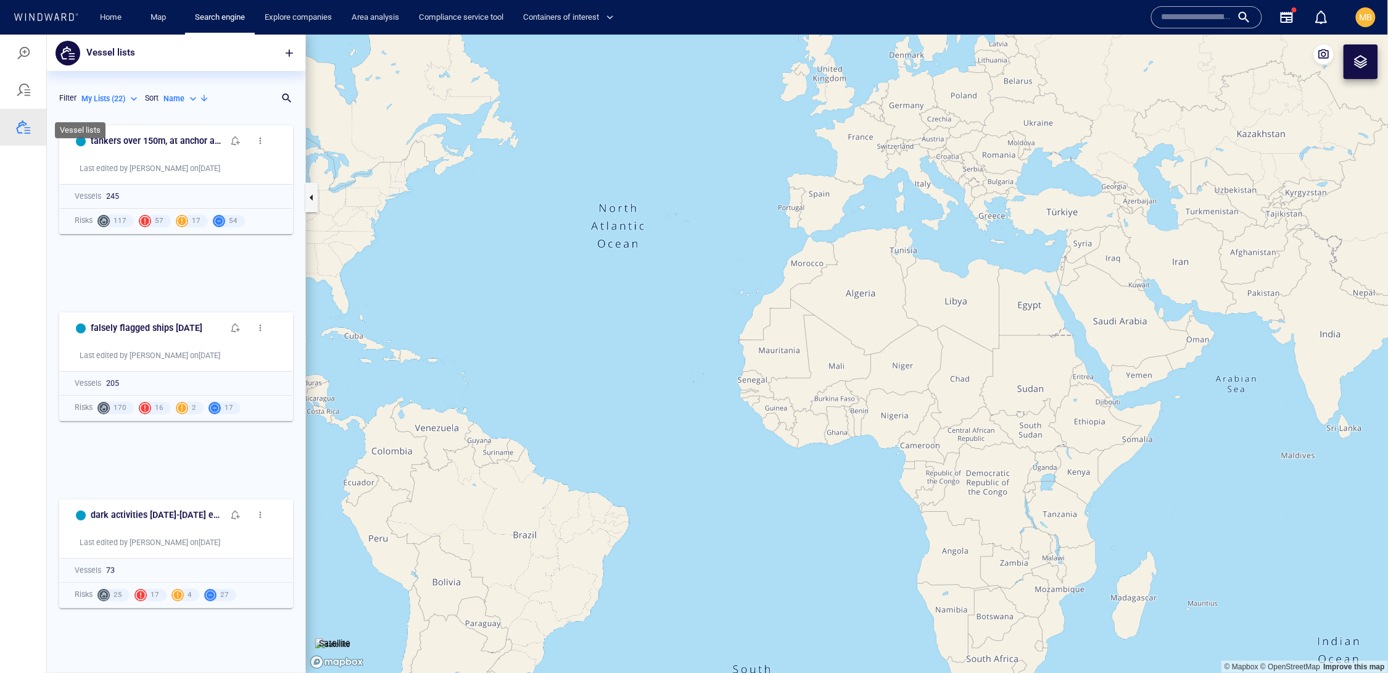
scroll to position [1, 1]
click at [28, 49] on div at bounding box center [23, 52] width 15 height 15
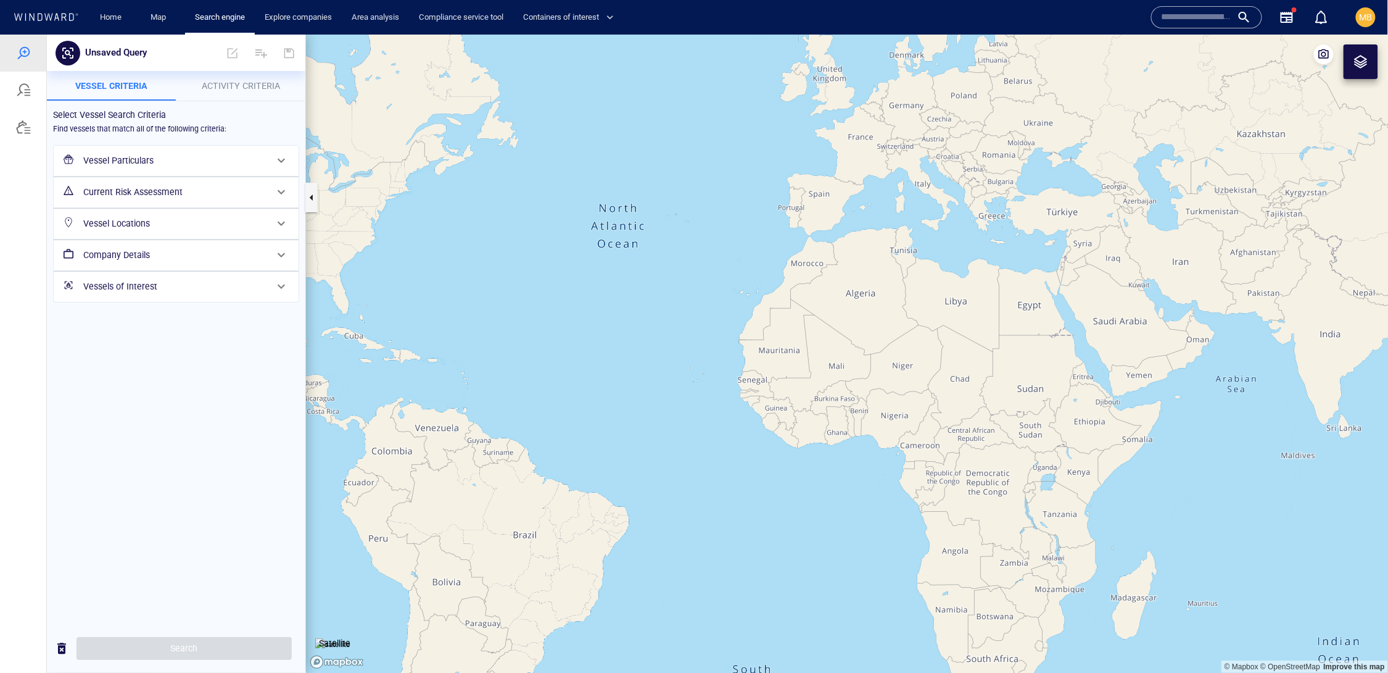
click at [143, 168] on h6 "Vessel Particulars" at bounding box center [174, 159] width 183 height 15
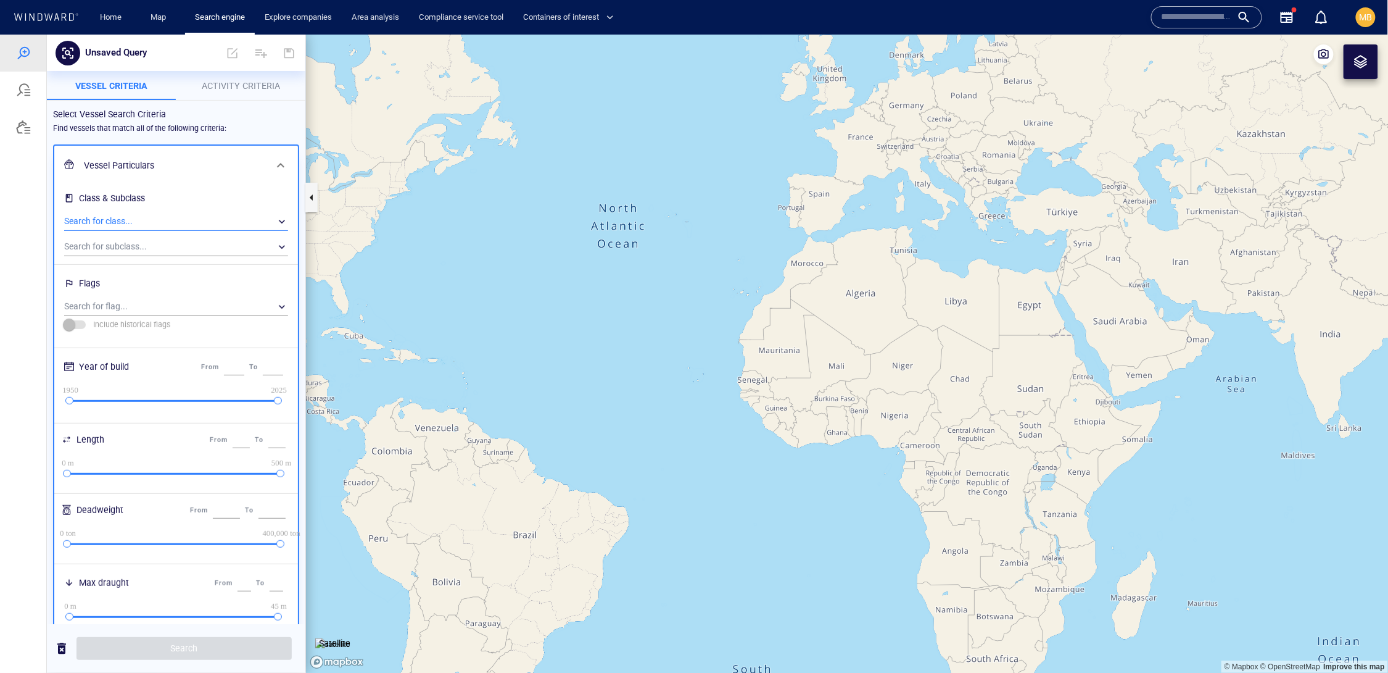
click at [154, 230] on div "​" at bounding box center [176, 221] width 224 height 19
type input "**"
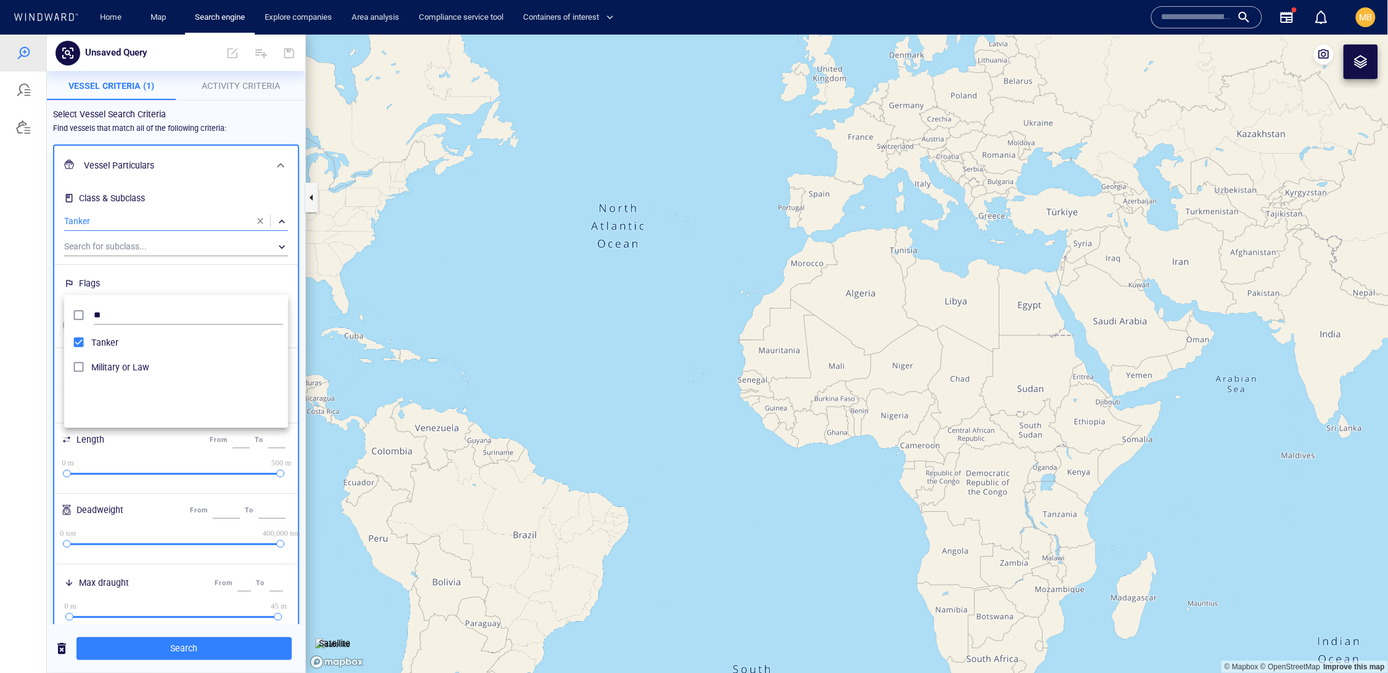
click at [202, 275] on div at bounding box center [694, 353] width 1388 height 638
click at [183, 315] on div "​" at bounding box center [176, 306] width 224 height 19
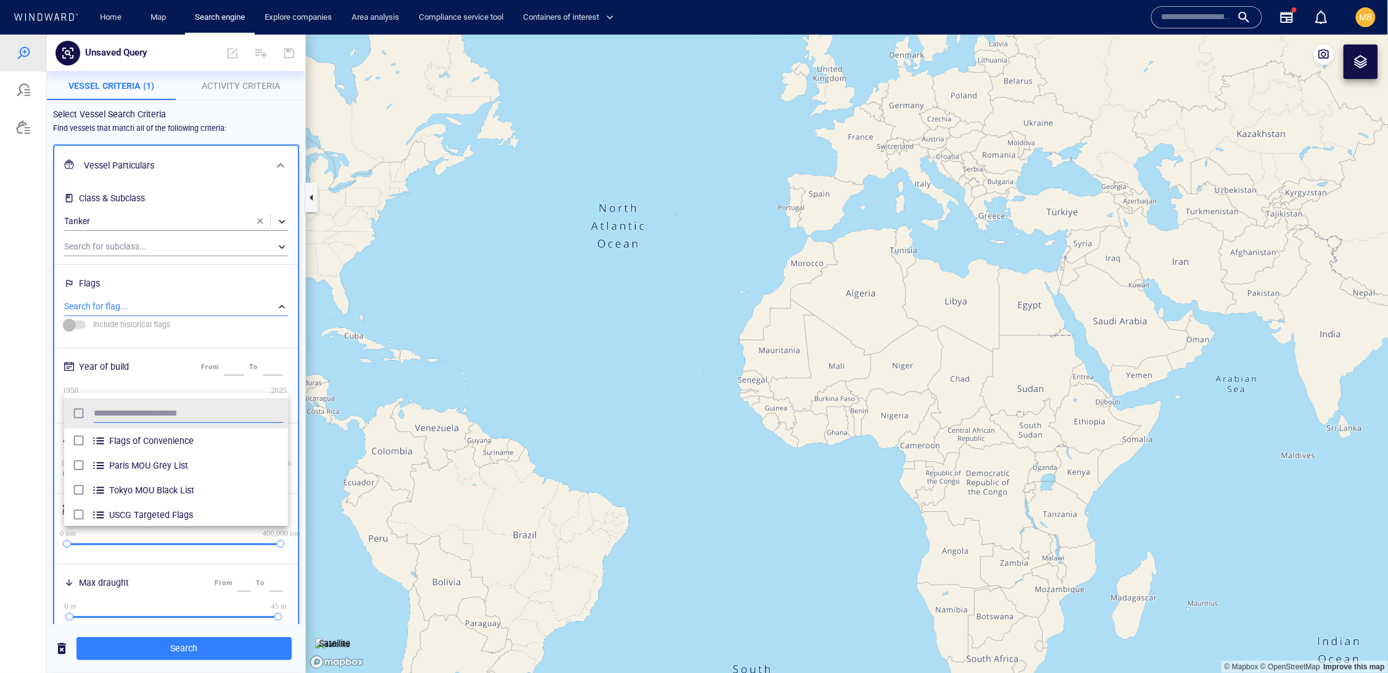
scroll to position [135, 225]
type input "***"
click at [208, 647] on div at bounding box center [694, 353] width 1388 height 638
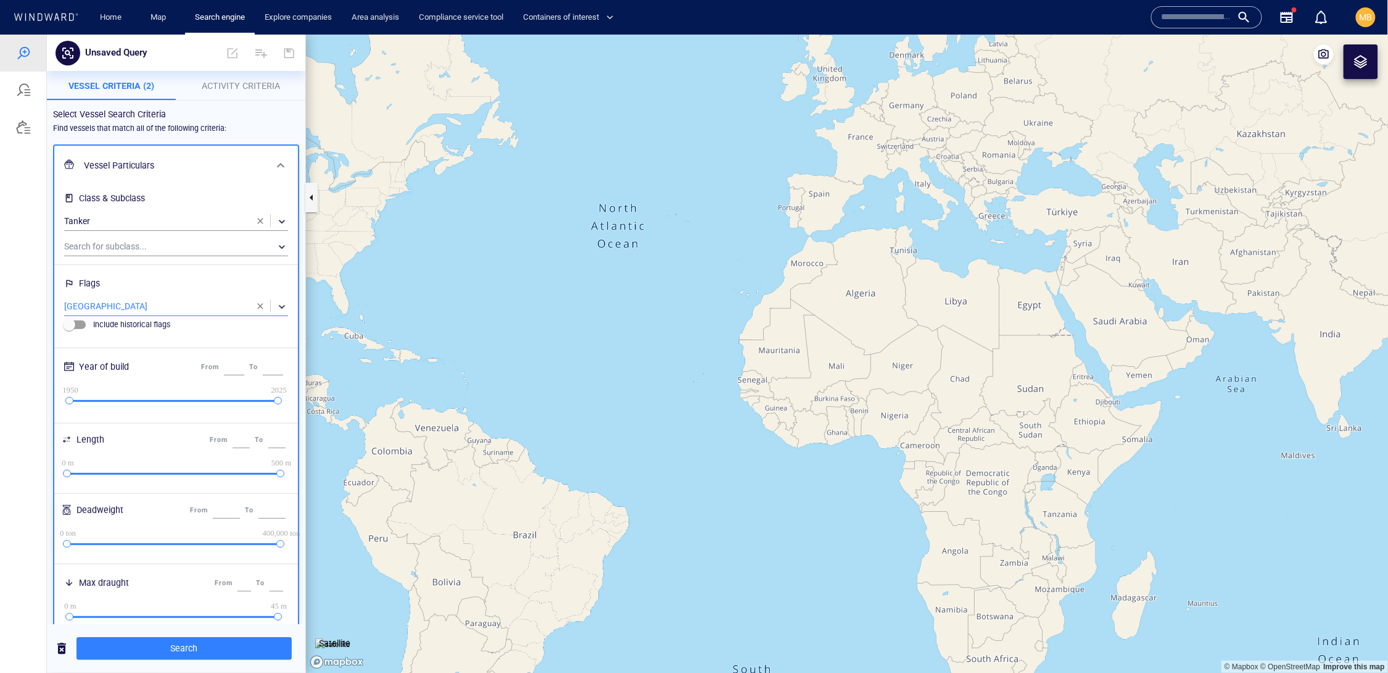
click at [208, 647] on span "Search" at bounding box center [184, 647] width 196 height 15
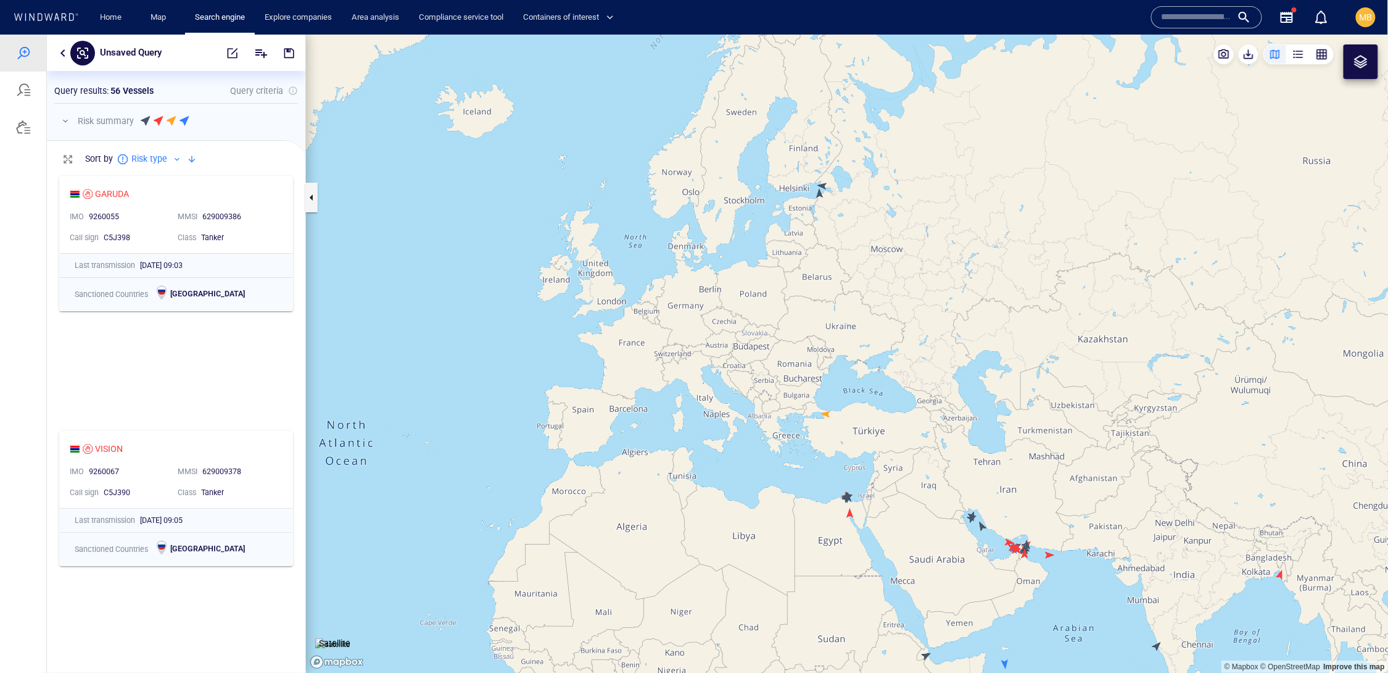
drag, startPoint x: 832, startPoint y: 261, endPoint x: 740, endPoint y: 272, distance: 91.9
click at [740, 272] on canvas "Map" at bounding box center [847, 353] width 1083 height 639
drag, startPoint x: 780, startPoint y: 341, endPoint x: 731, endPoint y: 247, distance: 106.0
click at [732, 252] on canvas "Map" at bounding box center [847, 353] width 1083 height 639
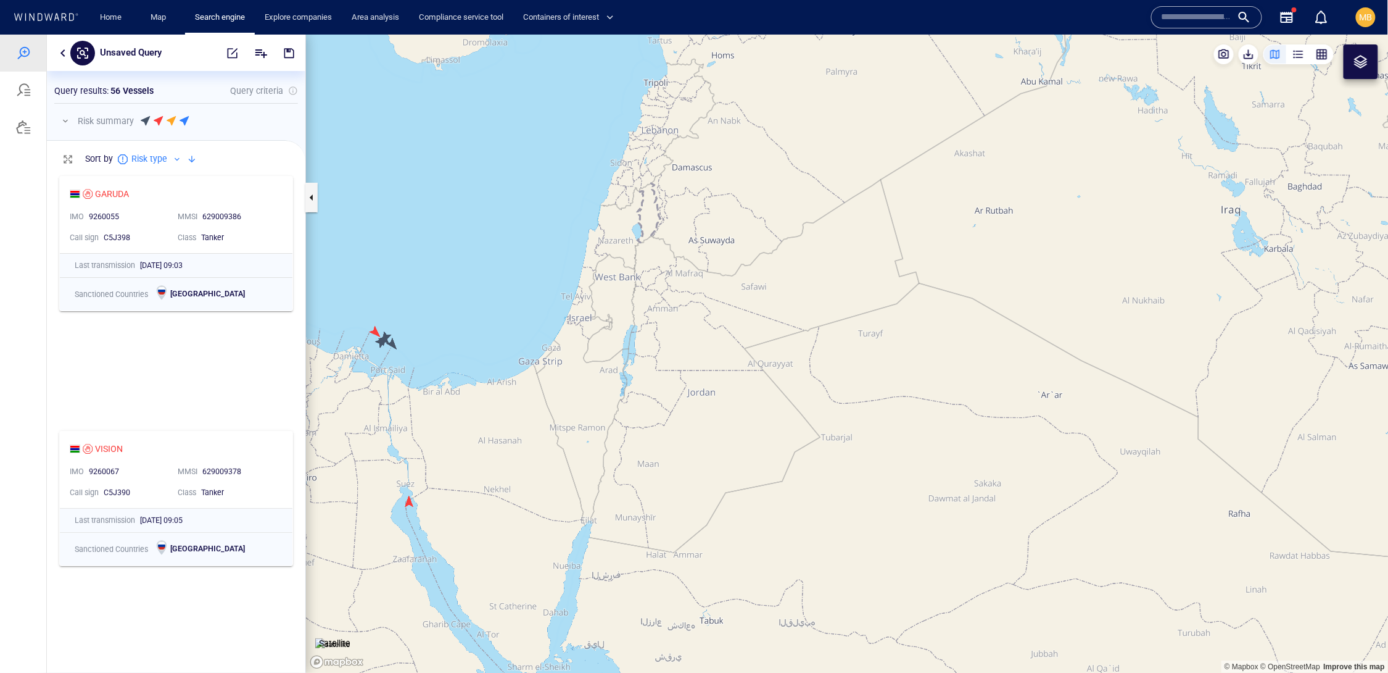
drag, startPoint x: 475, startPoint y: 367, endPoint x: 574, endPoint y: 284, distance: 129.3
click at [574, 284] on canvas "Map" at bounding box center [847, 353] width 1083 height 639
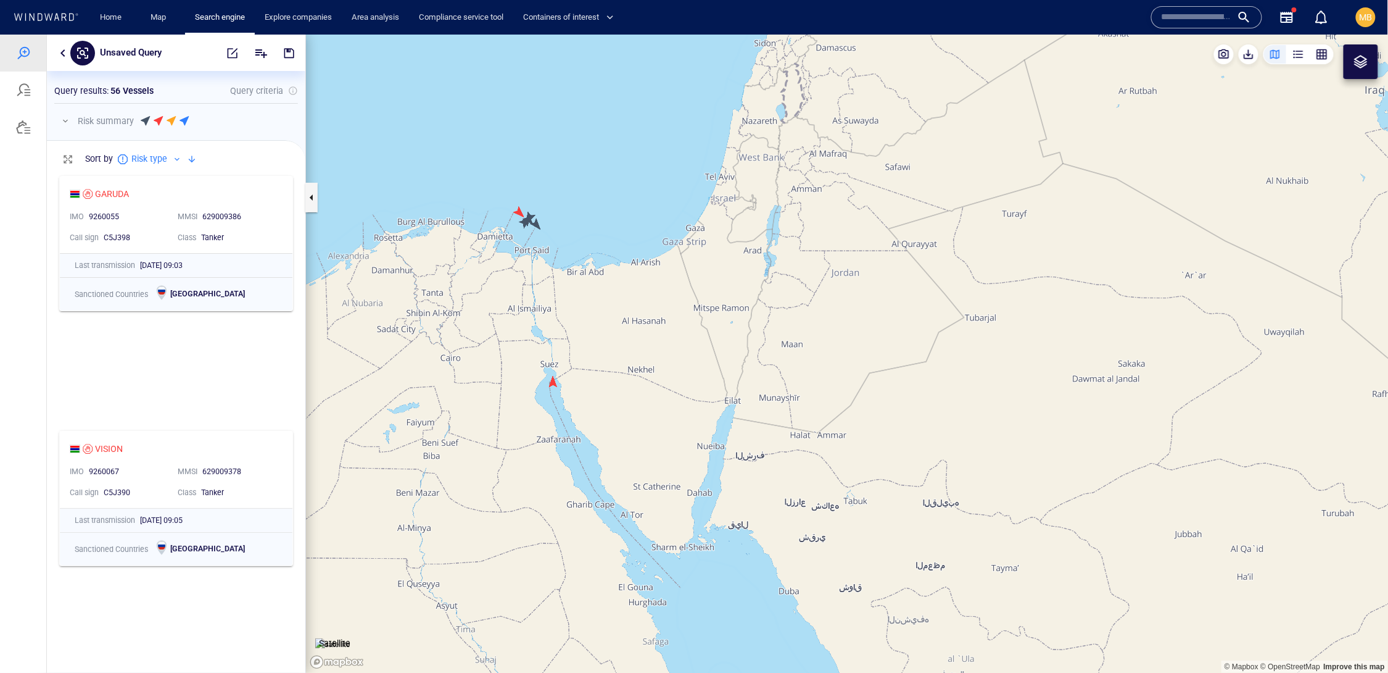
click at [562, 378] on canvas "Map" at bounding box center [847, 353] width 1083 height 639
